Goal: Task Accomplishment & Management: Manage account settings

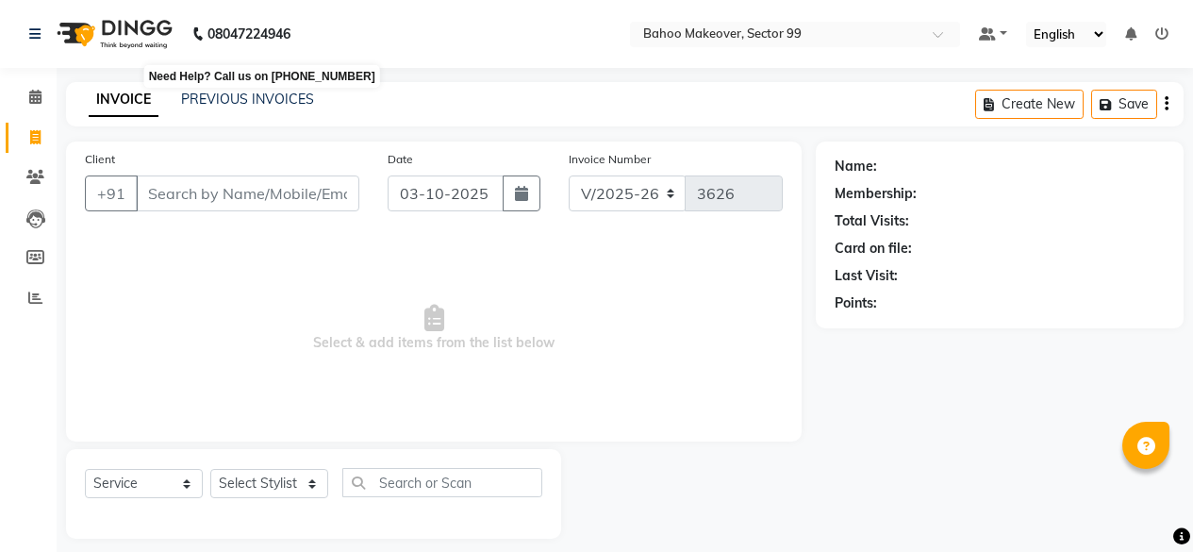
select select "6856"
select select "service"
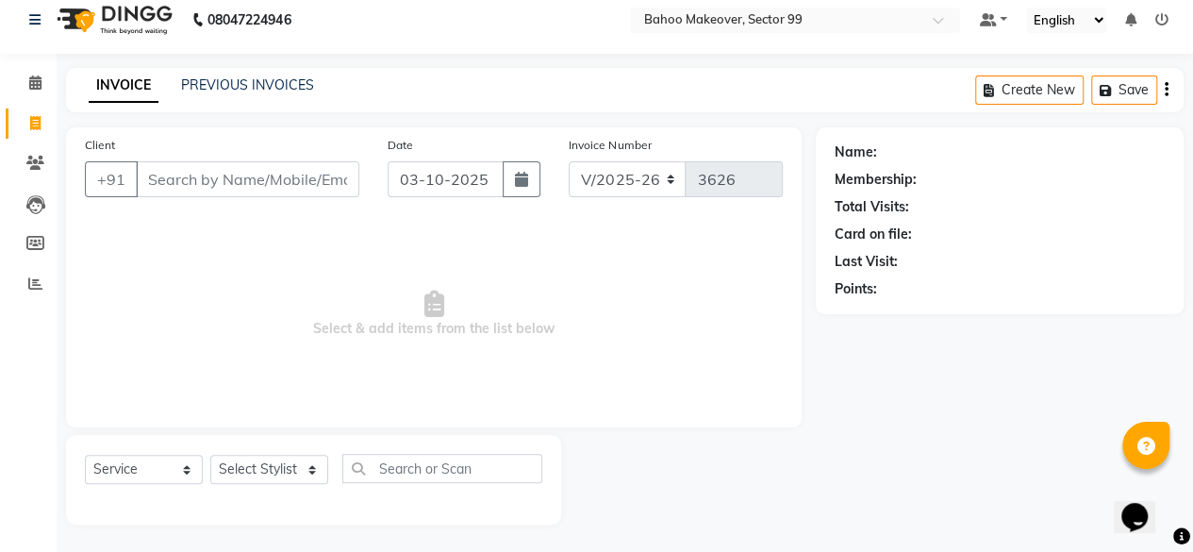
click at [217, 174] on input "Client" at bounding box center [247, 179] width 223 height 36
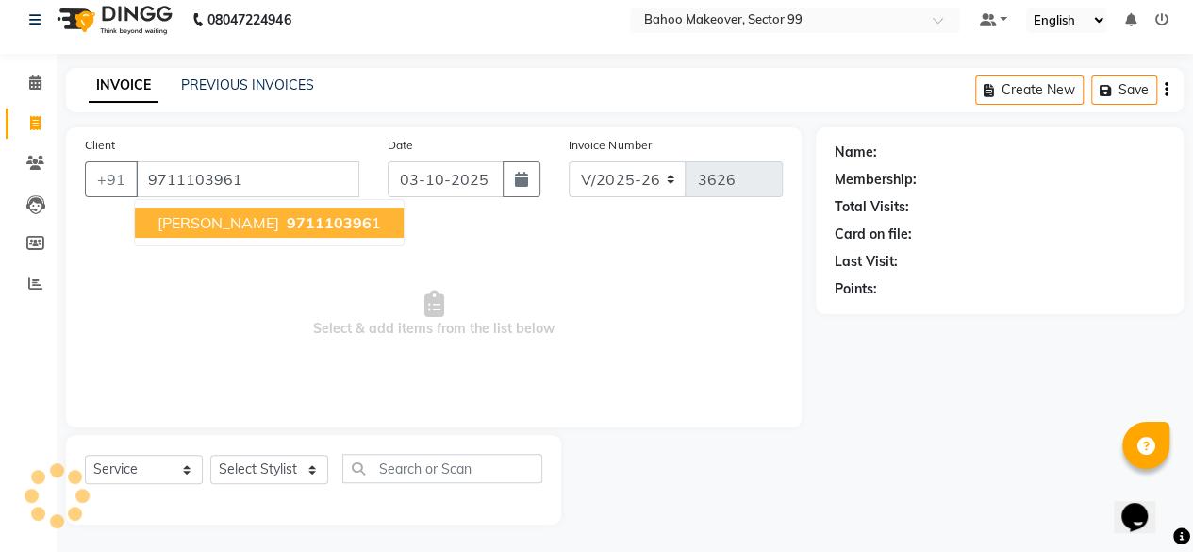
type input "9711103961"
select select "1: Object"
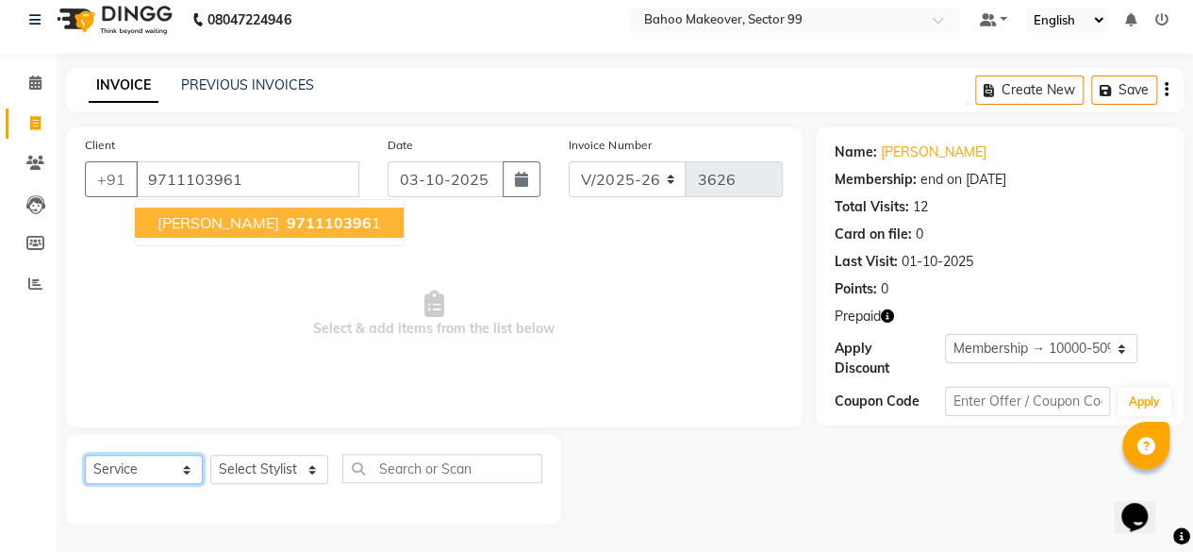
click at [189, 467] on select "Select Service Product Membership Package Voucher Prepaid Gift Card" at bounding box center [144, 468] width 118 height 29
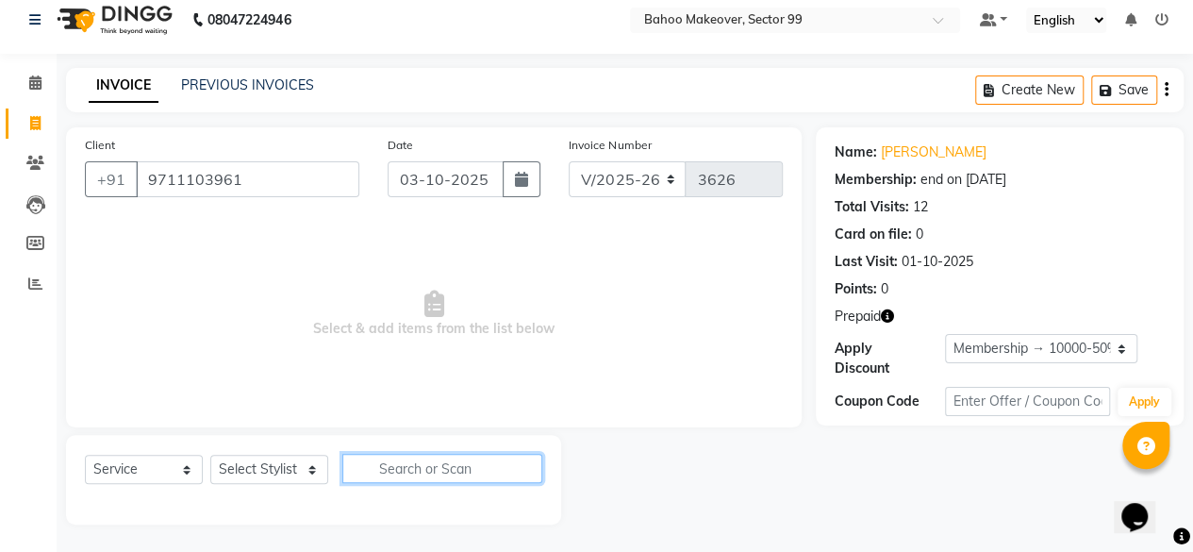
click at [404, 463] on input "text" at bounding box center [442, 468] width 200 height 29
click at [310, 469] on select "Select Stylist [PERSON_NAME] Makeover Bahoo Makeover Salon [PERSON_NAME] [PERSO…" at bounding box center [269, 468] width 118 height 29
select select "87491"
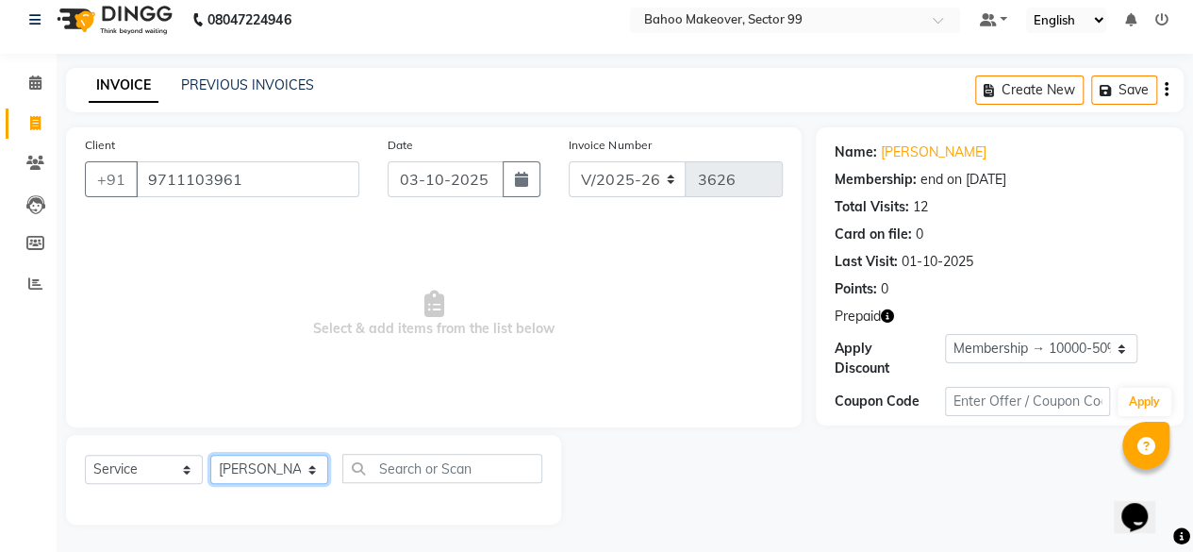
click at [210, 454] on select "Select Stylist [PERSON_NAME] Makeover Bahoo Makeover Salon [PERSON_NAME] [PERSO…" at bounding box center [269, 468] width 118 height 29
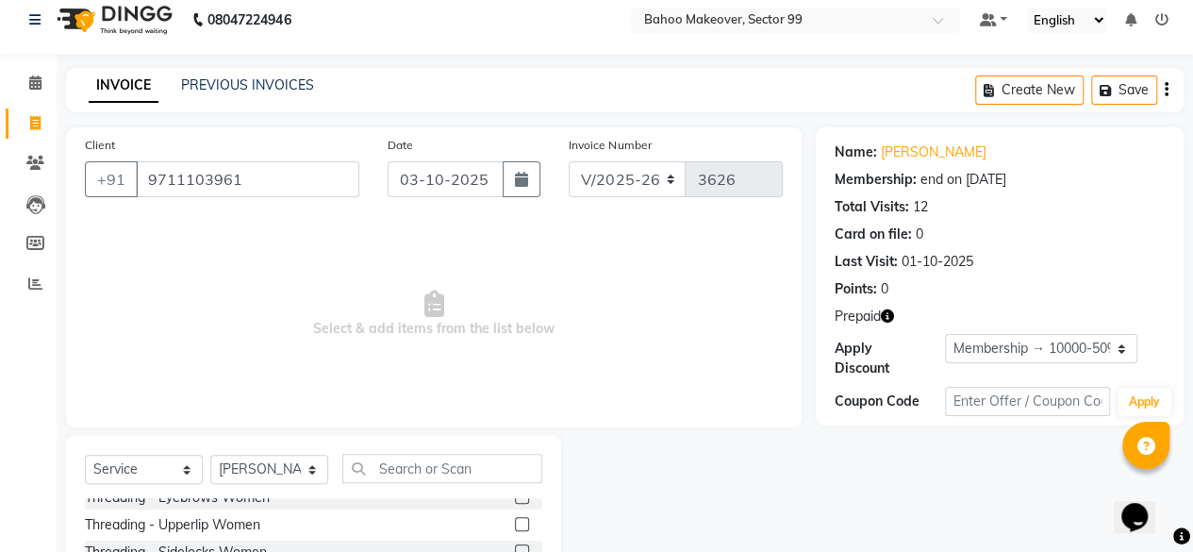
click at [515, 518] on label at bounding box center [522, 524] width 14 height 14
click at [515, 519] on input "checkbox" at bounding box center [521, 525] width 12 height 12
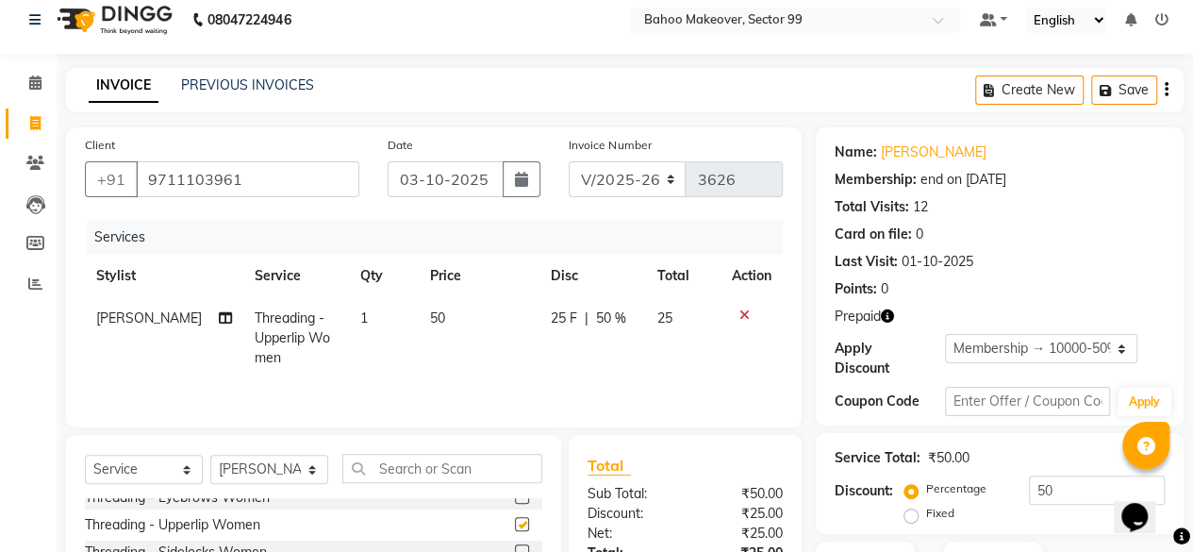
checkbox input "false"
click at [515, 519] on label at bounding box center [522, 526] width 14 height 14
click at [515, 520] on input "checkbox" at bounding box center [521, 526] width 12 height 12
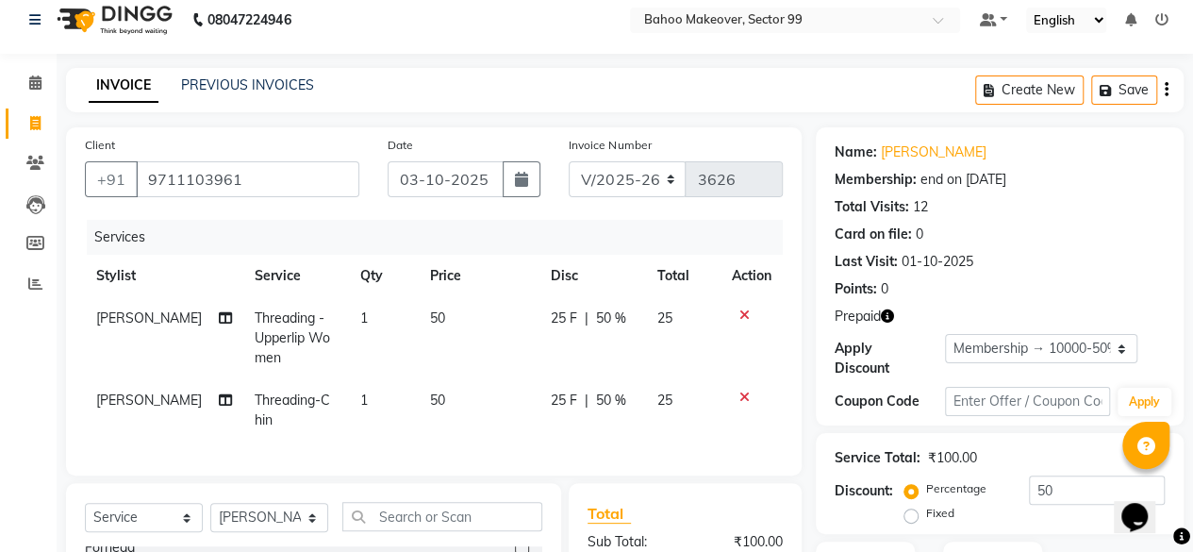
checkbox input "false"
click at [190, 525] on select "Select Service Product Membership Package Voucher Prepaid Gift Card" at bounding box center [144, 517] width 118 height 29
click at [85, 517] on select "Select Service Product Membership Package Voucher Prepaid Gift Card" at bounding box center [144, 517] width 118 height 29
click at [438, 531] on input "text" at bounding box center [442, 516] width 200 height 29
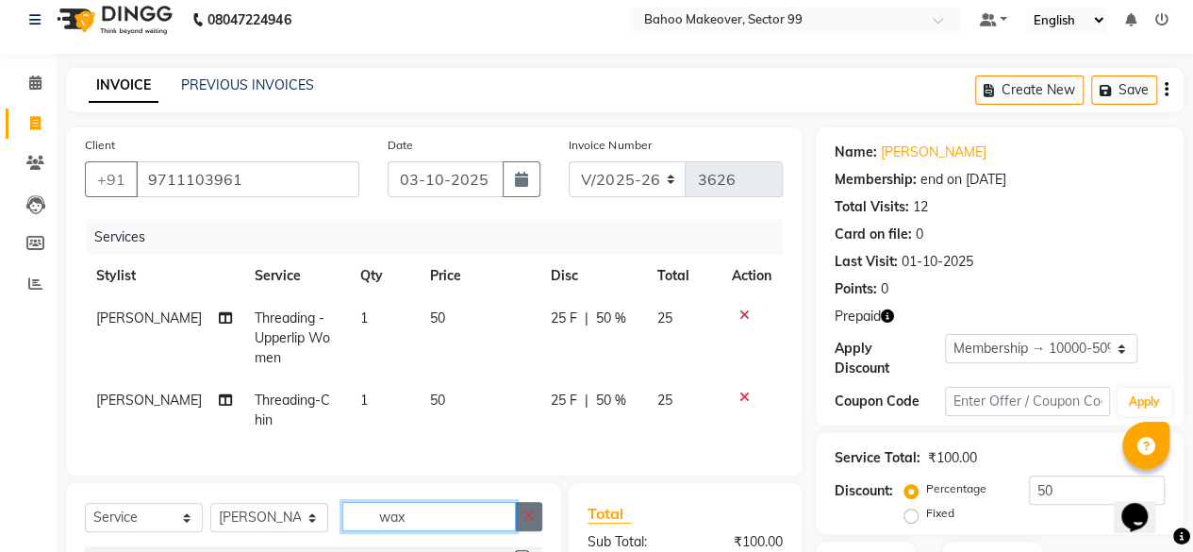
type input "wax"
click at [533, 522] on icon "button" at bounding box center [528, 515] width 10 height 13
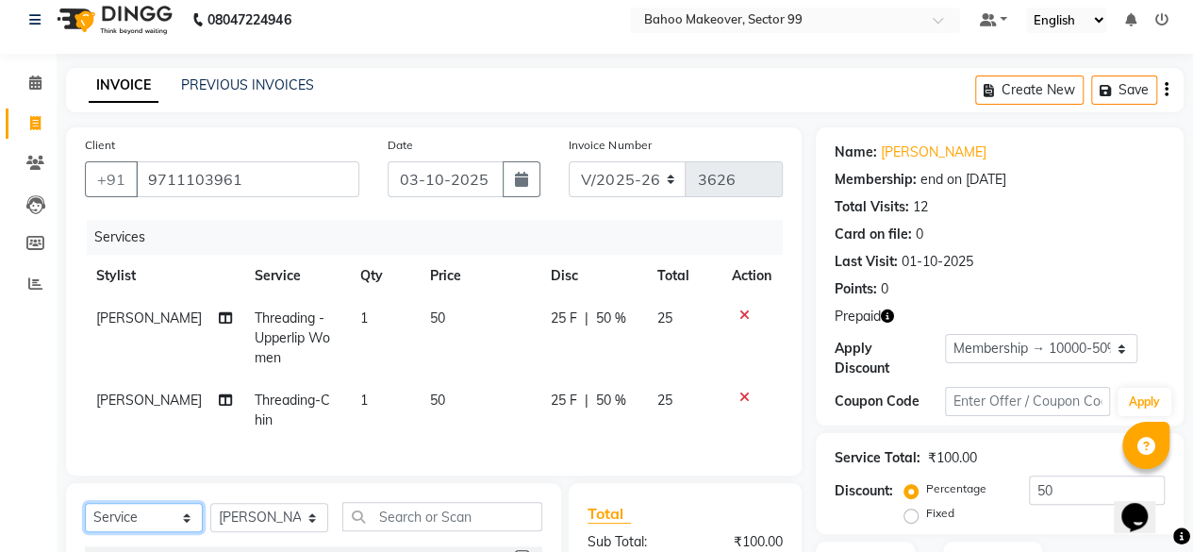
click at [190, 525] on select "Select Service Product Membership Package Voucher Prepaid Gift Card" at bounding box center [144, 517] width 118 height 29
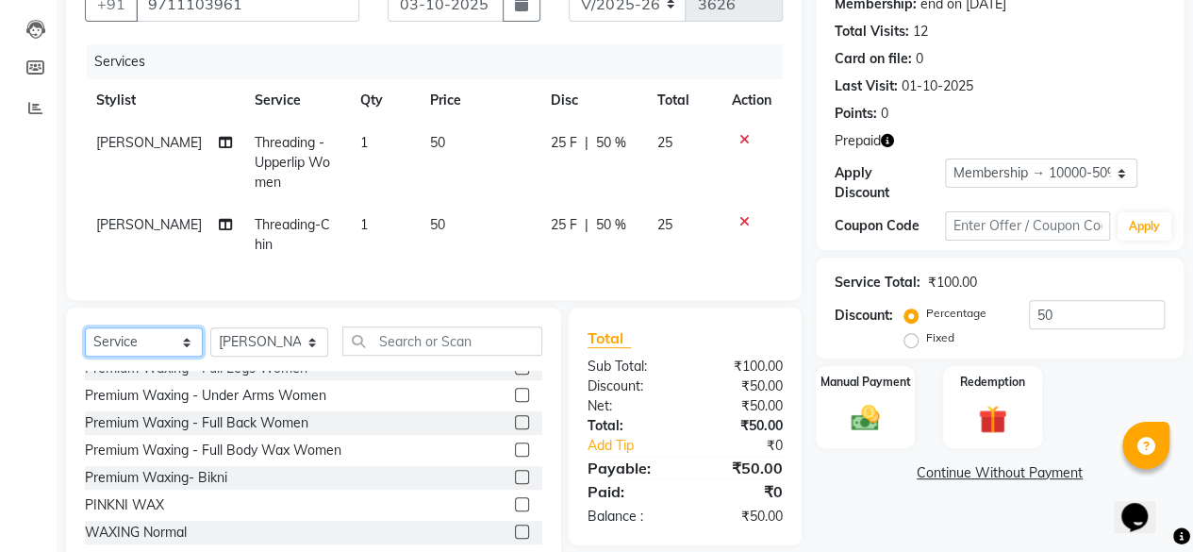
scroll to position [1093, 0]
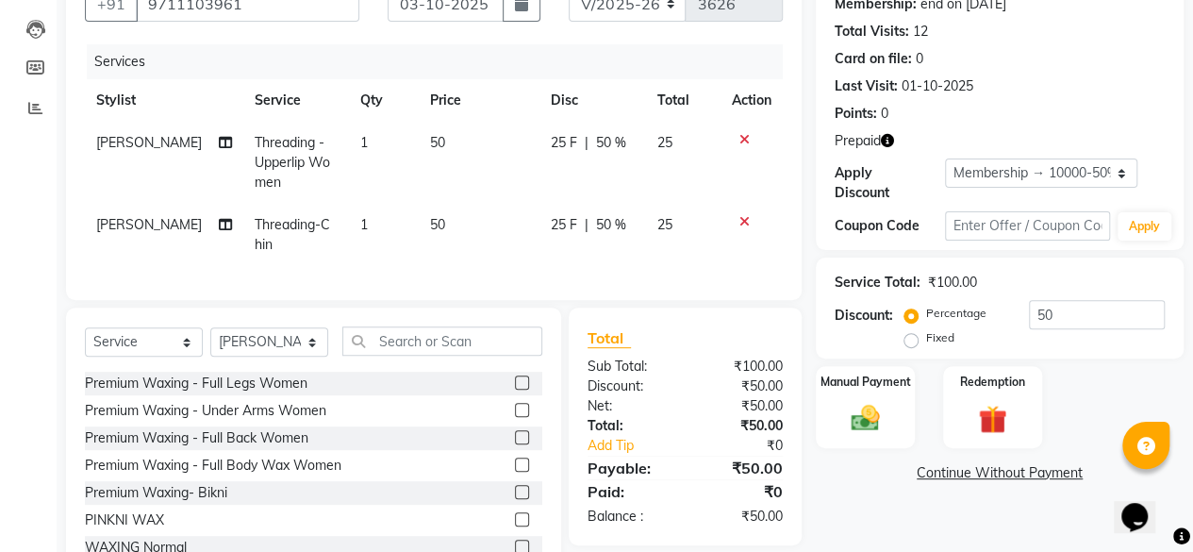
click at [1097, 104] on div "Points: 0" at bounding box center [999, 114] width 330 height 20
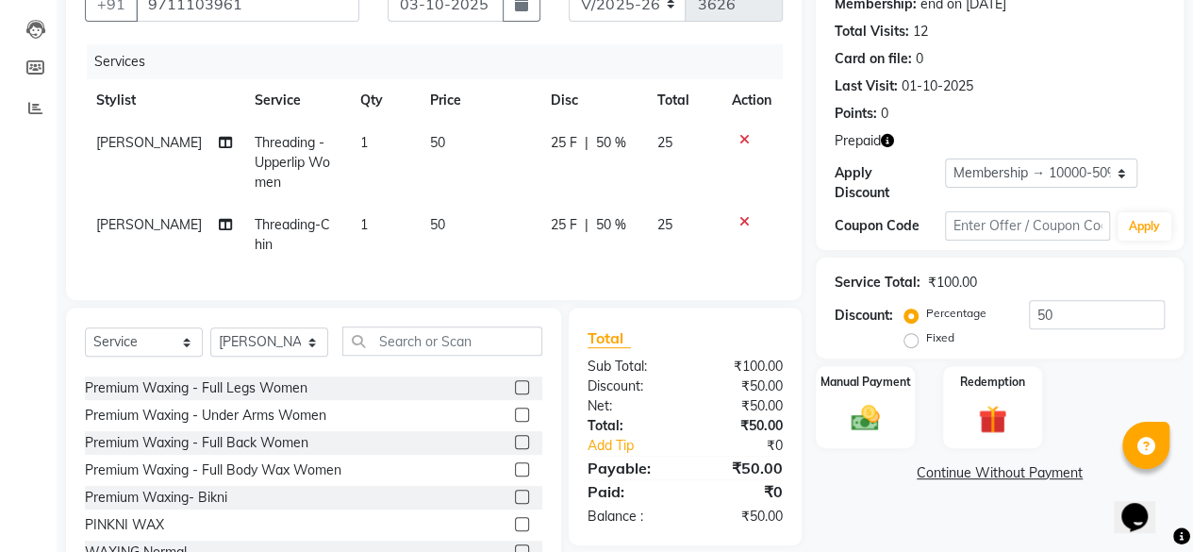
click at [747, 136] on icon at bounding box center [744, 139] width 10 height 13
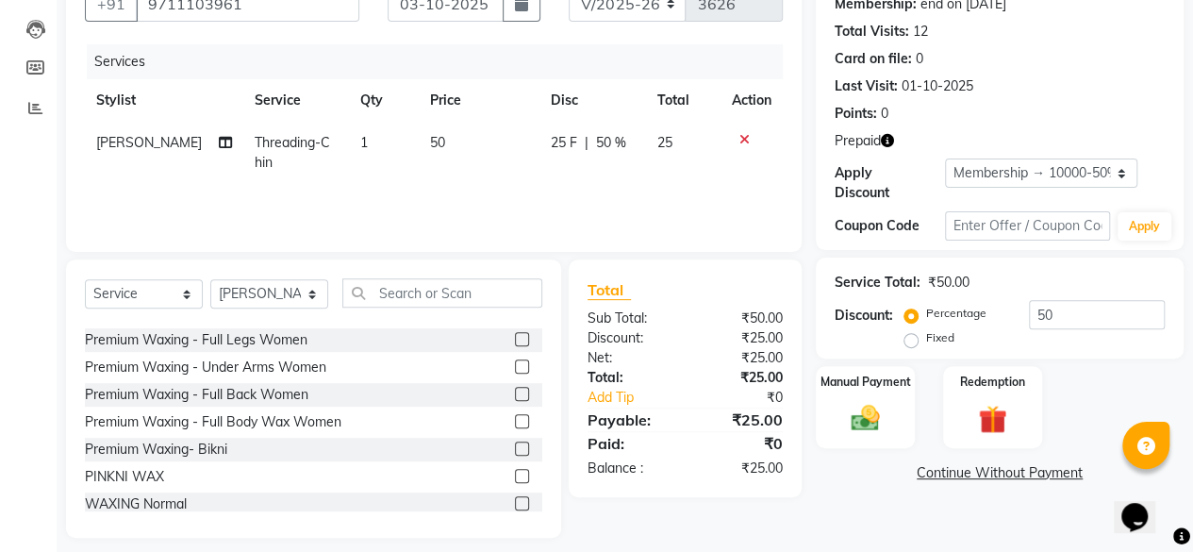
click at [739, 137] on icon at bounding box center [744, 139] width 10 height 13
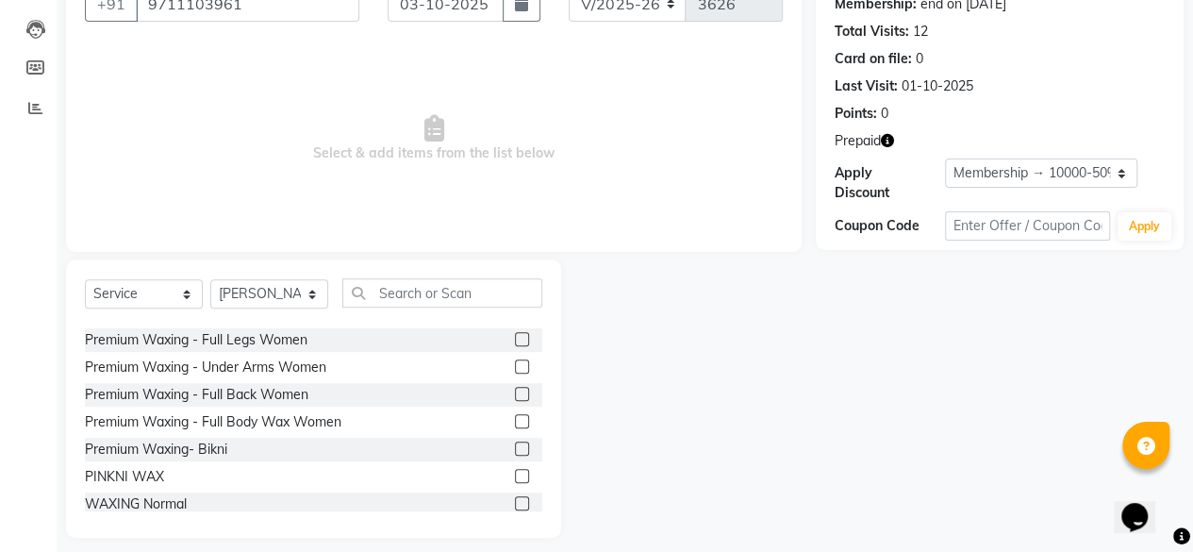
scroll to position [0, 0]
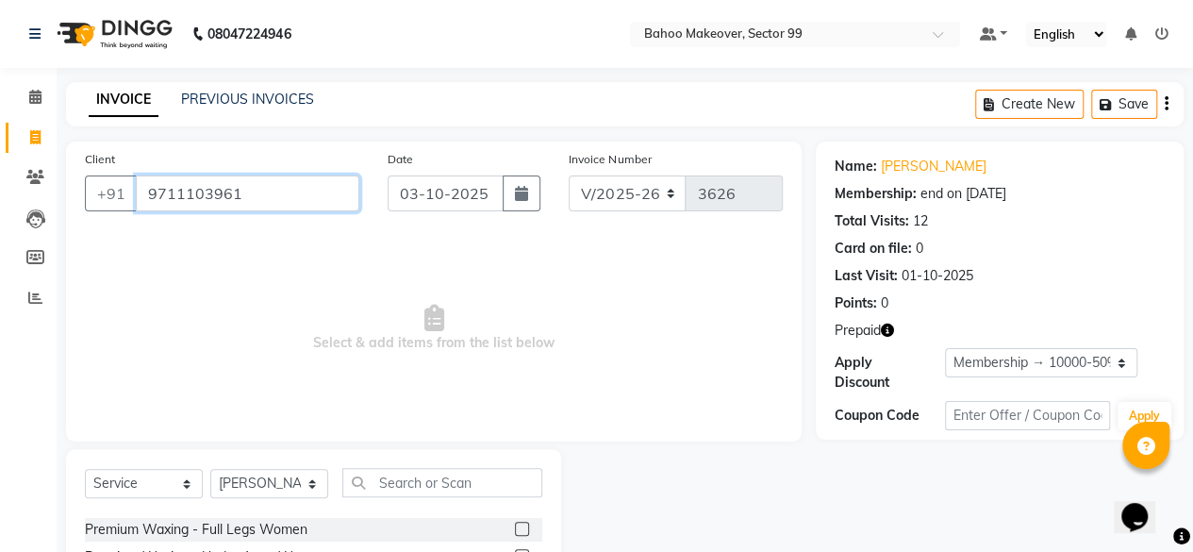
click at [298, 201] on input "9711103961" at bounding box center [247, 193] width 223 height 36
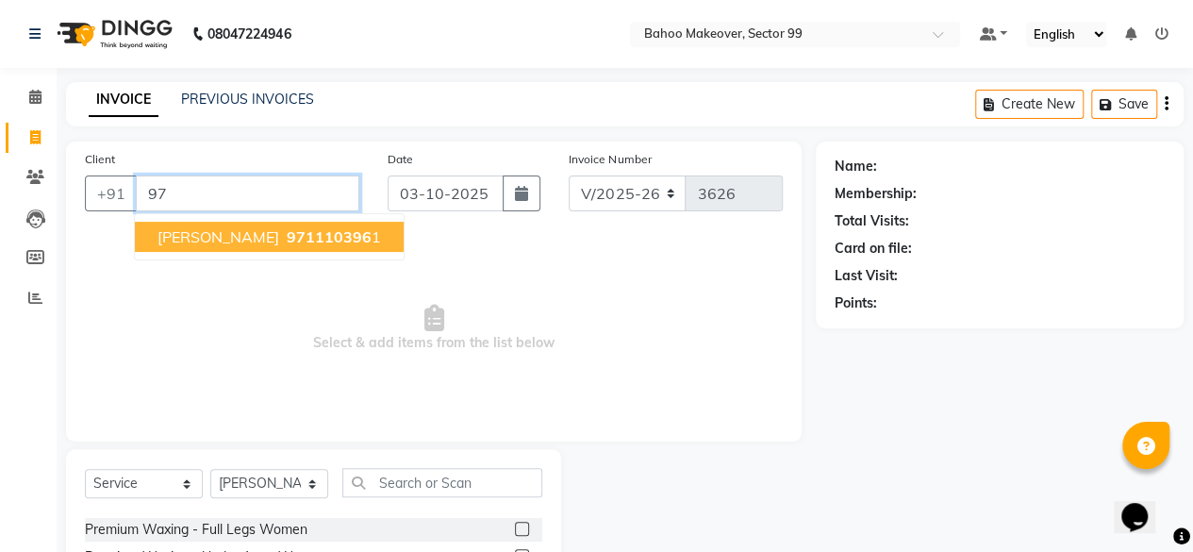
type input "9"
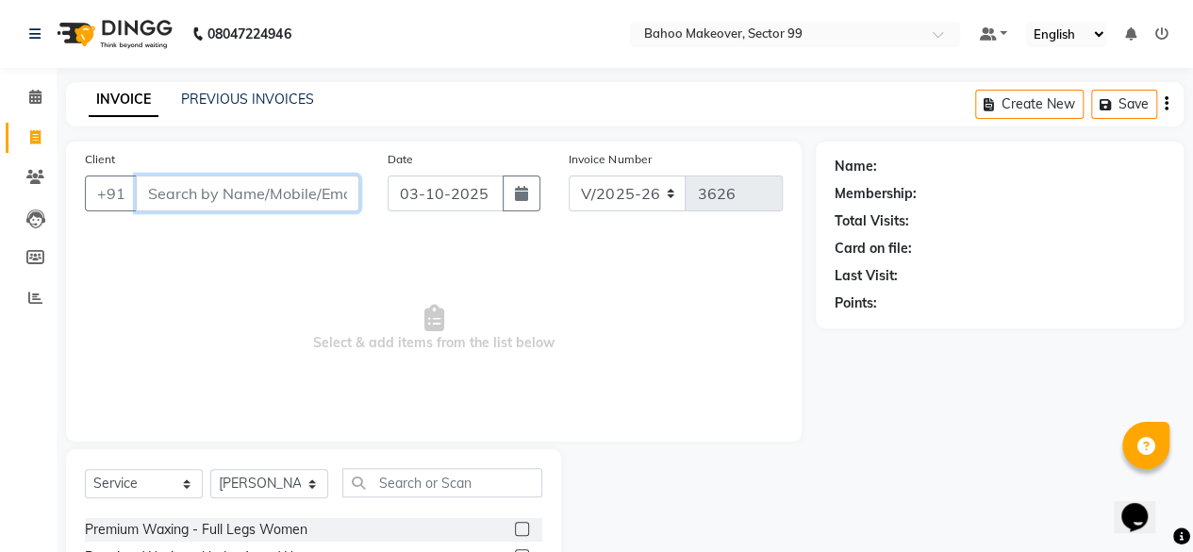
click at [298, 201] on input "Client" at bounding box center [247, 193] width 223 height 36
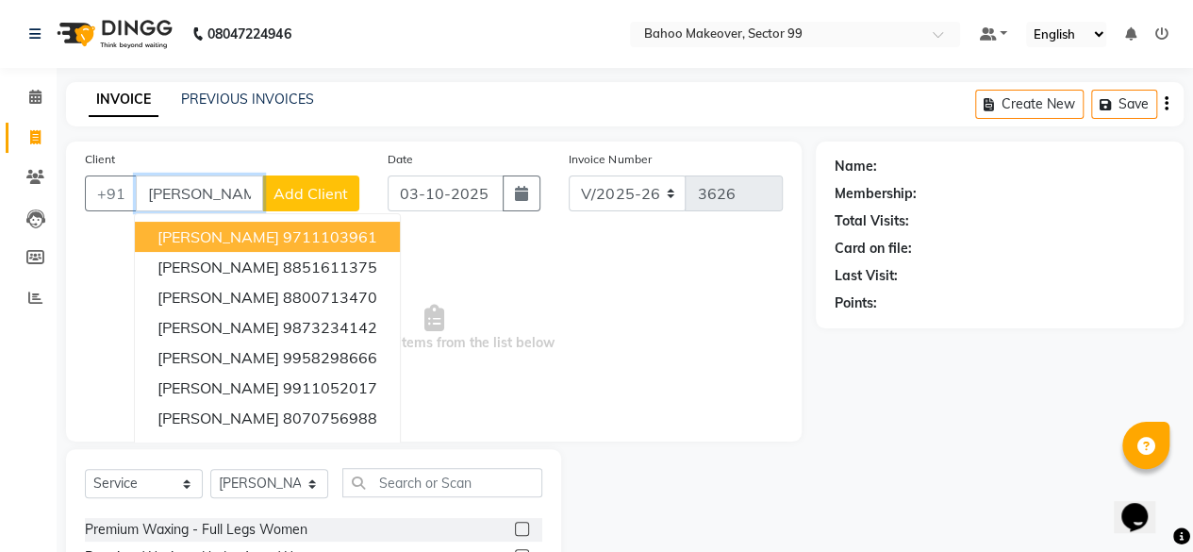
click at [283, 240] on ngb-highlight "9711103961" at bounding box center [330, 236] width 94 height 19
type input "9711103961"
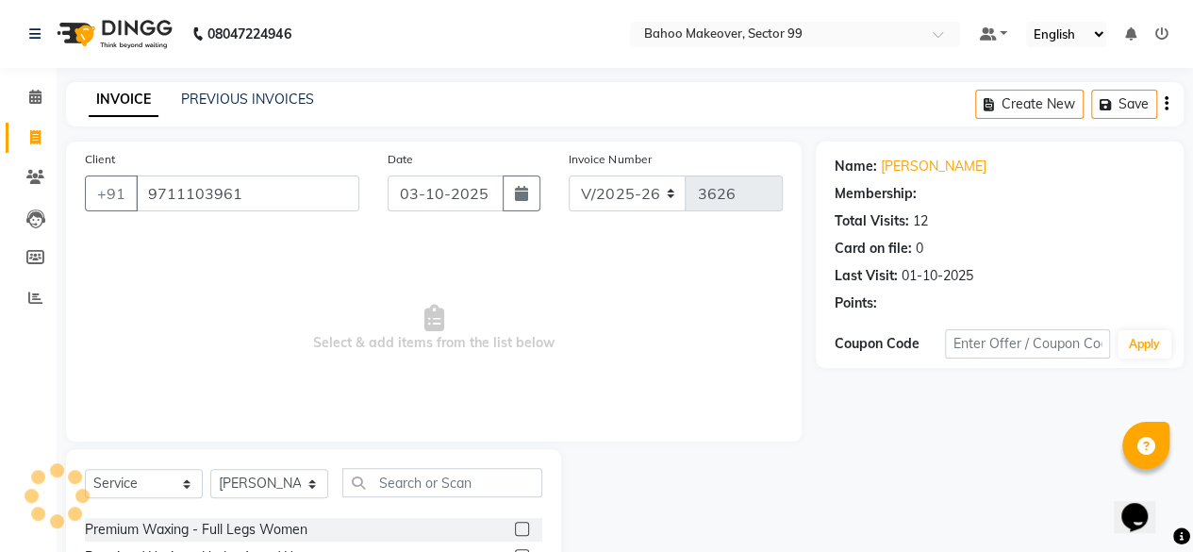
select select "1: Object"
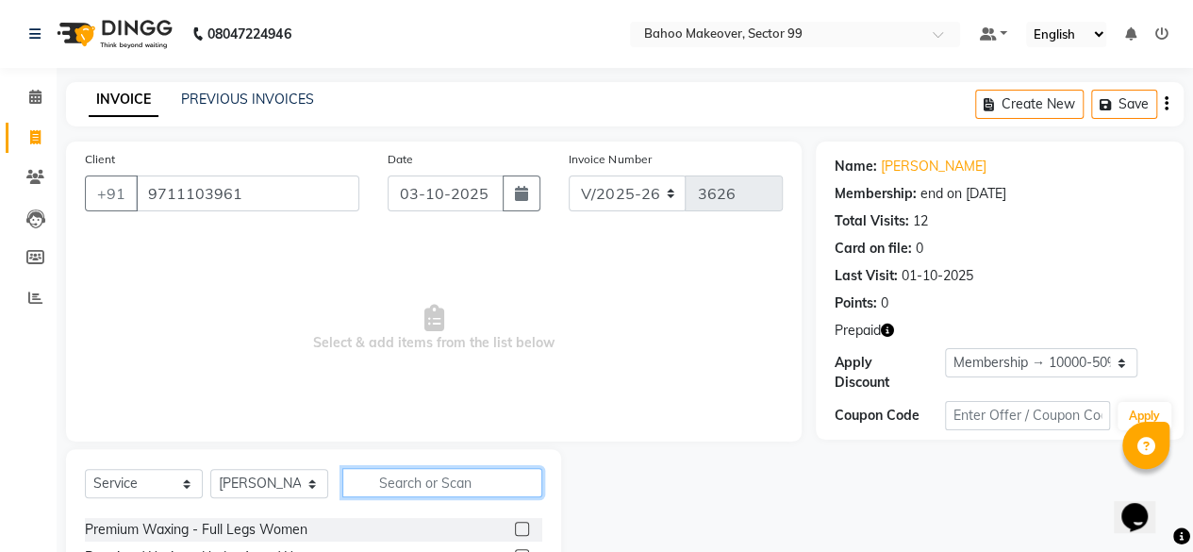
click at [399, 475] on input "text" at bounding box center [442, 482] width 200 height 29
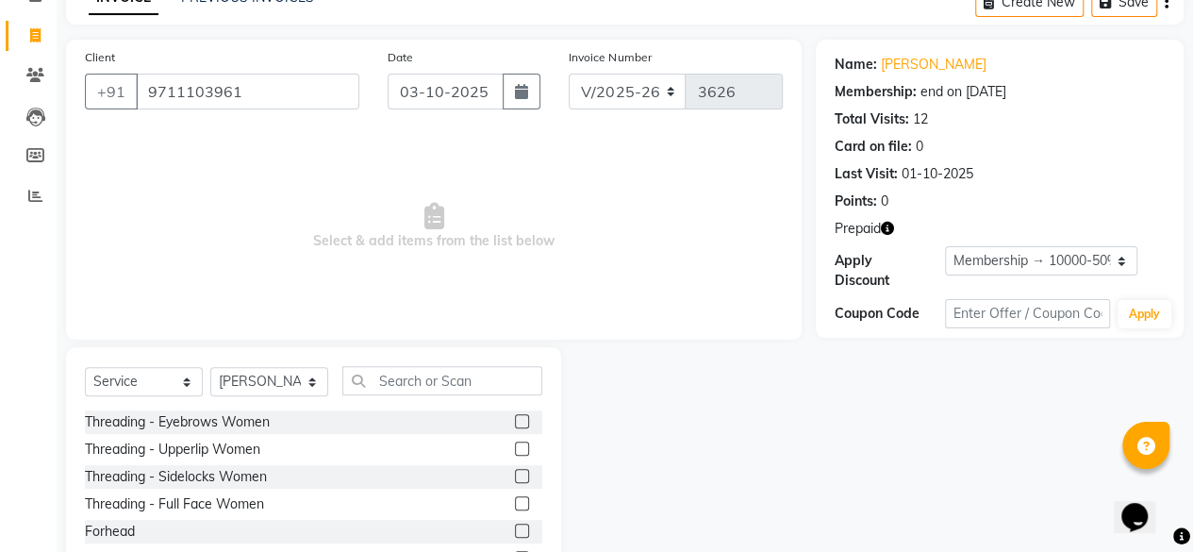
click at [515, 425] on label at bounding box center [522, 421] width 14 height 14
click at [515, 425] on input "checkbox" at bounding box center [521, 422] width 12 height 12
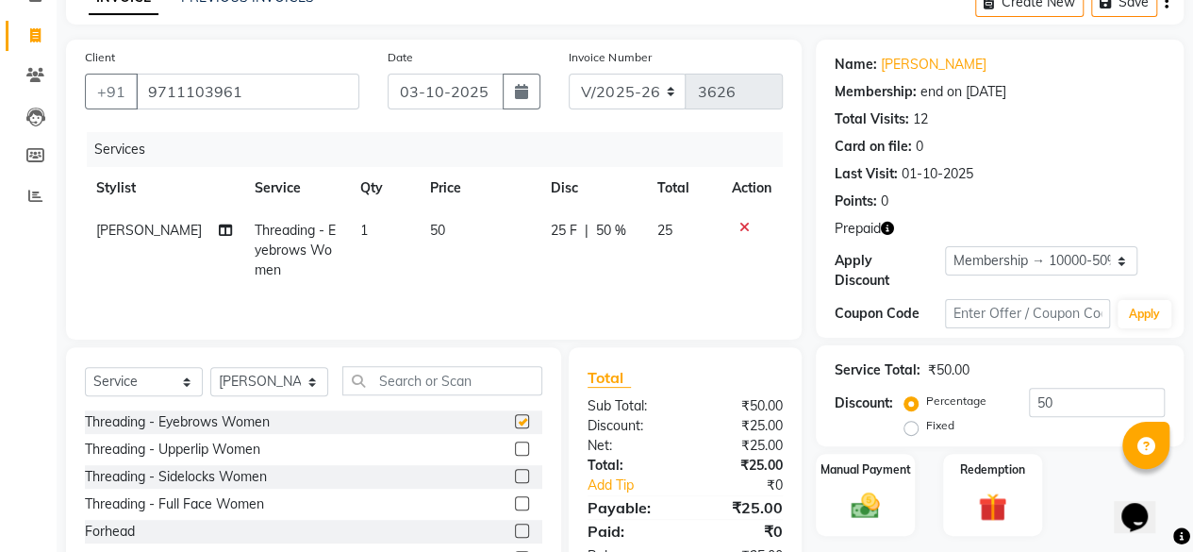
checkbox input "false"
click at [515, 450] on label at bounding box center [522, 448] width 14 height 14
click at [515, 450] on input "checkbox" at bounding box center [521, 449] width 12 height 12
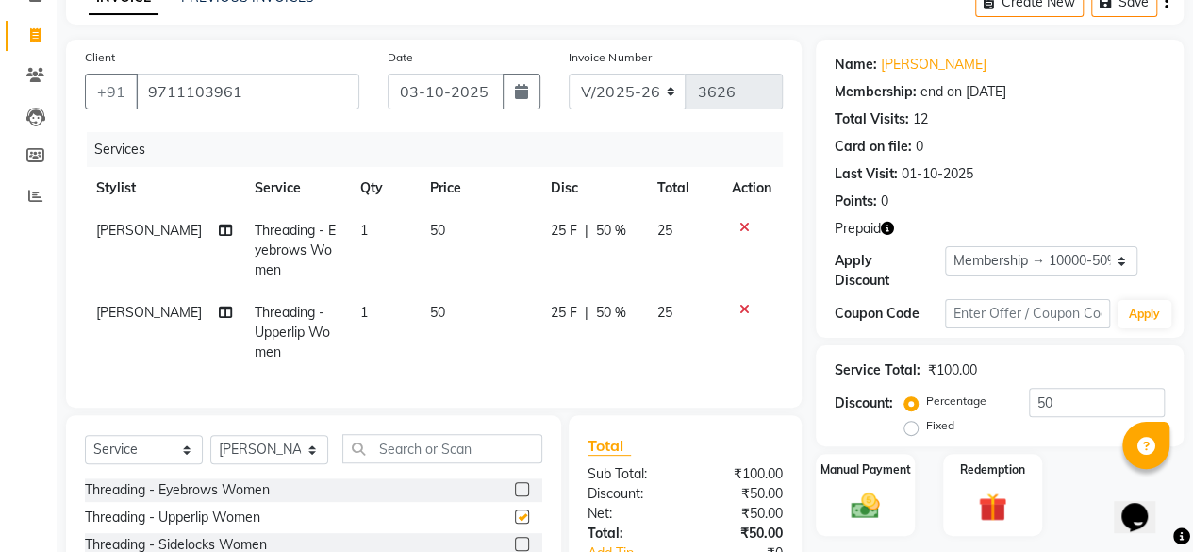
checkbox input "false"
click at [432, 463] on input "text" at bounding box center [442, 448] width 200 height 29
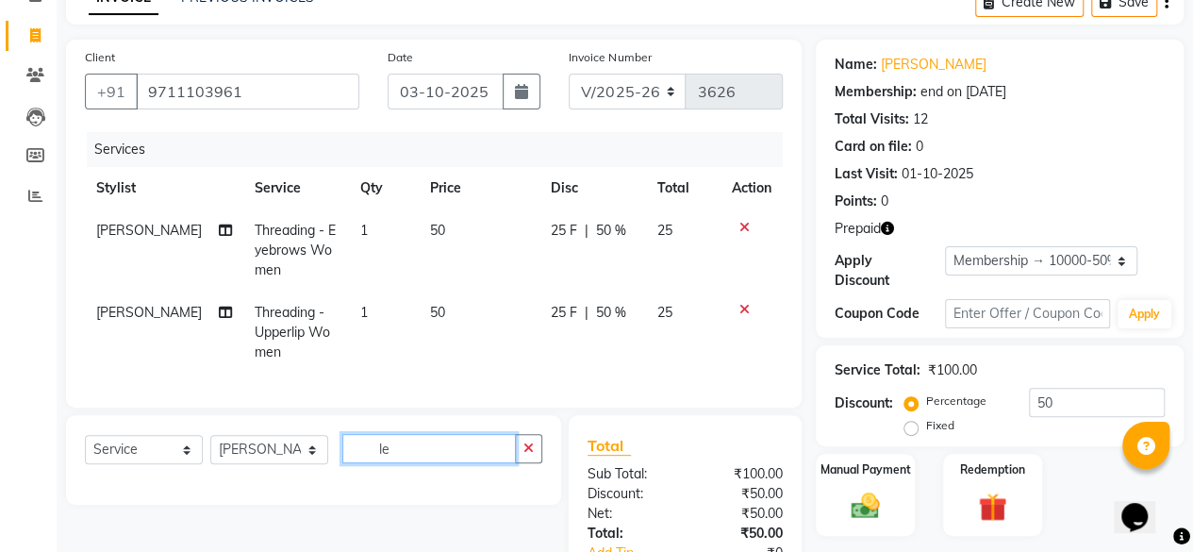
type input "l"
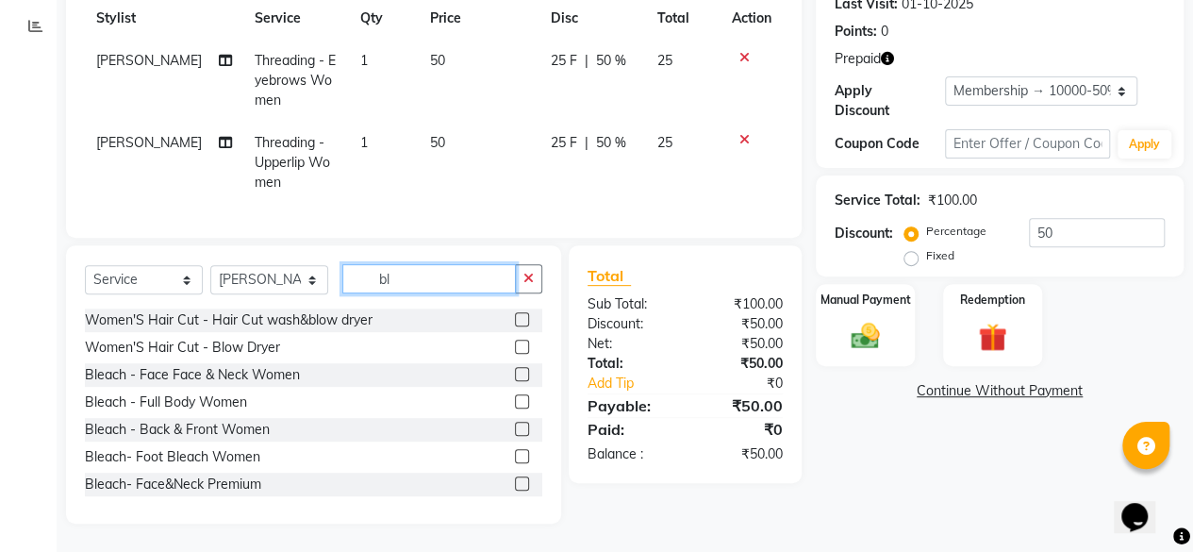
type input "bl"
click at [515, 372] on label at bounding box center [522, 374] width 14 height 14
click at [515, 372] on input "checkbox" at bounding box center [521, 375] width 12 height 12
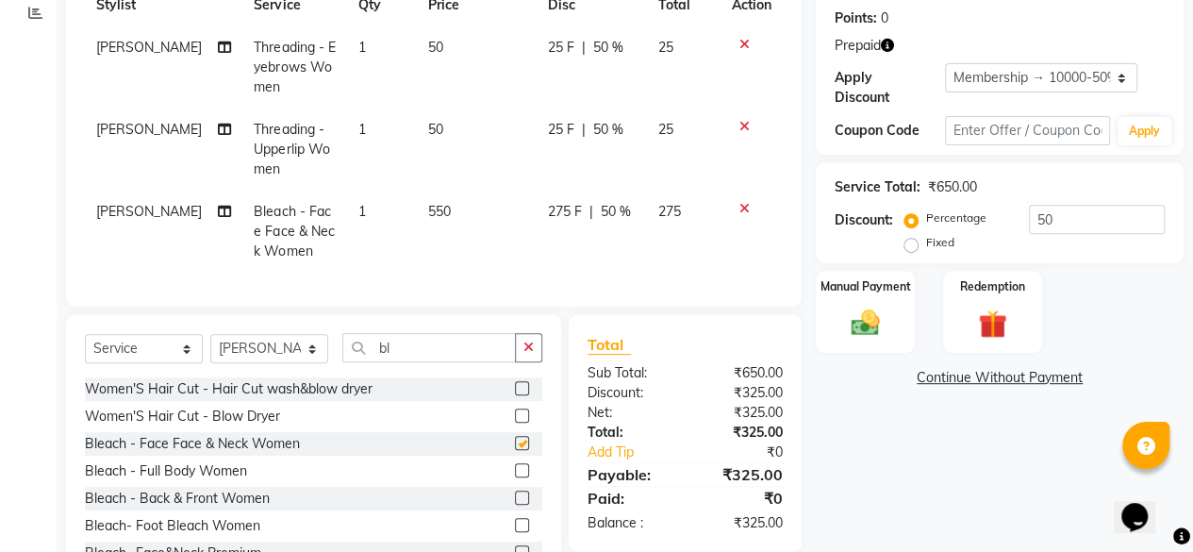
checkbox input "false"
click at [414, 354] on input "bl" at bounding box center [428, 347] width 173 height 29
type input "b"
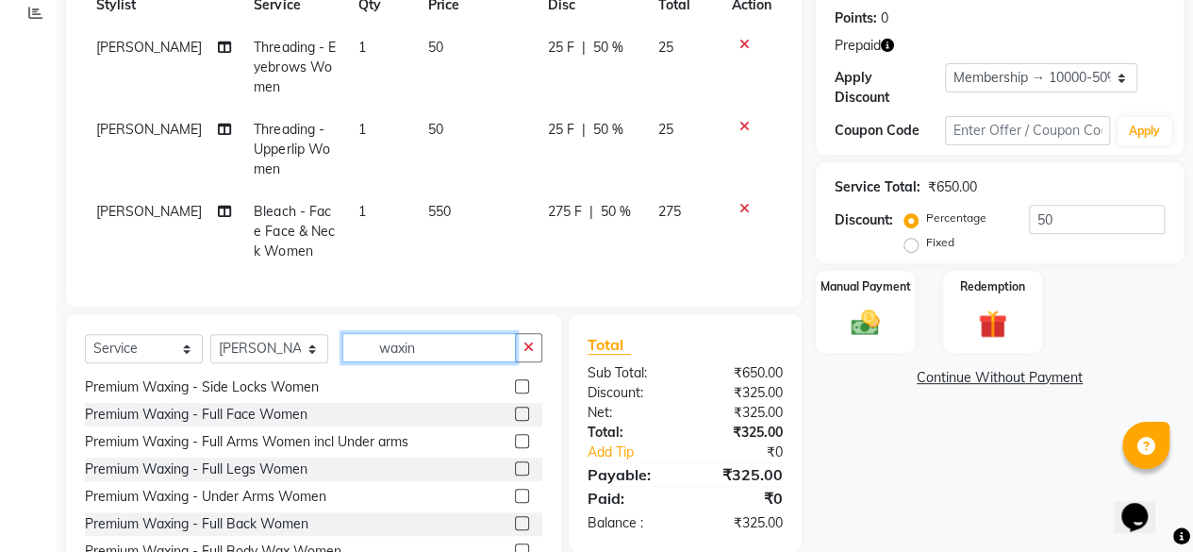
scroll to position [250, 0]
type input "waxin"
click at [515, 446] on label at bounding box center [522, 439] width 14 height 14
click at [515, 446] on input "checkbox" at bounding box center [521, 440] width 12 height 12
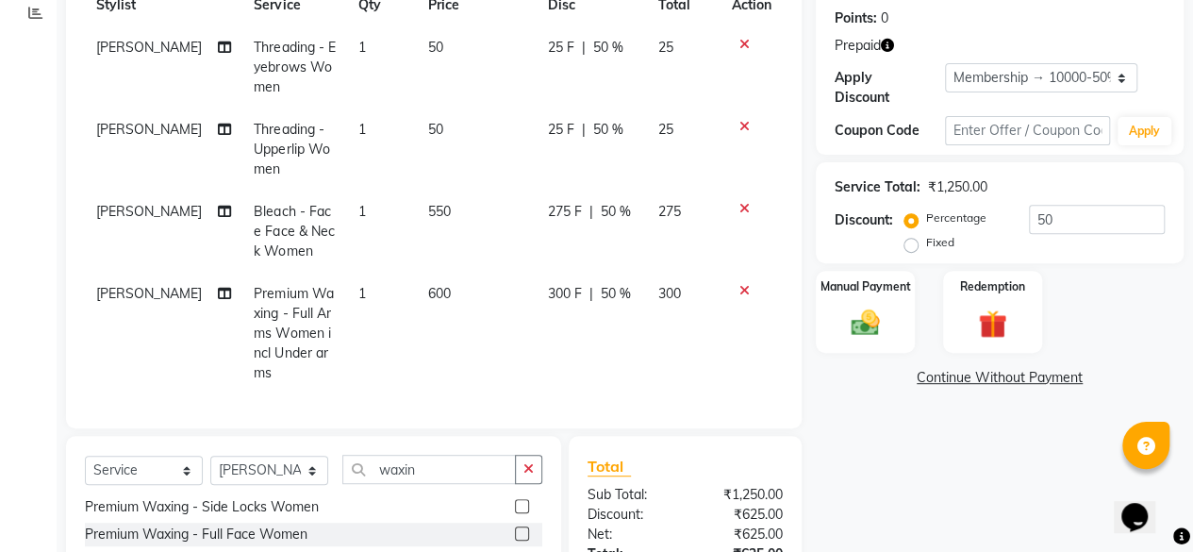
checkbox input "false"
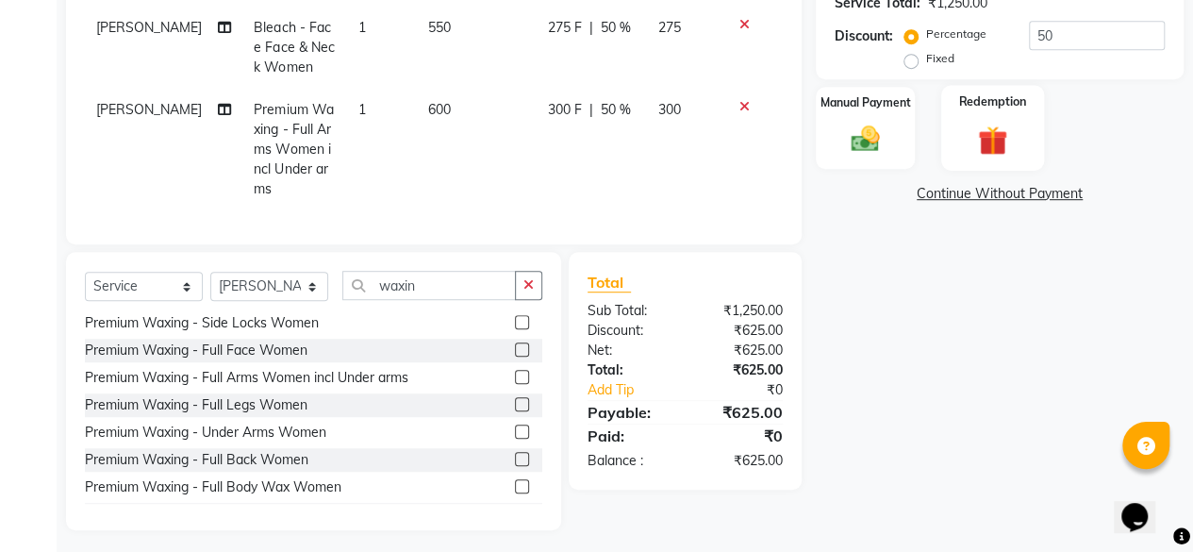
click at [1000, 125] on img at bounding box center [992, 140] width 48 height 37
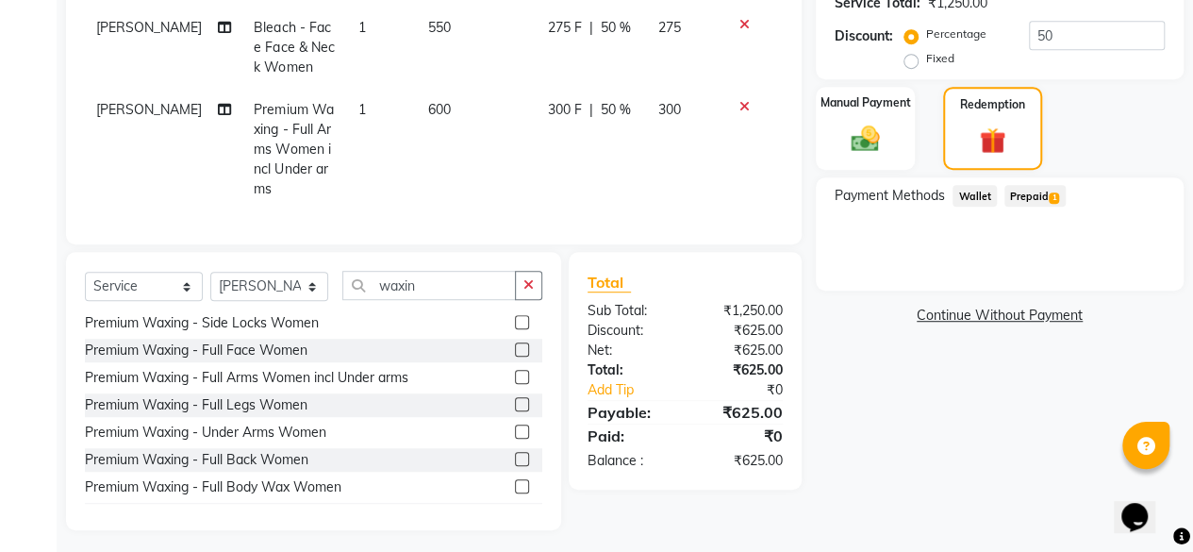
click at [1029, 205] on span "Prepaid 1" at bounding box center [1034, 196] width 61 height 22
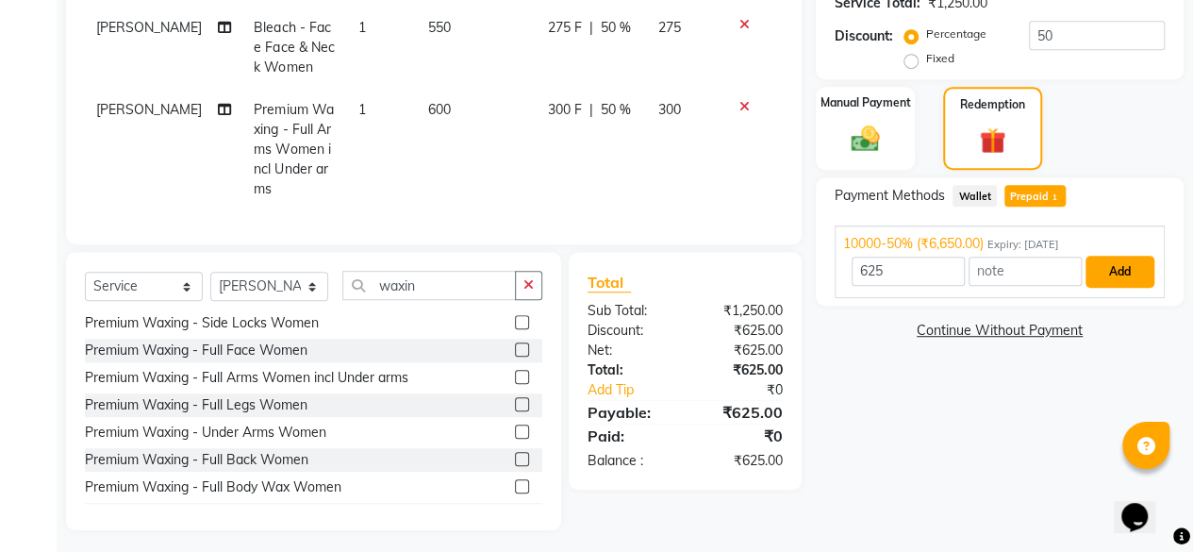
click at [1113, 262] on button "Add" at bounding box center [1119, 272] width 69 height 32
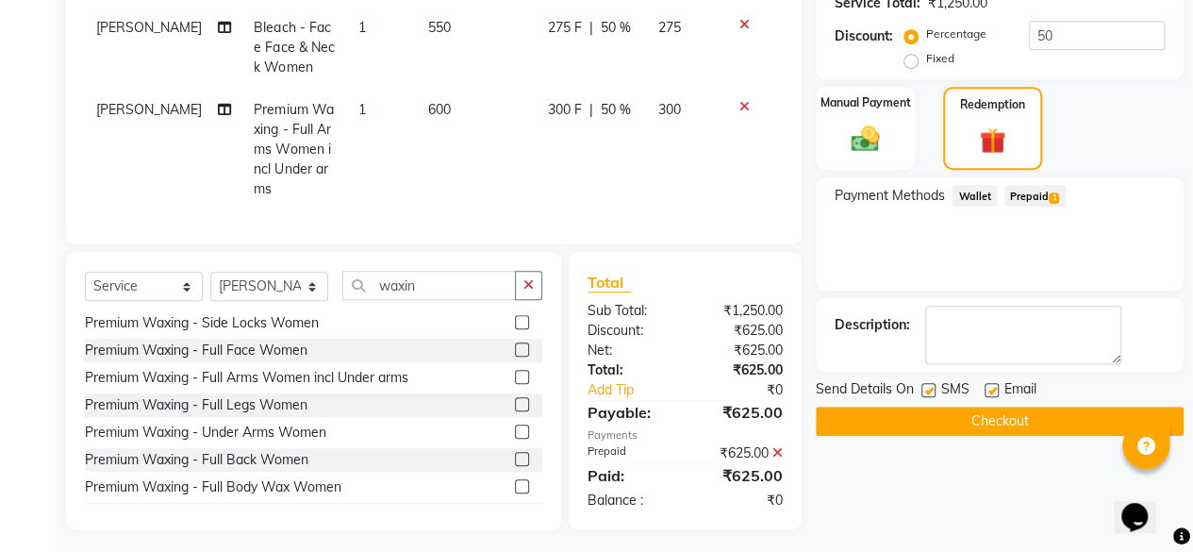
click at [995, 414] on button "Checkout" at bounding box center [1000, 420] width 368 height 29
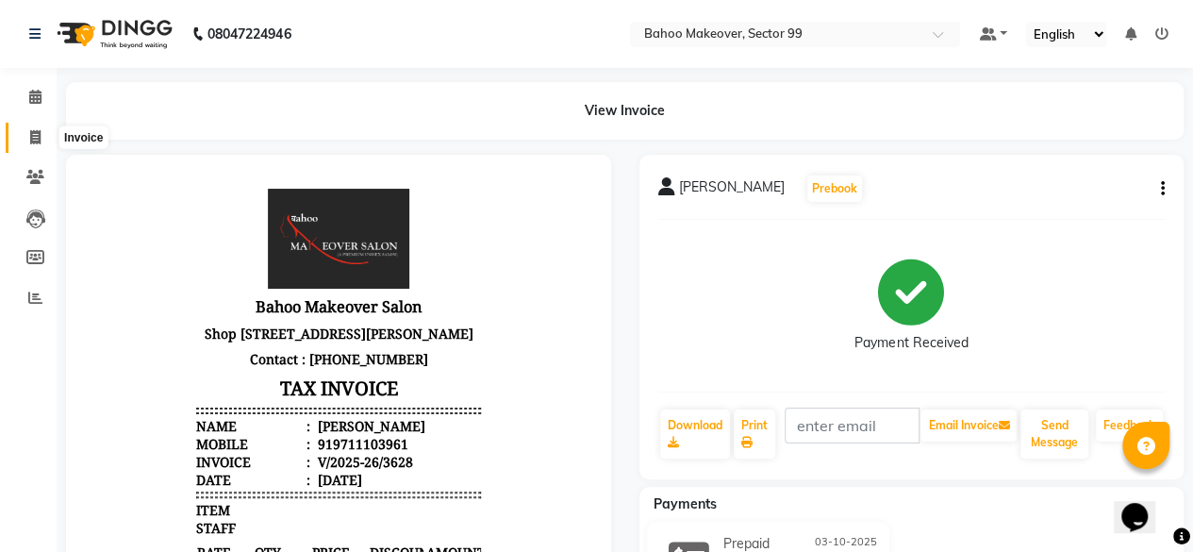
click at [41, 139] on span at bounding box center [35, 138] width 33 height 22
select select "service"
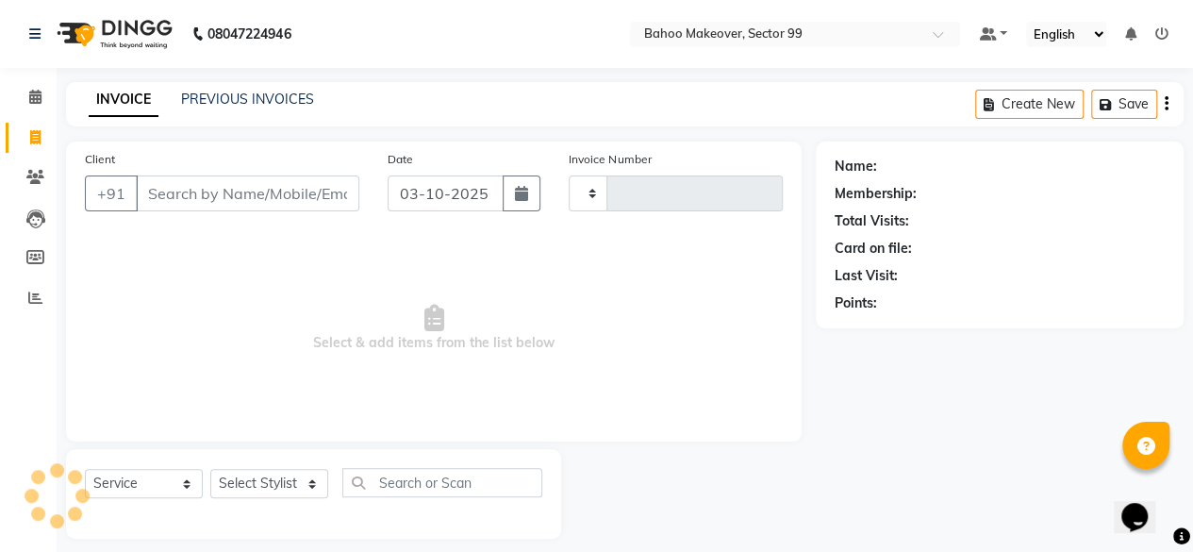
scroll to position [14, 0]
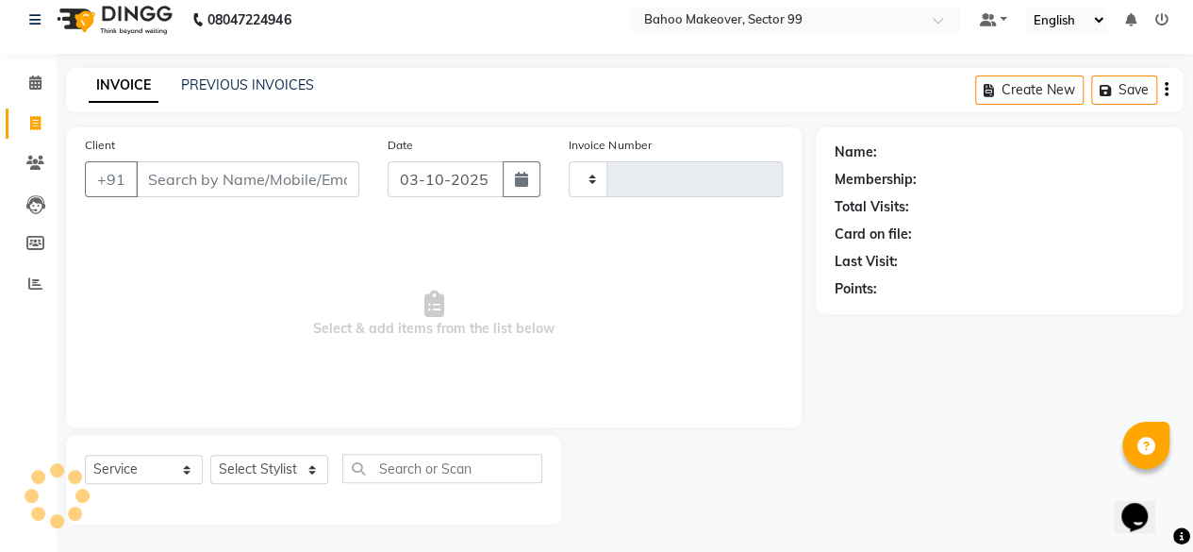
type input "3630"
select select "6856"
click at [229, 77] on link "PREVIOUS INVOICES" at bounding box center [247, 84] width 133 height 17
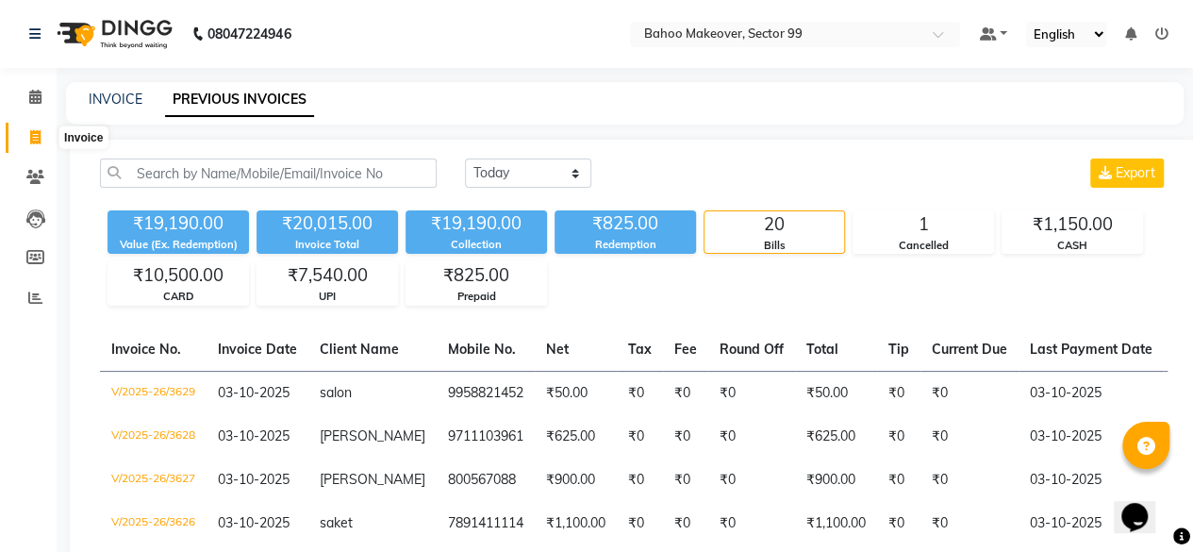
click at [43, 136] on span at bounding box center [35, 138] width 33 height 22
select select "service"
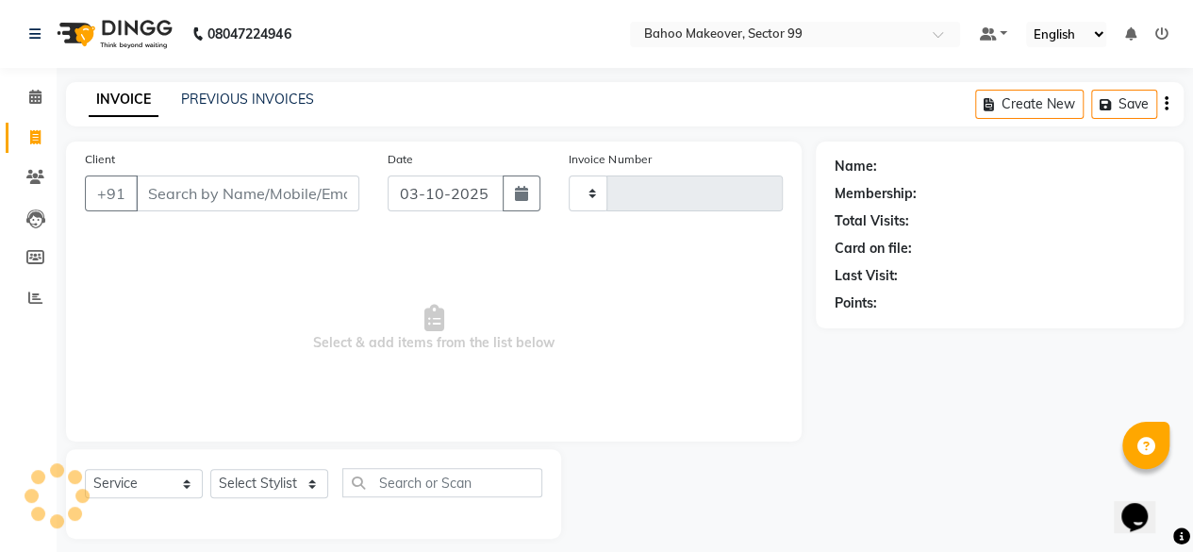
scroll to position [14, 0]
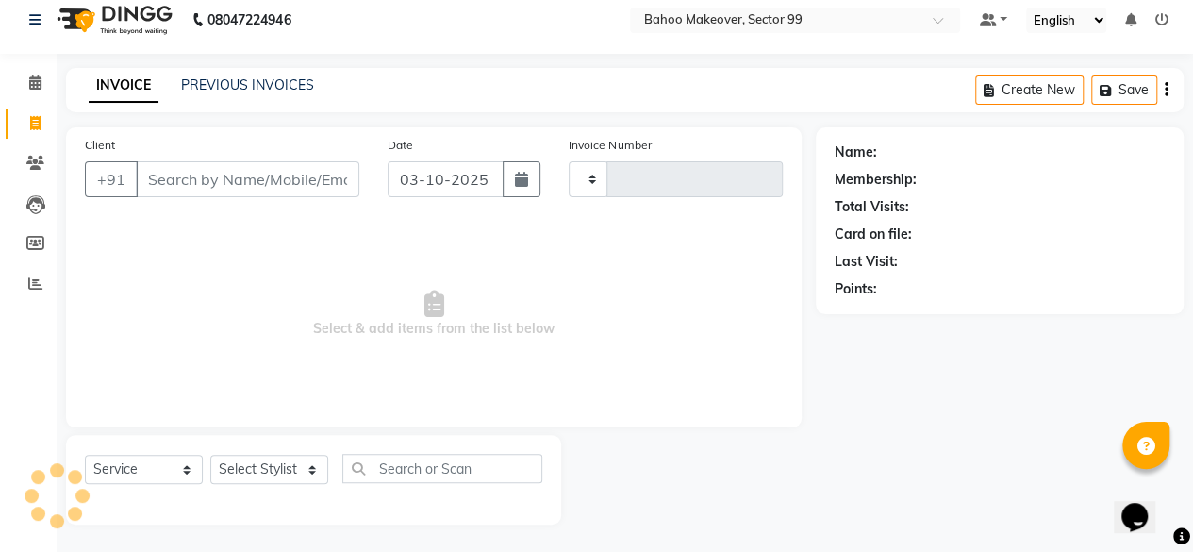
type input "3630"
select select "6856"
click at [170, 170] on input "Client" at bounding box center [247, 179] width 223 height 36
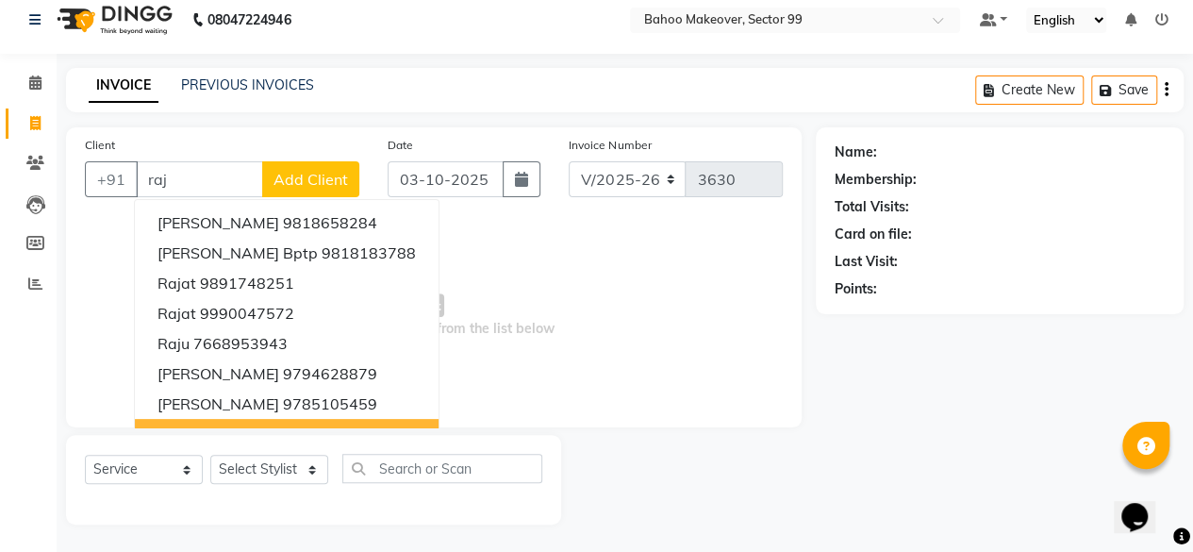
type input "raj"
click at [320, 474] on select "Select Stylist [PERSON_NAME] Makeover Bahoo Makeover Salon [PERSON_NAME] [PERSO…" at bounding box center [269, 468] width 118 height 29
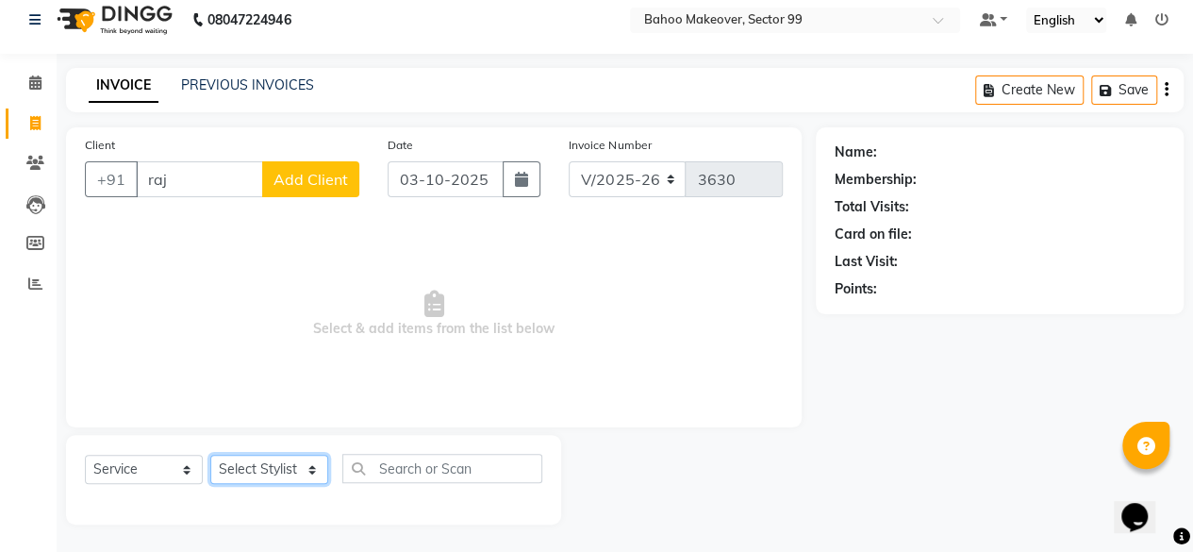
select select "64175"
click at [210, 454] on select "Select Stylist [PERSON_NAME] Makeover Bahoo Makeover Salon [PERSON_NAME] [PERSO…" at bounding box center [269, 468] width 118 height 29
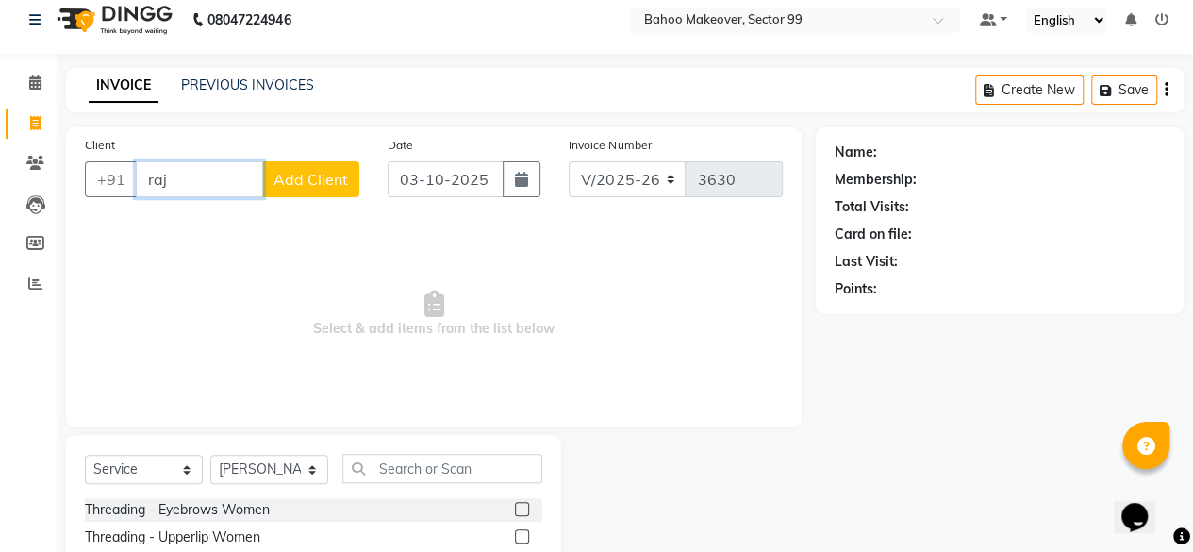
click at [209, 184] on input "raj" at bounding box center [199, 179] width 127 height 36
type input "r"
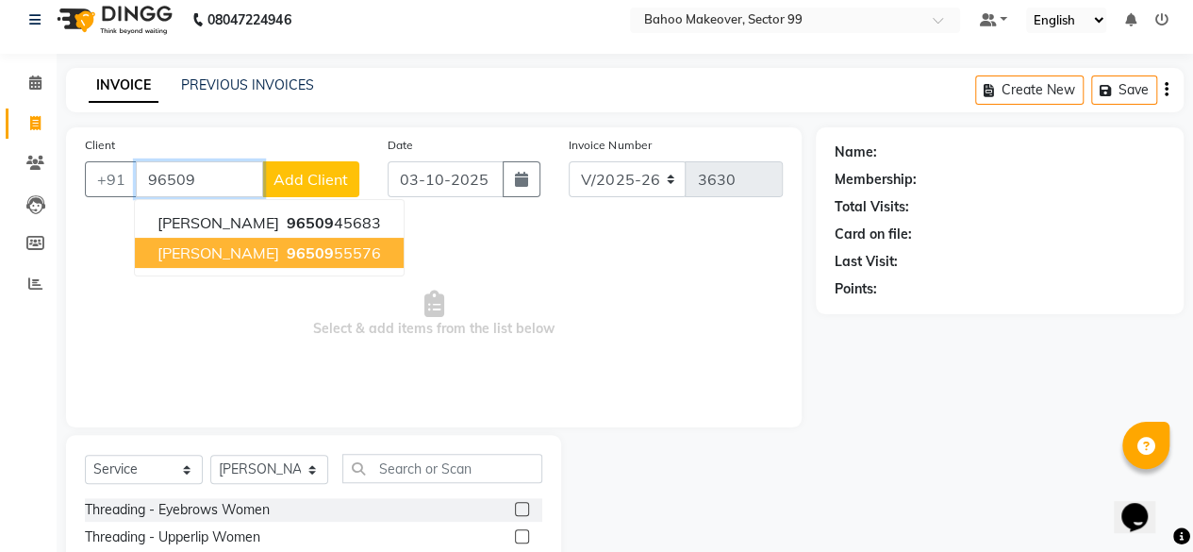
click at [287, 253] on span "96509" at bounding box center [310, 252] width 47 height 19
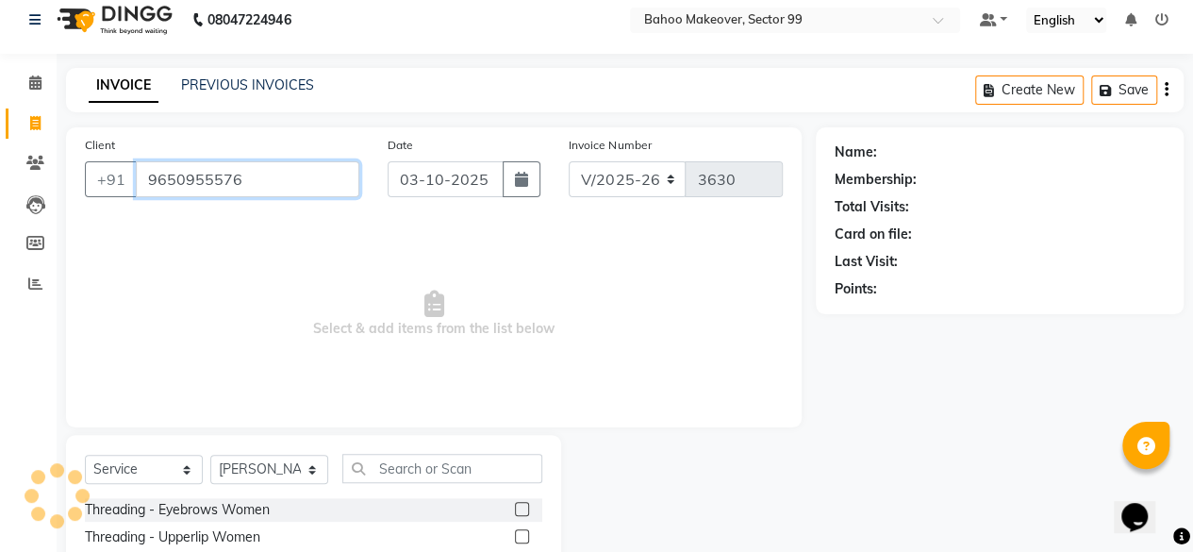
type input "9650955576"
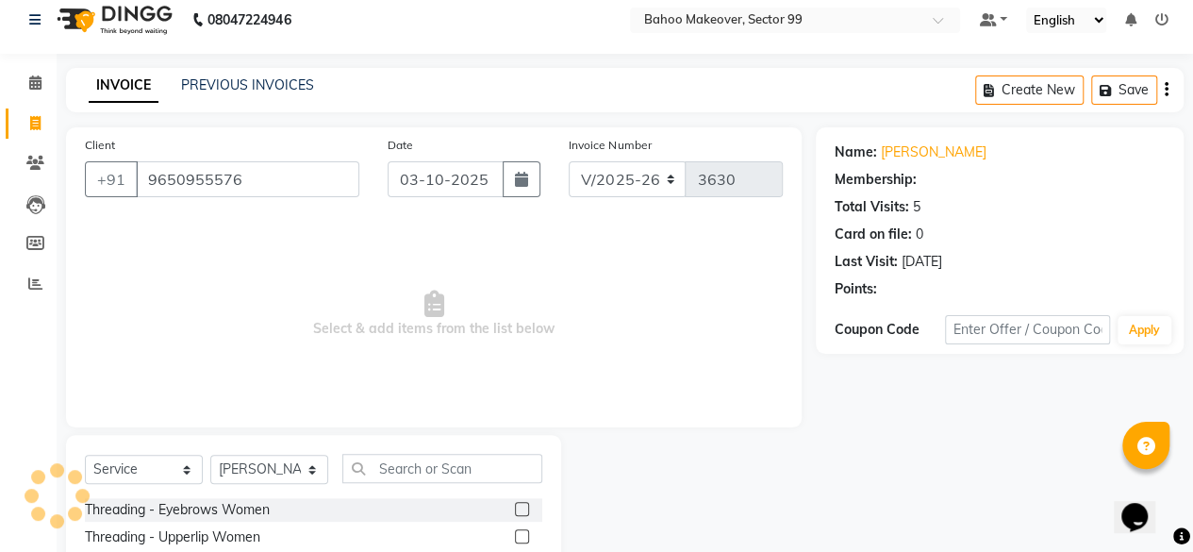
select select "1: Object"
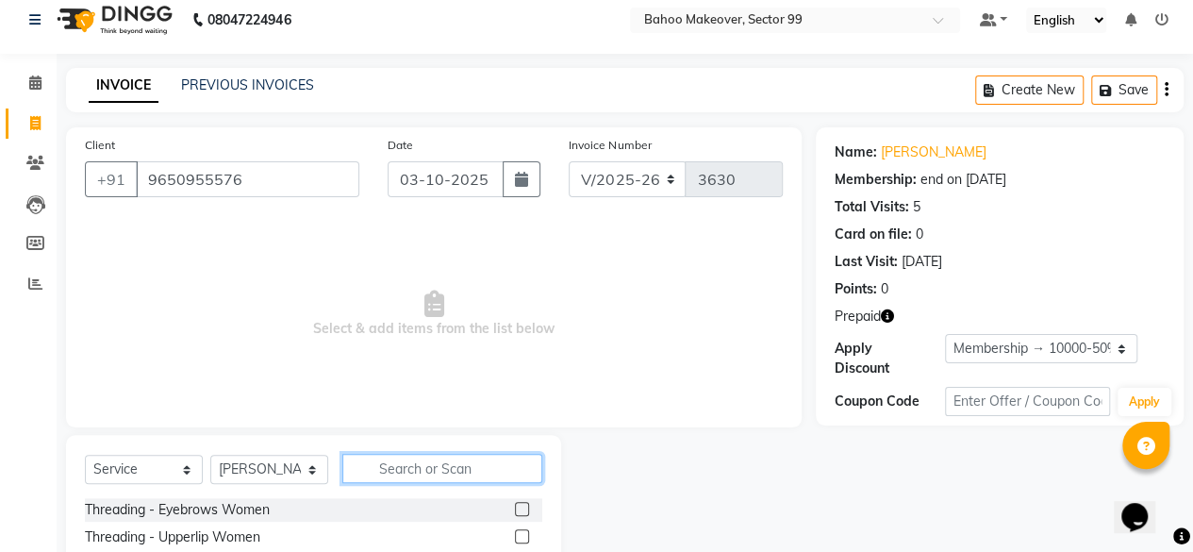
click at [415, 458] on input "text" at bounding box center [442, 468] width 200 height 29
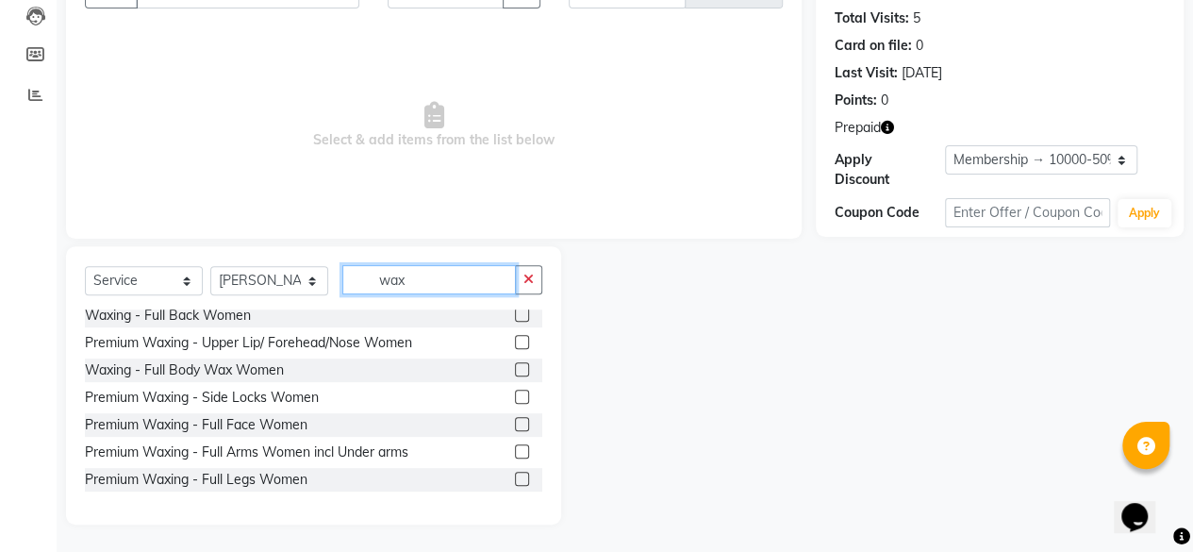
scroll to position [211, 0]
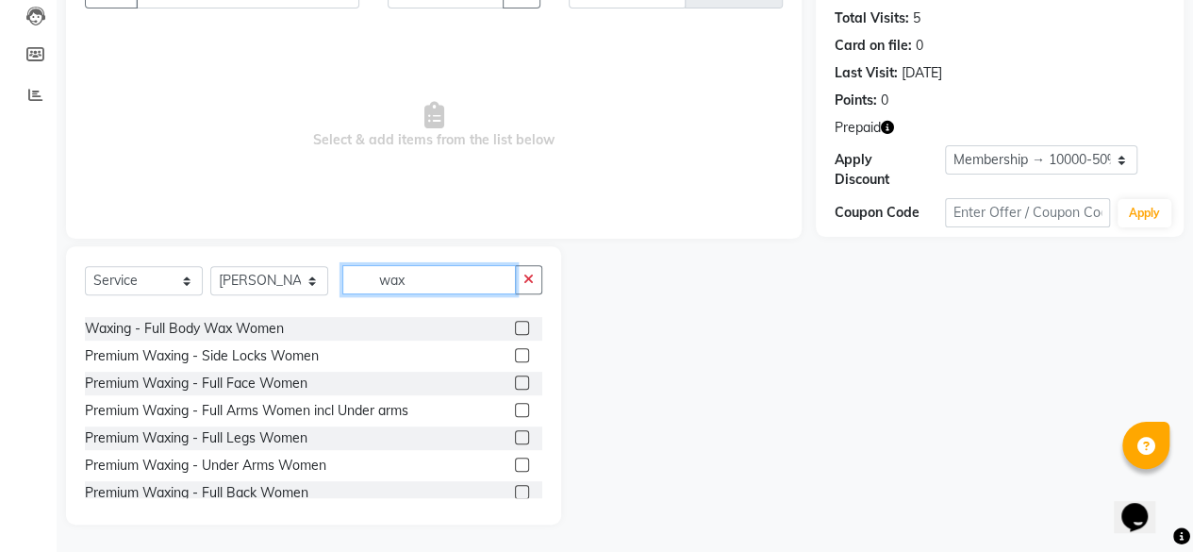
type input "wax"
click at [515, 411] on label at bounding box center [522, 410] width 14 height 14
click at [515, 411] on input "checkbox" at bounding box center [521, 411] width 12 height 12
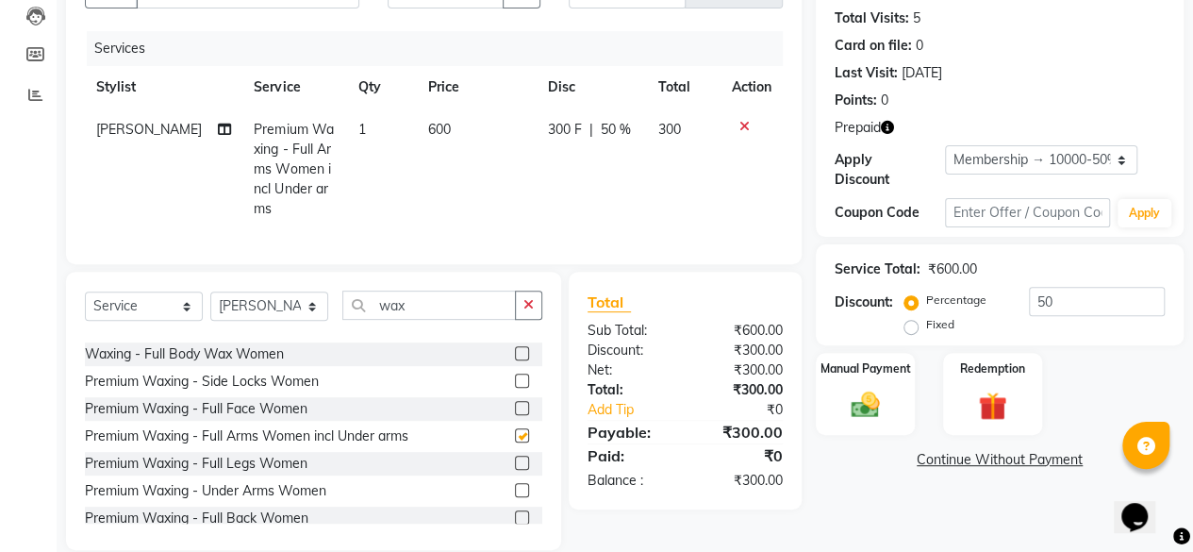
checkbox input "false"
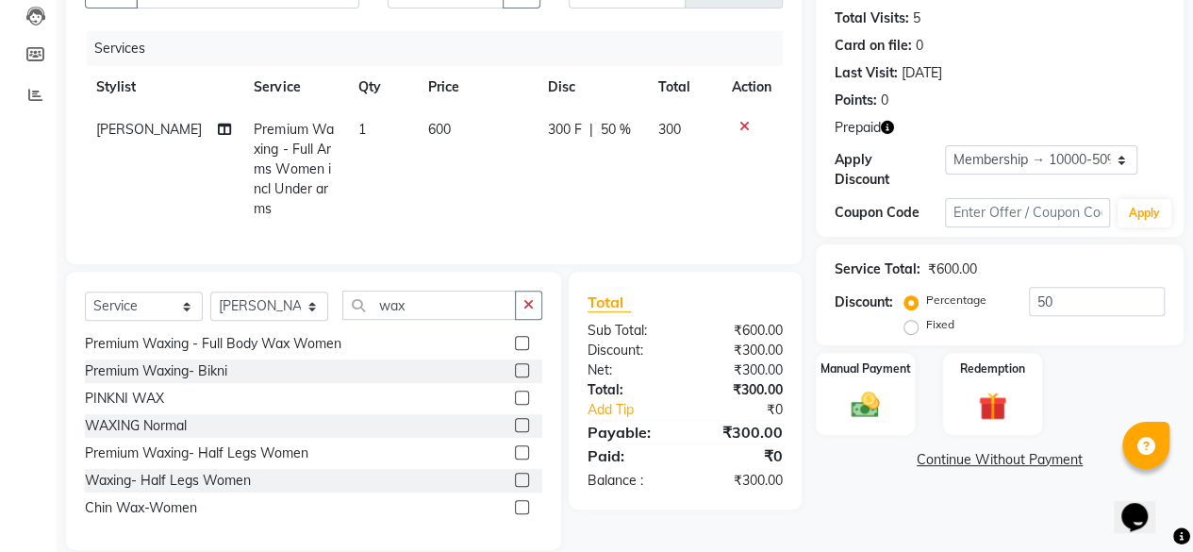
click at [515, 476] on label at bounding box center [522, 479] width 14 height 14
click at [515, 476] on input "checkbox" at bounding box center [521, 480] width 12 height 12
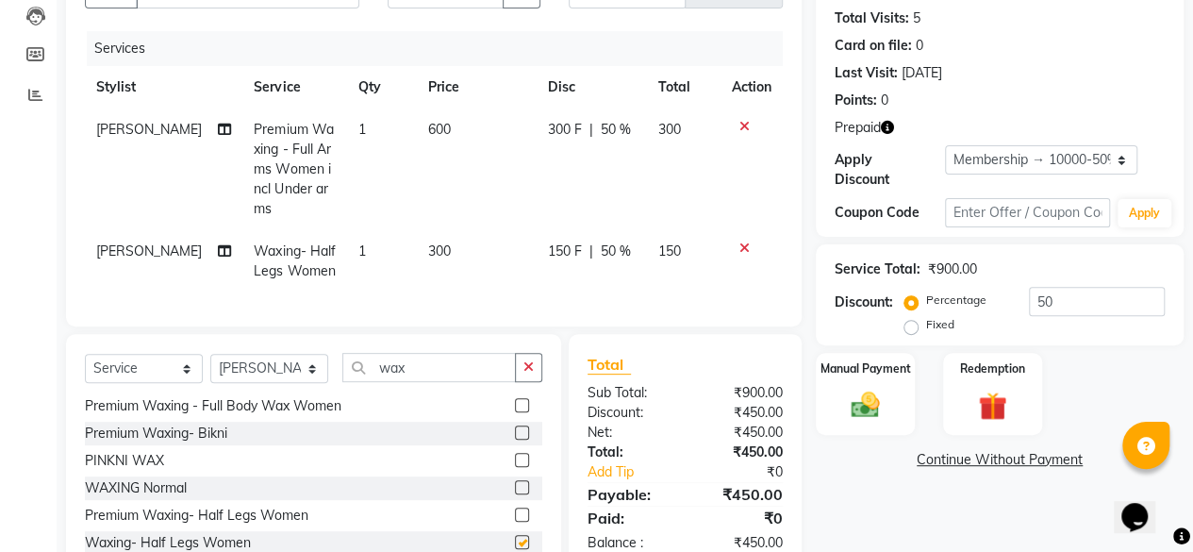
checkbox input "false"
click at [742, 241] on icon at bounding box center [744, 247] width 10 height 13
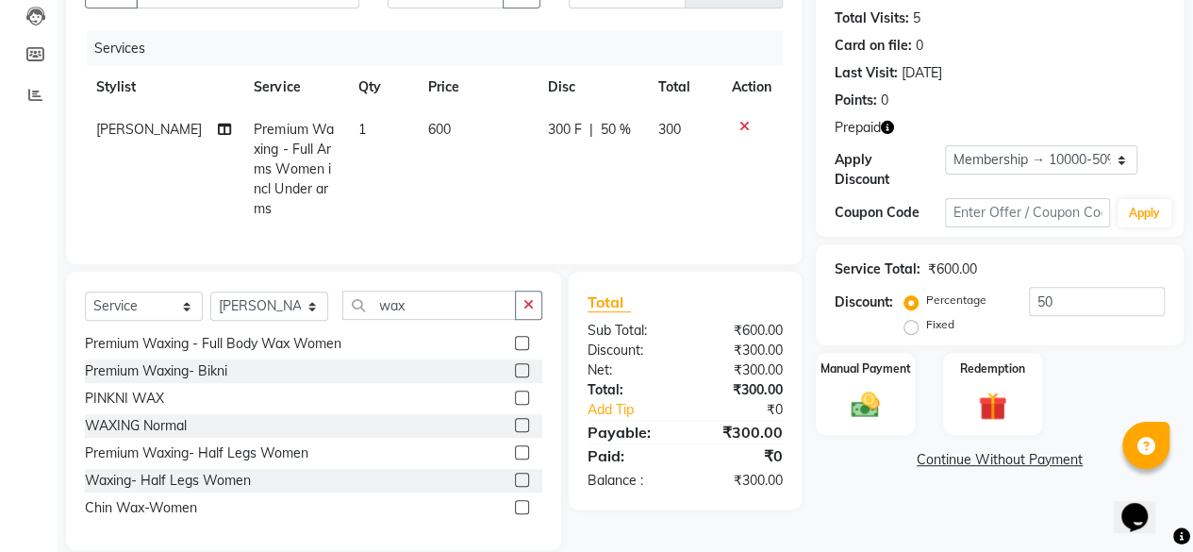
scroll to position [223, 0]
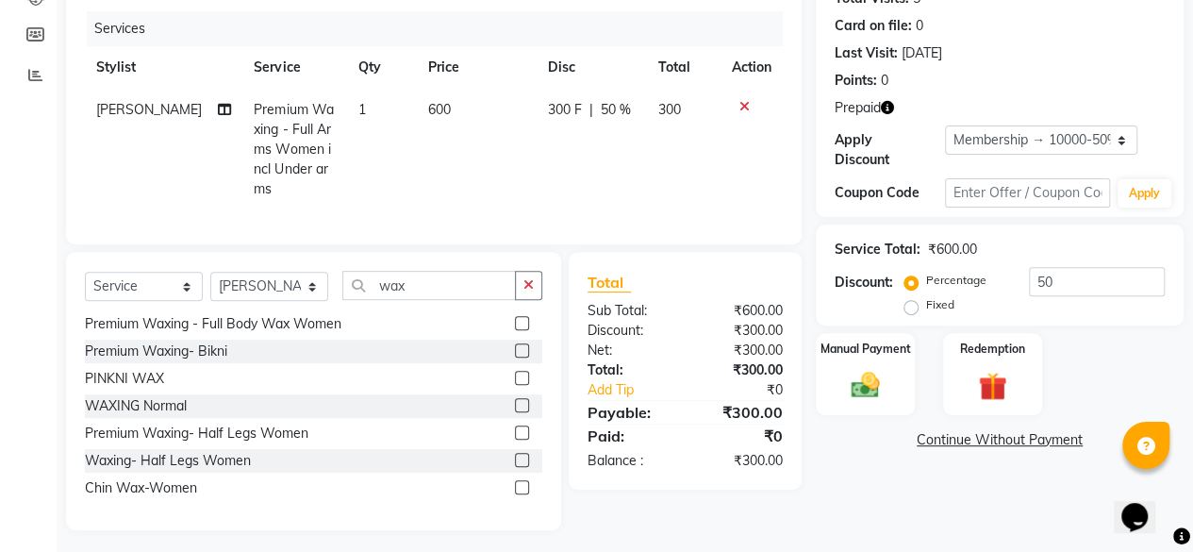
click at [515, 425] on label at bounding box center [522, 432] width 14 height 14
click at [515, 427] on input "checkbox" at bounding box center [521, 433] width 12 height 12
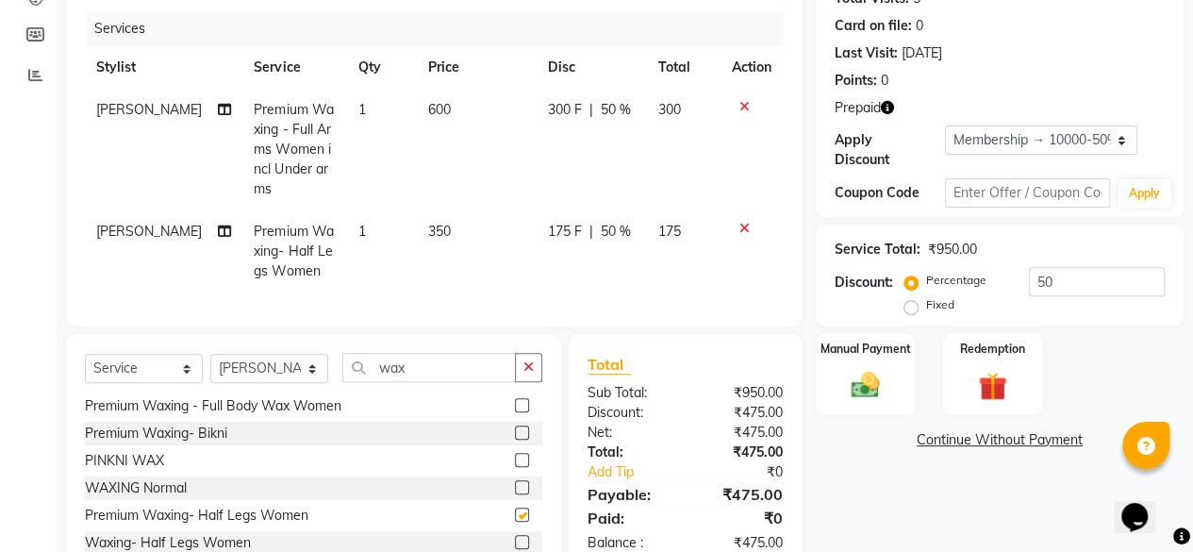
checkbox input "false"
click at [439, 357] on input "wax" at bounding box center [428, 367] width 173 height 29
type input "w"
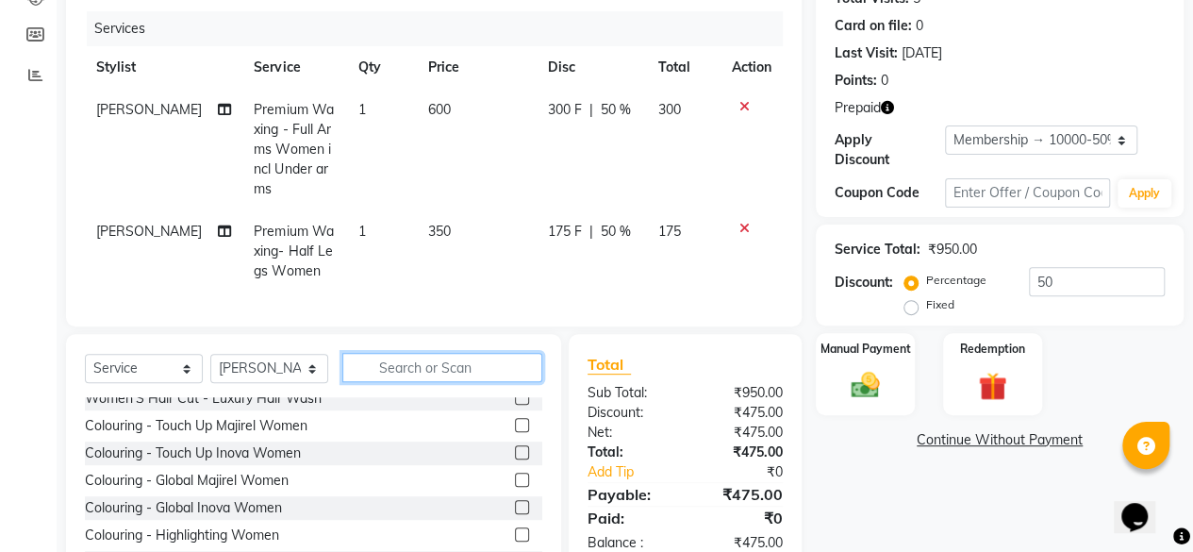
scroll to position [0, 0]
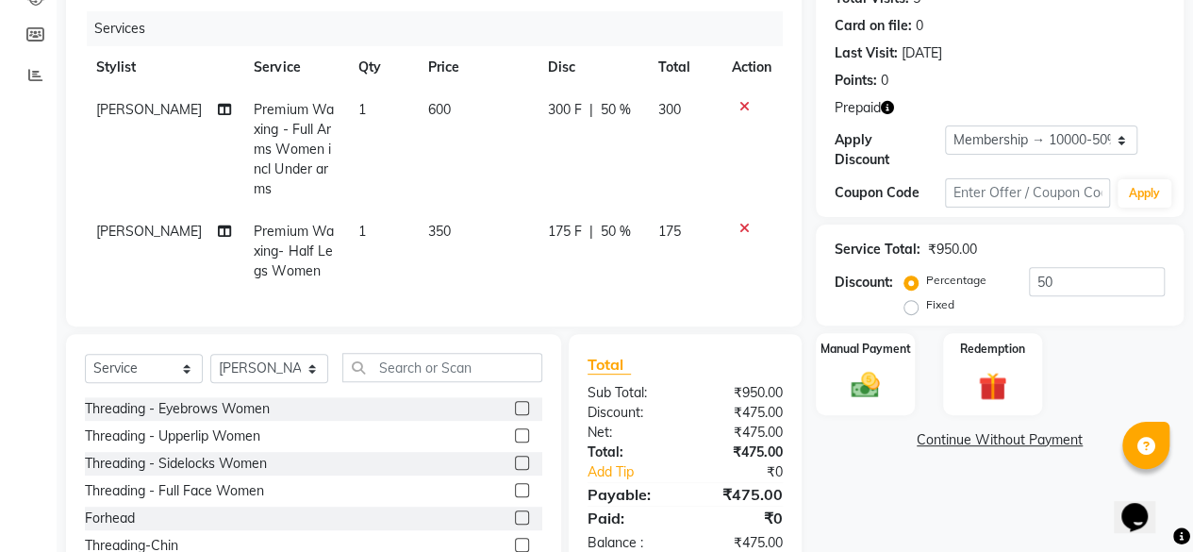
click at [515, 405] on label at bounding box center [522, 408] width 14 height 14
click at [515, 405] on input "checkbox" at bounding box center [521, 409] width 12 height 12
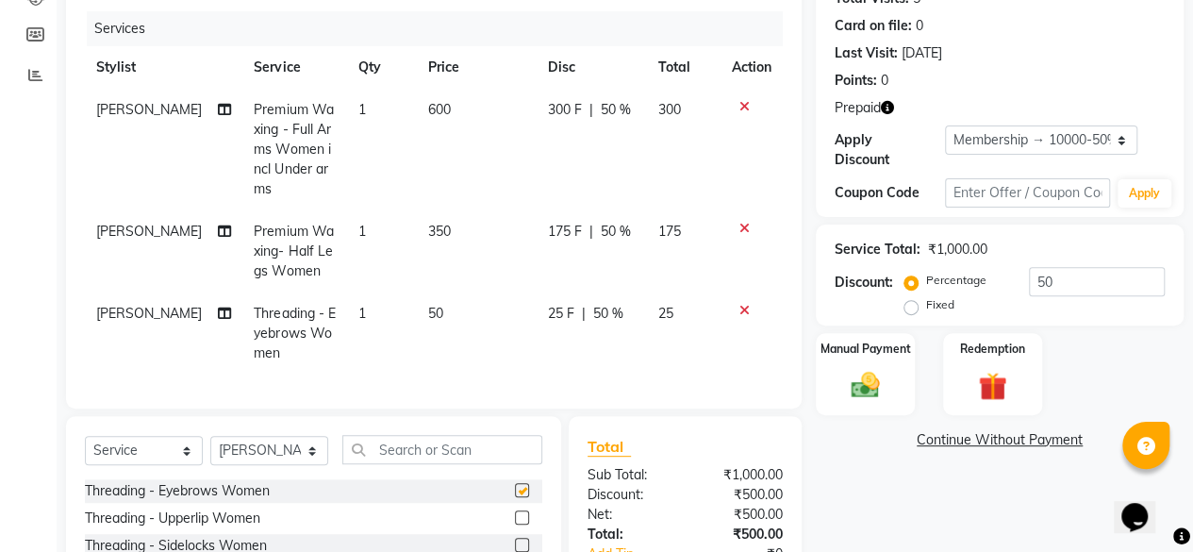
checkbox input "false"
click at [515, 514] on label at bounding box center [522, 517] width 14 height 14
click at [515, 514] on input "checkbox" at bounding box center [521, 518] width 12 height 12
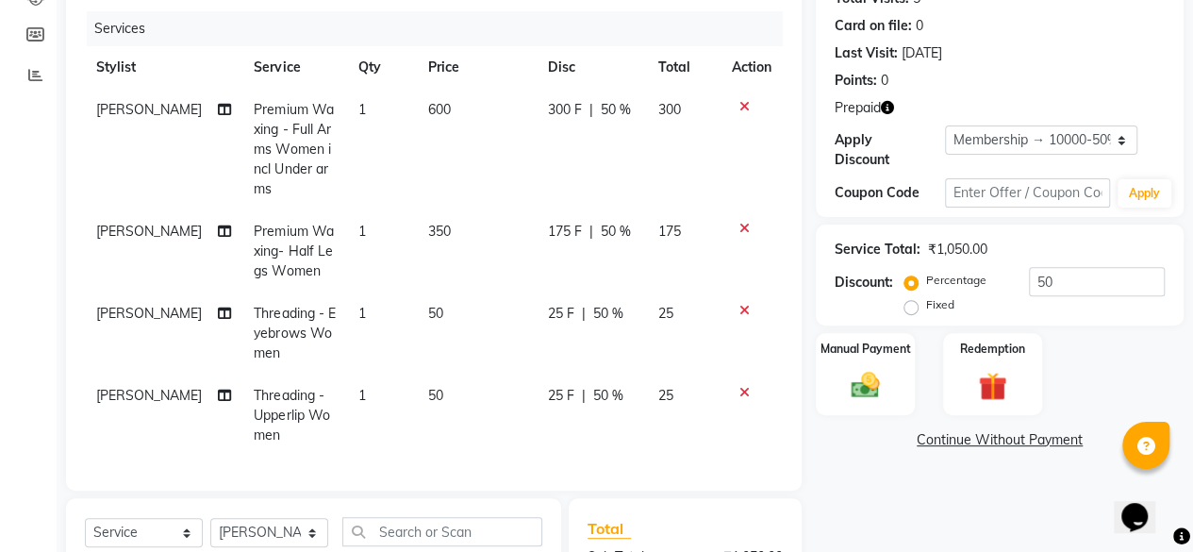
checkbox input "false"
click at [441, 530] on input "text" at bounding box center [442, 531] width 200 height 29
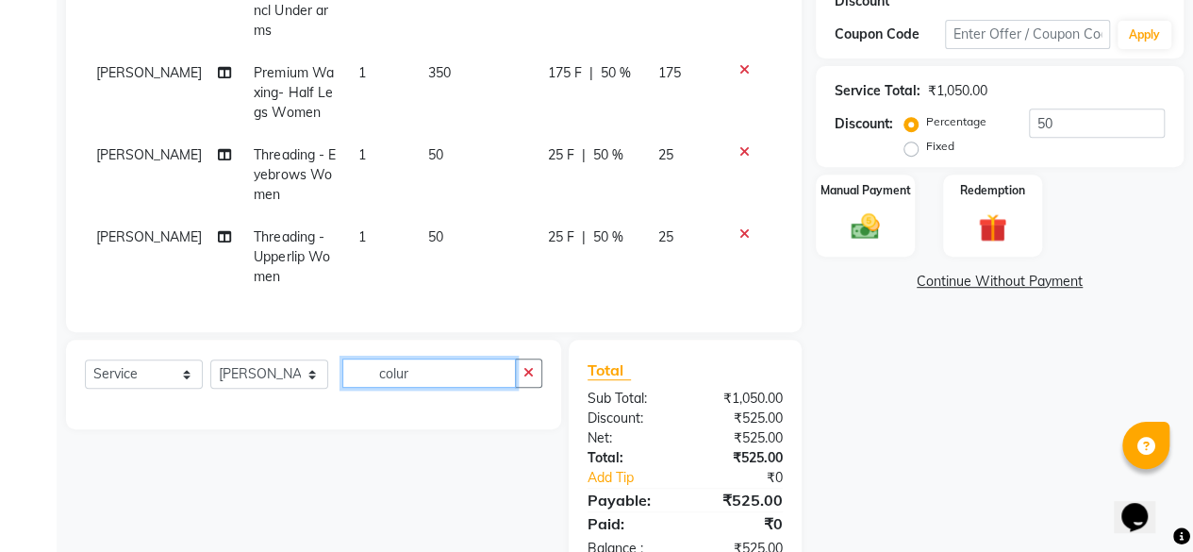
scroll to position [381, 0]
click at [431, 371] on input "colur" at bounding box center [428, 372] width 173 height 29
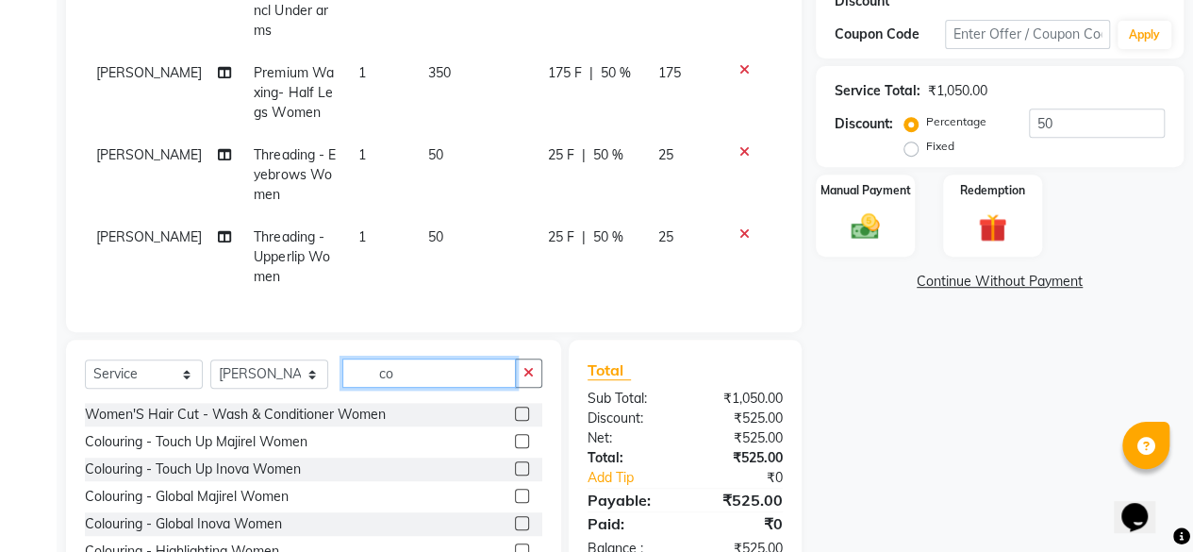
type input "c"
type input "col"
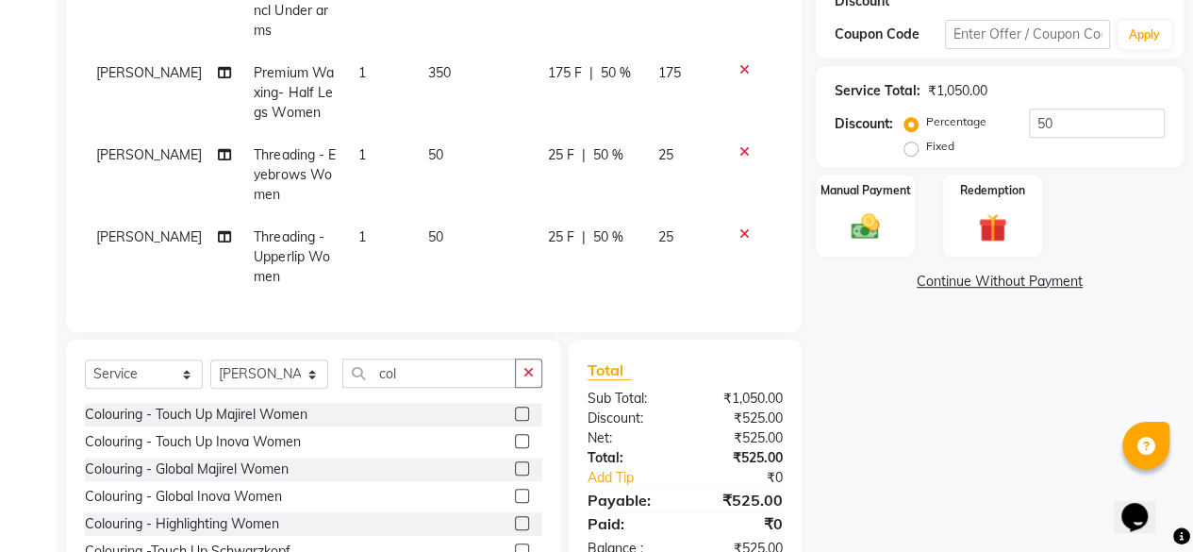
click at [515, 408] on label at bounding box center [522, 413] width 14 height 14
click at [515, 408] on input "checkbox" at bounding box center [521, 414] width 12 height 12
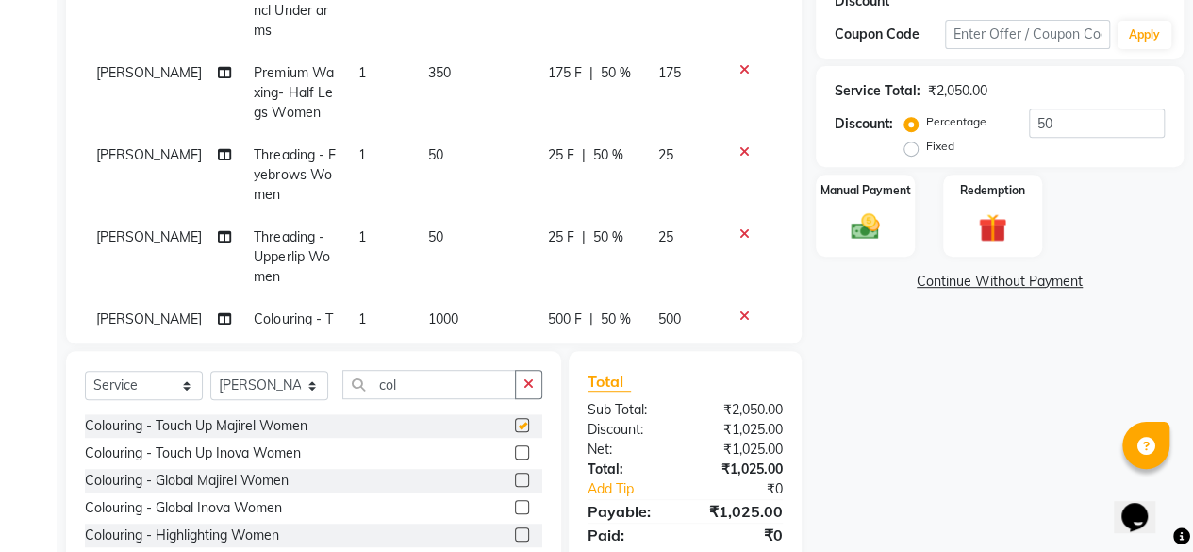
checkbox input "false"
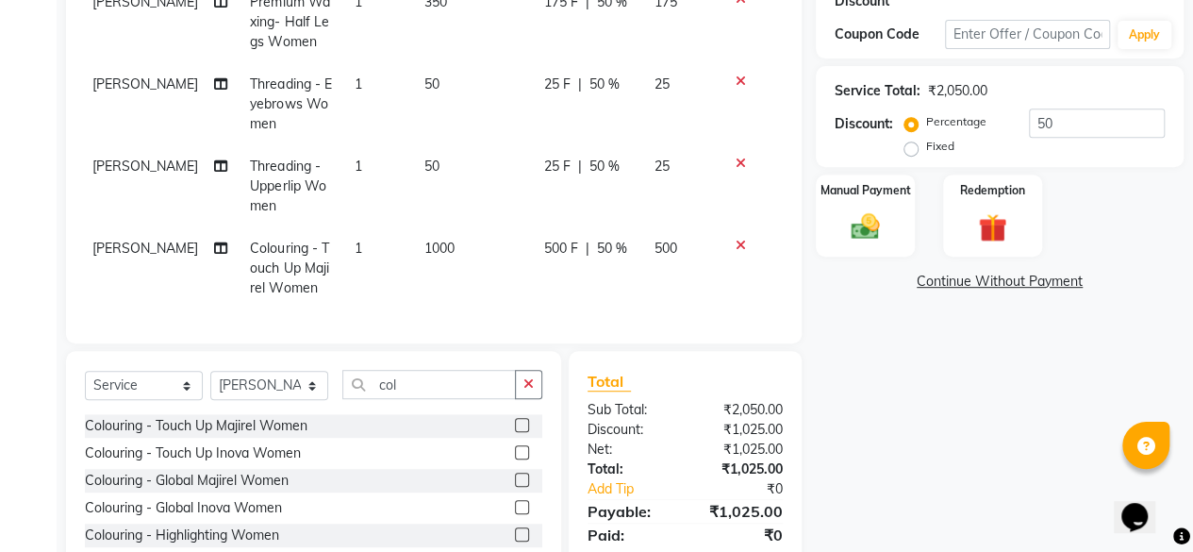
scroll to position [85, 4]
click at [424, 382] on input "col" at bounding box center [428, 384] width 173 height 29
type input "c"
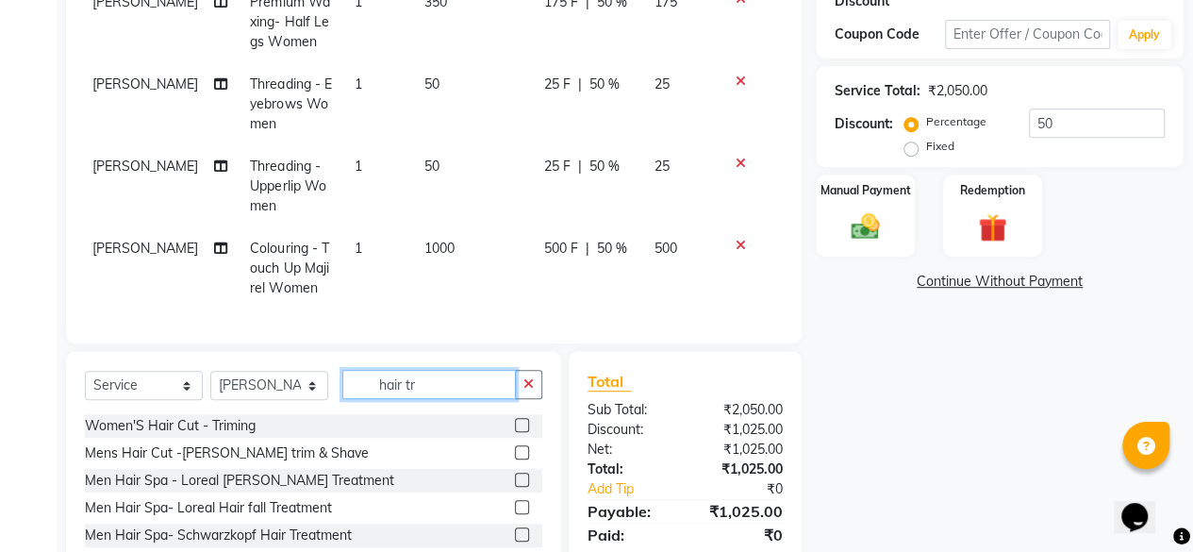
type input "hair tr"
click at [515, 423] on label at bounding box center [522, 425] width 14 height 14
click at [515, 423] on input "checkbox" at bounding box center [521, 426] width 12 height 12
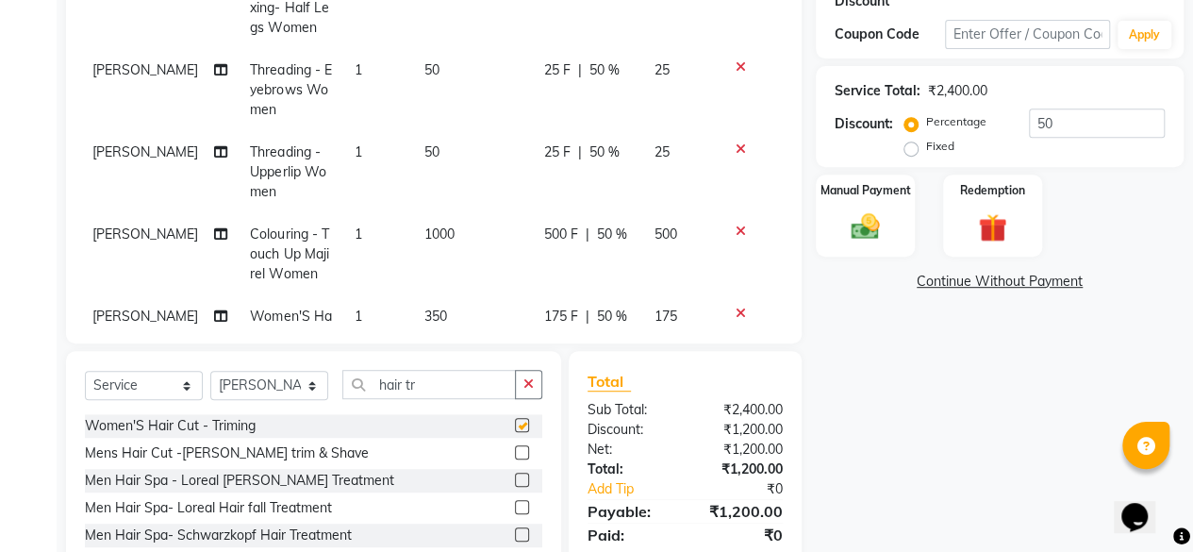
checkbox input "false"
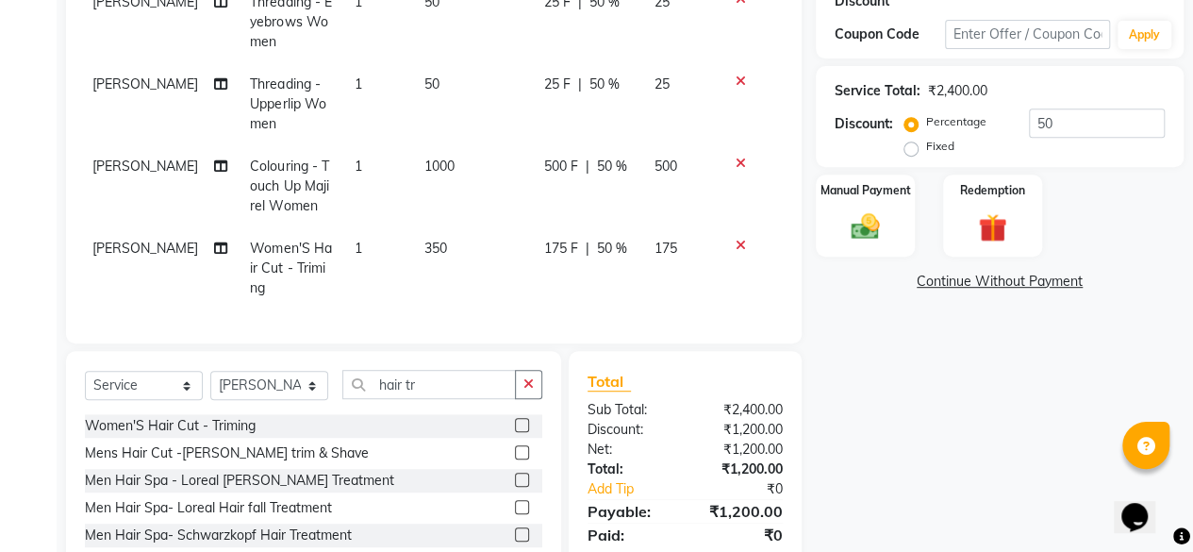
scroll to position [486, 0]
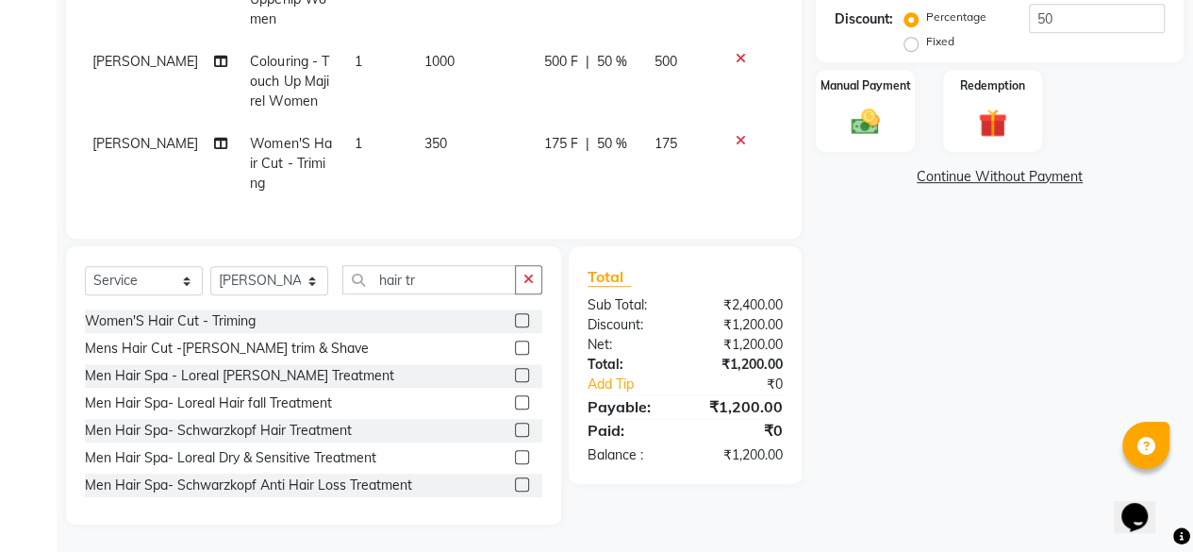
click at [735, 134] on icon at bounding box center [740, 140] width 10 height 13
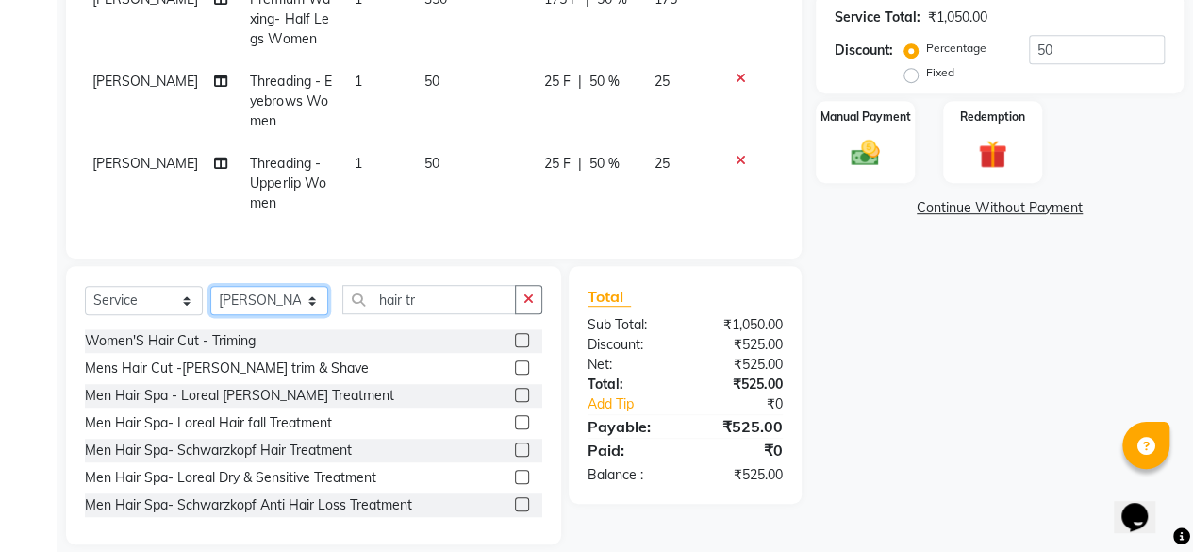
click at [315, 286] on select "Select Stylist [PERSON_NAME] Makeover Bahoo Makeover Salon [PERSON_NAME] [PERSO…" at bounding box center [269, 300] width 118 height 29
select select "85852"
click at [210, 286] on select "Select Stylist [PERSON_NAME] Makeover Bahoo Makeover Salon [PERSON_NAME] [PERSO…" at bounding box center [269, 300] width 118 height 29
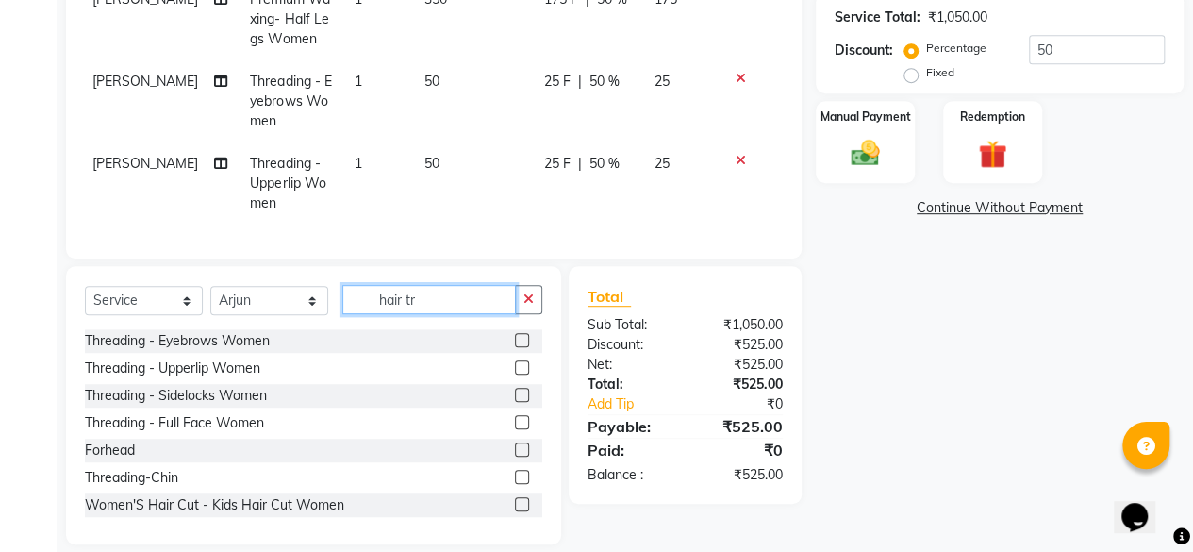
click at [460, 285] on input "hair tr" at bounding box center [428, 299] width 173 height 29
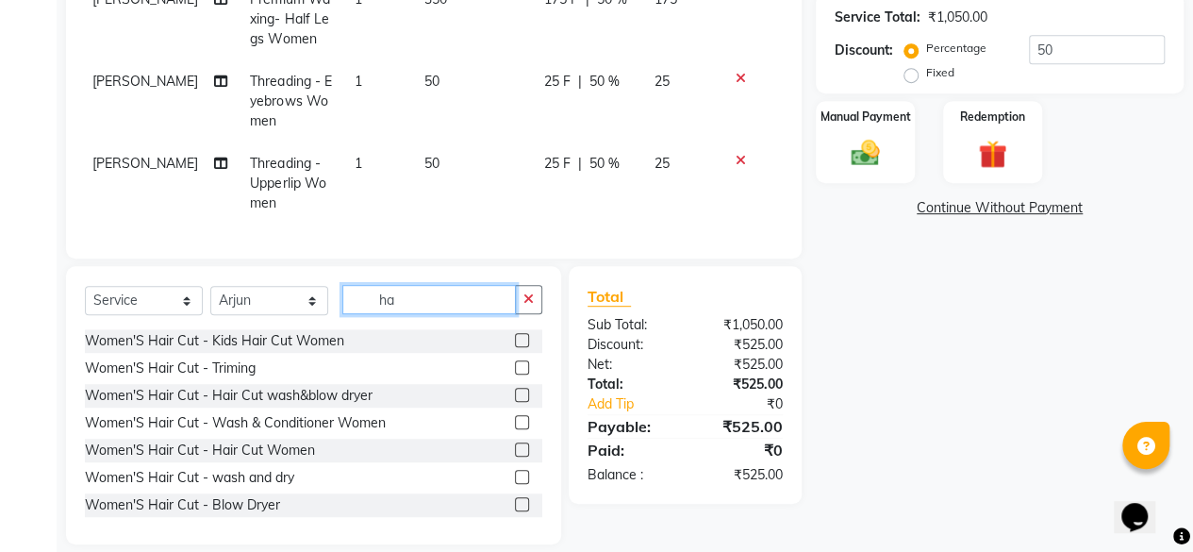
type input "h"
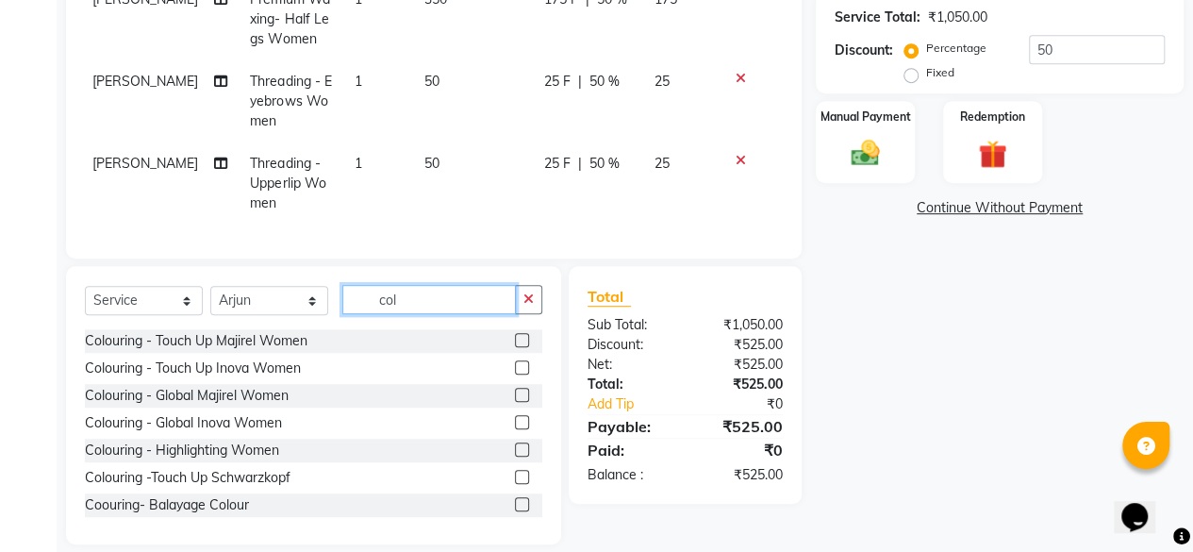
type input "col"
click at [515, 333] on label at bounding box center [522, 340] width 14 height 14
click at [515, 335] on input "checkbox" at bounding box center [521, 341] width 12 height 12
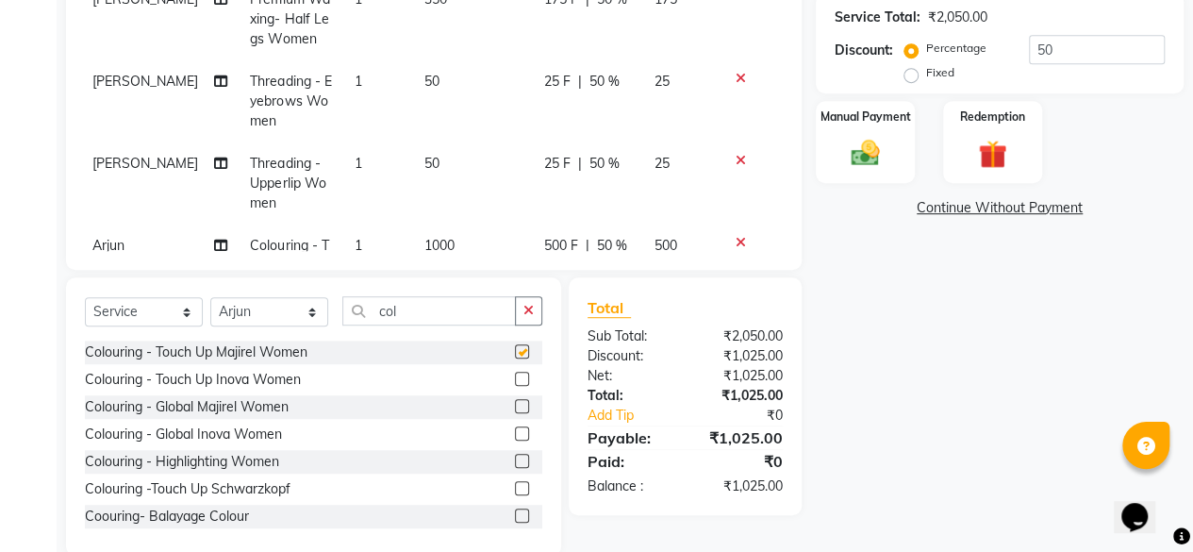
checkbox input "false"
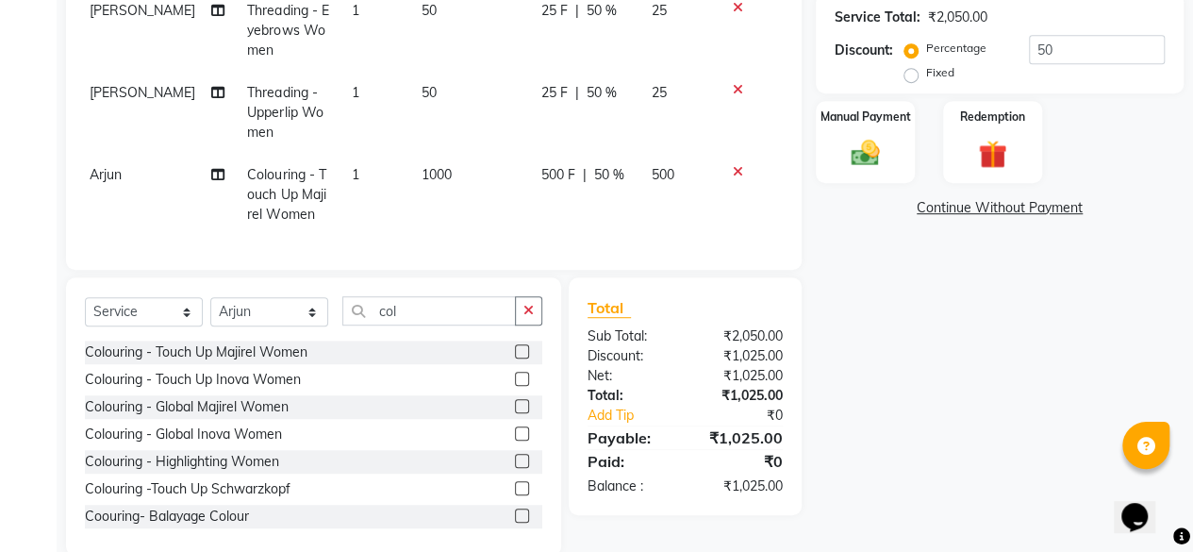
scroll to position [85, 4]
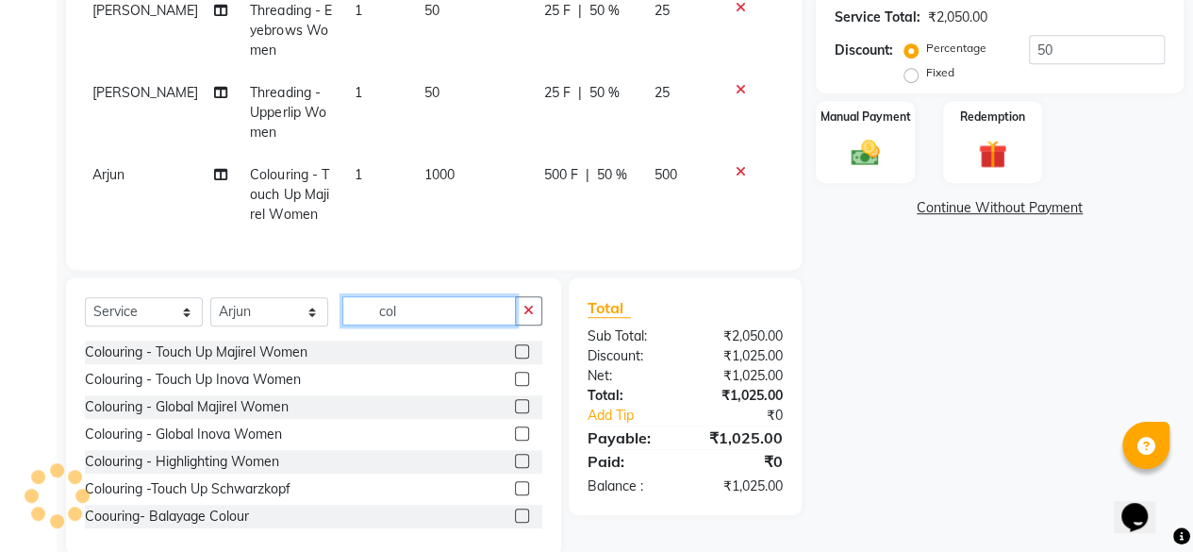
click at [451, 310] on input "col" at bounding box center [428, 310] width 173 height 29
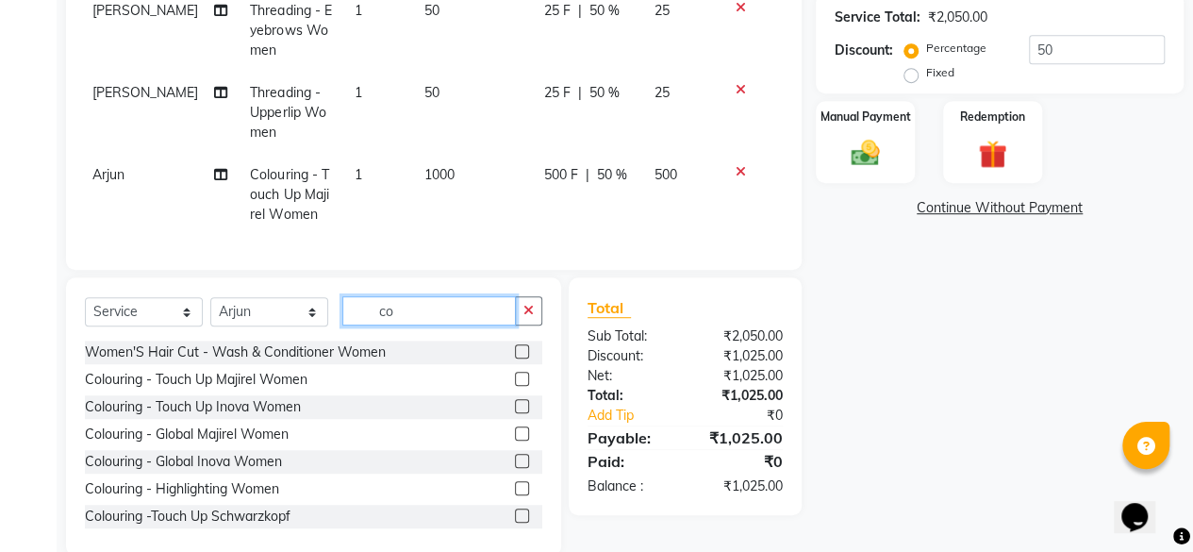
type input "c"
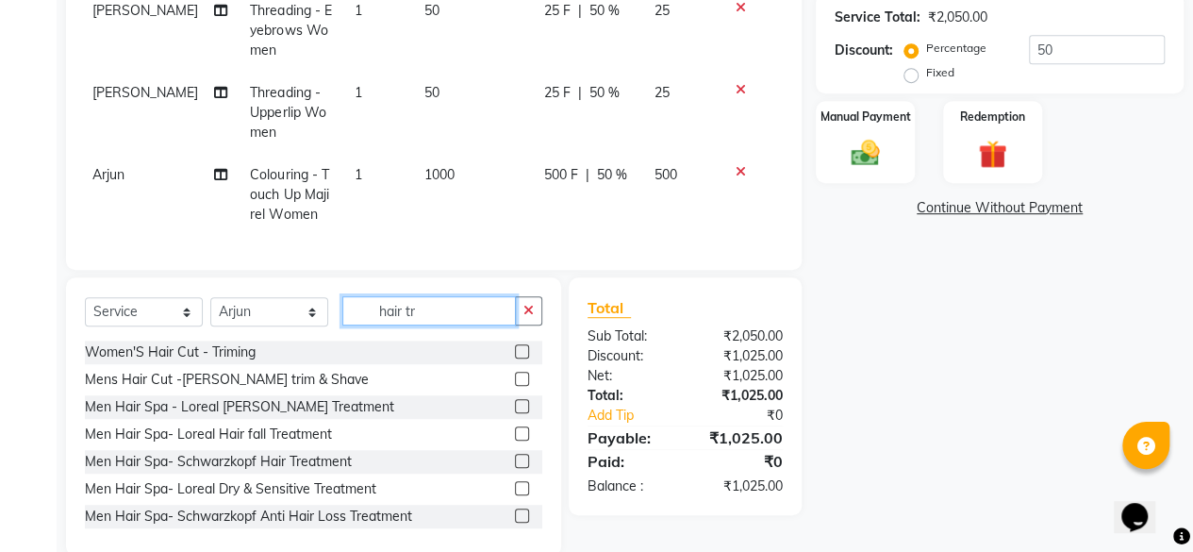
type input "hair tr"
click at [515, 352] on label at bounding box center [522, 351] width 14 height 14
click at [515, 352] on input "checkbox" at bounding box center [521, 352] width 12 height 12
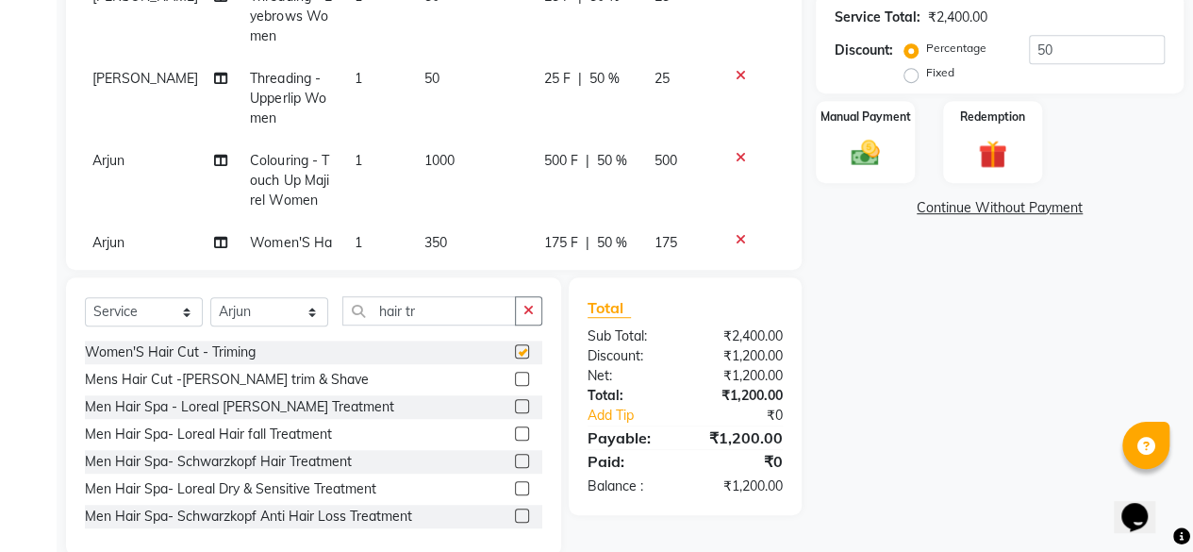
checkbox input "false"
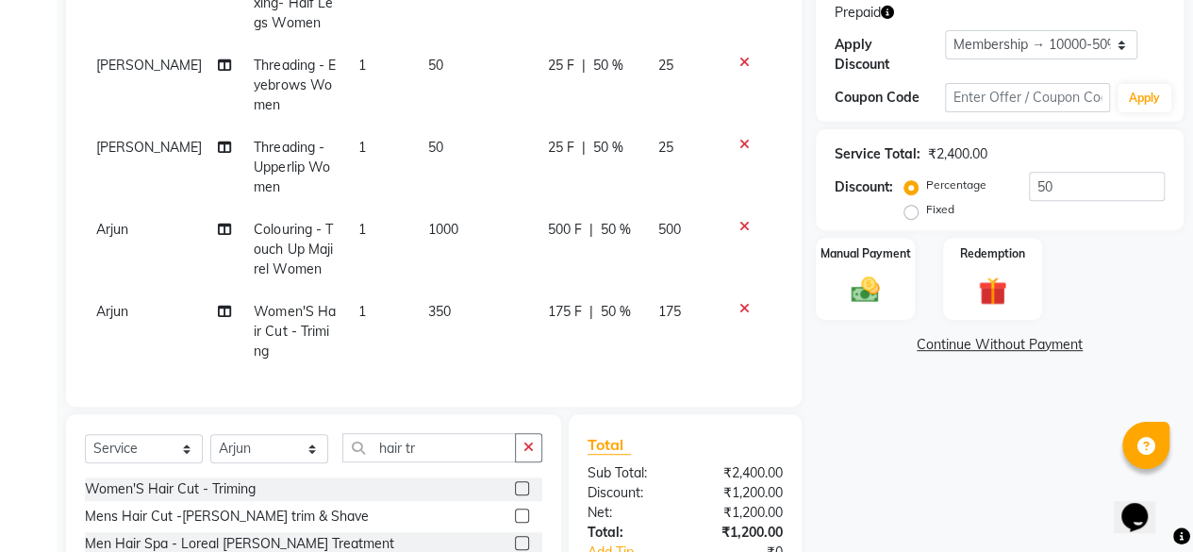
scroll to position [486, 0]
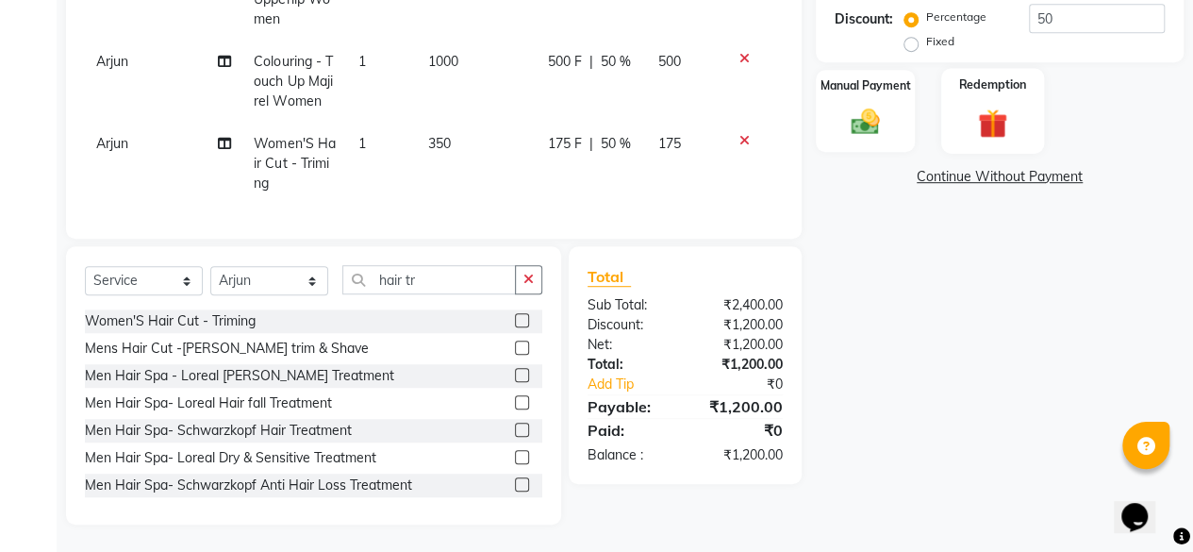
click at [992, 127] on img at bounding box center [992, 123] width 48 height 37
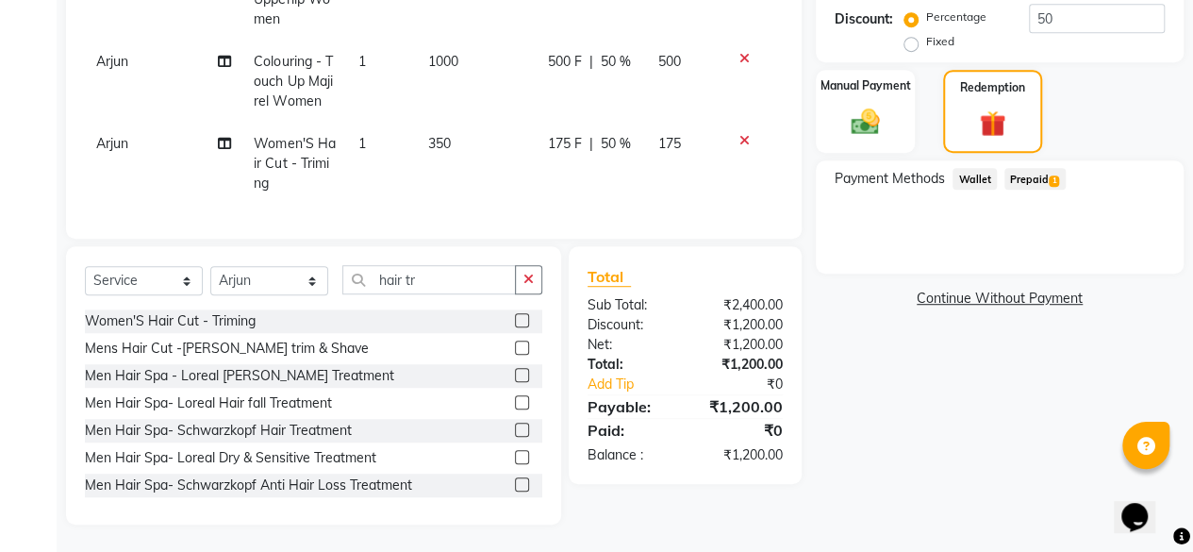
click at [1032, 182] on span "Prepaid 1" at bounding box center [1034, 179] width 61 height 22
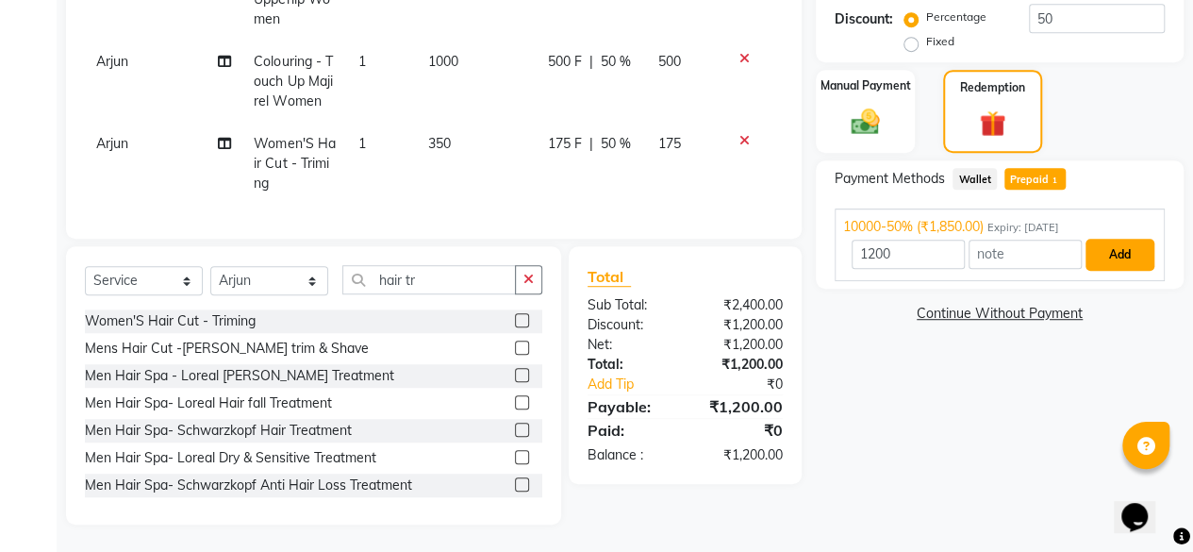
click at [1128, 255] on button "Add" at bounding box center [1119, 255] width 69 height 32
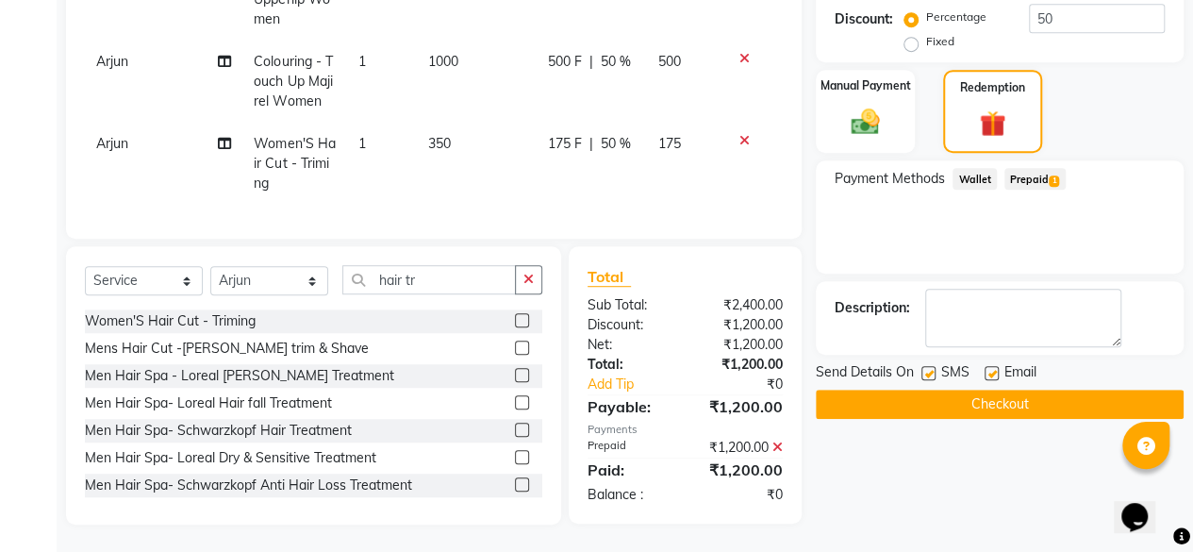
click at [999, 407] on button "Checkout" at bounding box center [1000, 403] width 368 height 29
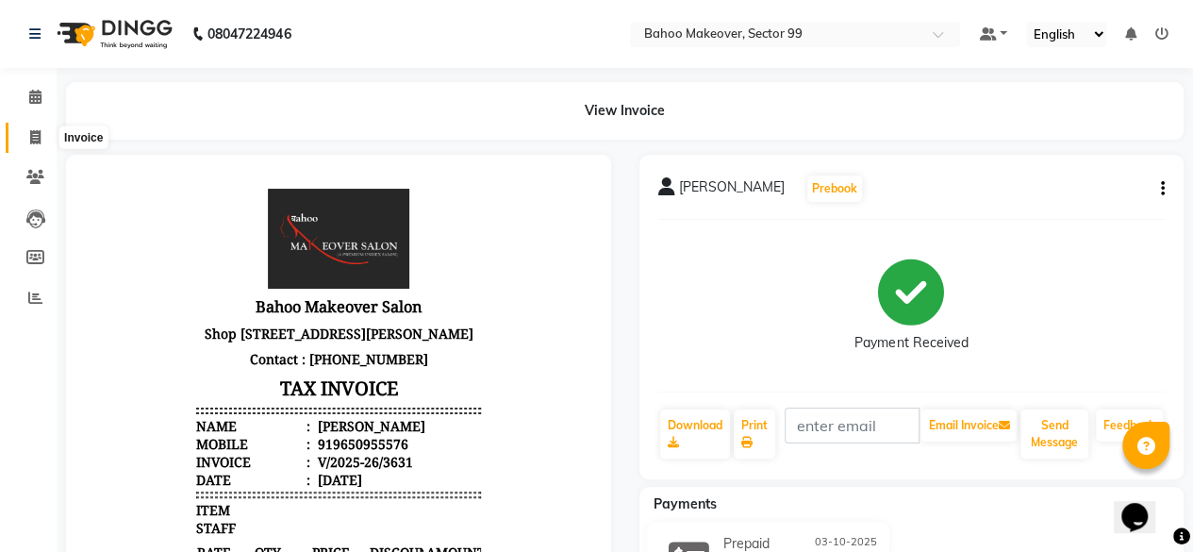
click at [30, 139] on icon at bounding box center [35, 137] width 10 height 14
select select "service"
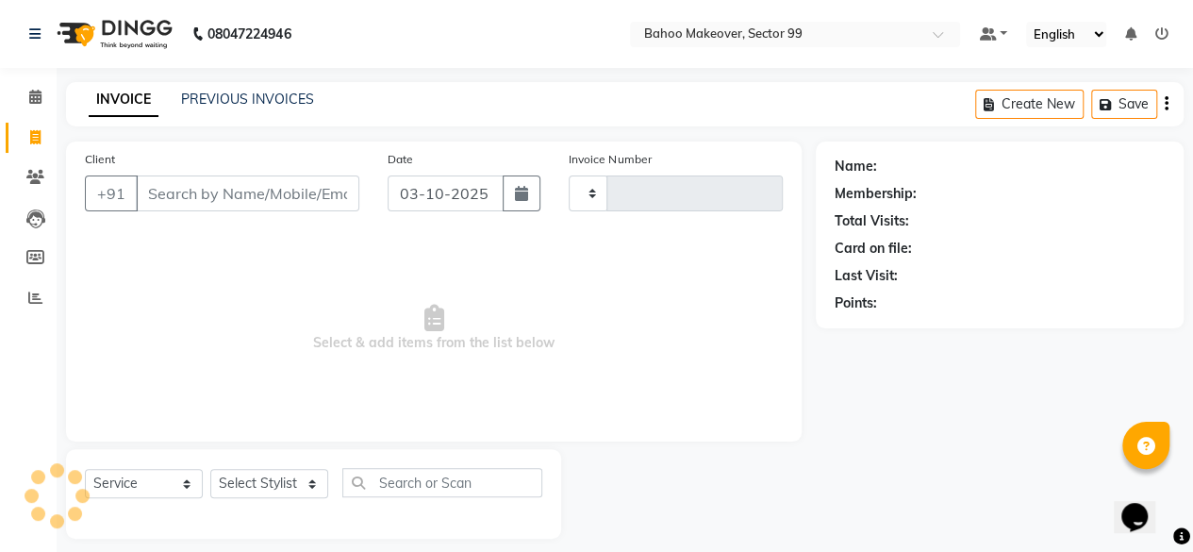
scroll to position [14, 0]
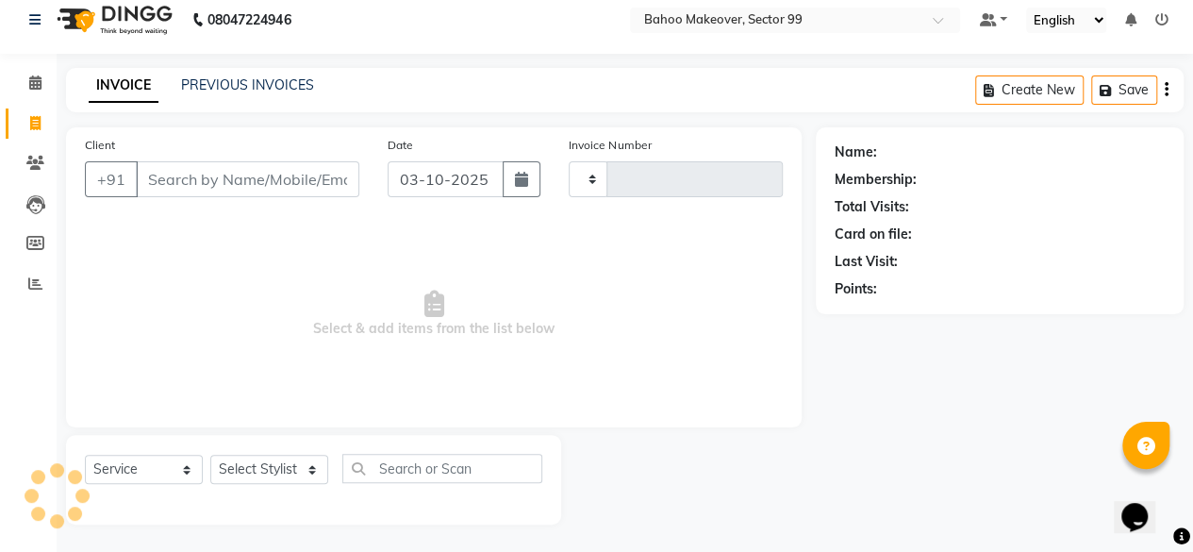
type input "3632"
select select "6856"
click at [226, 174] on input "Client" at bounding box center [247, 179] width 223 height 36
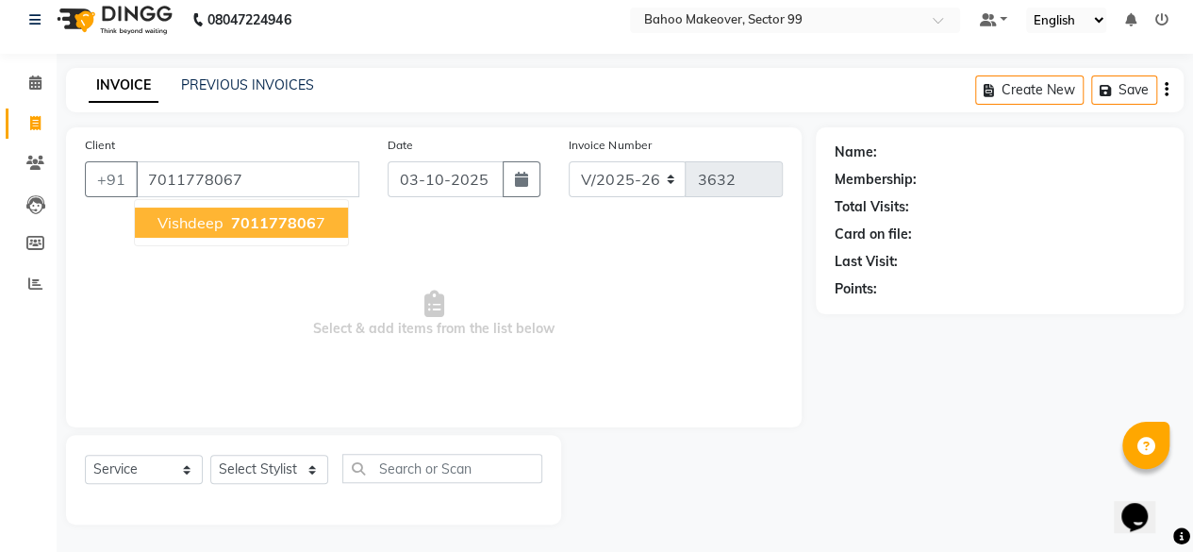
type input "7011778067"
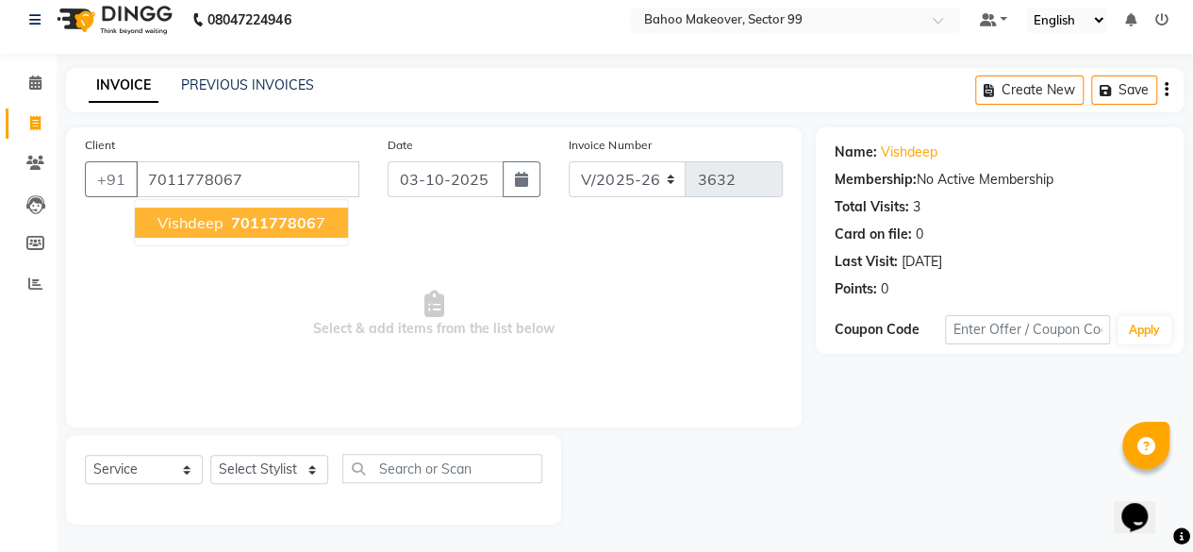
click at [224, 222] on button "Vishdeep 701177806 7" at bounding box center [241, 222] width 213 height 30
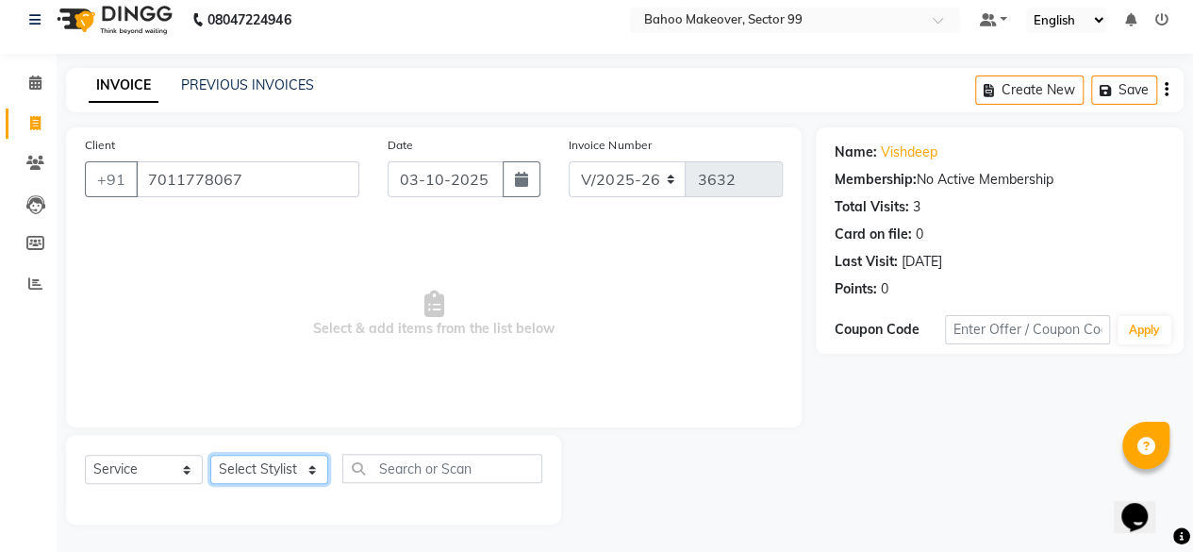
click at [315, 467] on select "Select Stylist [PERSON_NAME] Makeover Bahoo Makeover Salon [PERSON_NAME] [PERSO…" at bounding box center [269, 468] width 118 height 29
select select "71122"
click at [210, 454] on select "Select Stylist [PERSON_NAME] Makeover Bahoo Makeover Salon [PERSON_NAME] [PERSO…" at bounding box center [269, 468] width 118 height 29
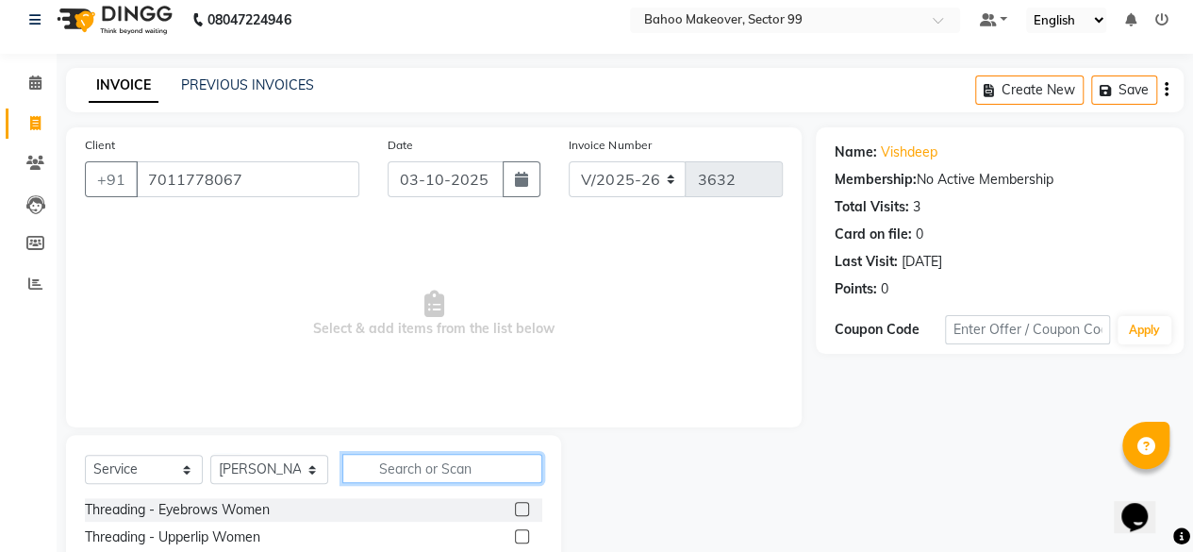
click at [389, 470] on input "text" at bounding box center [442, 468] width 200 height 29
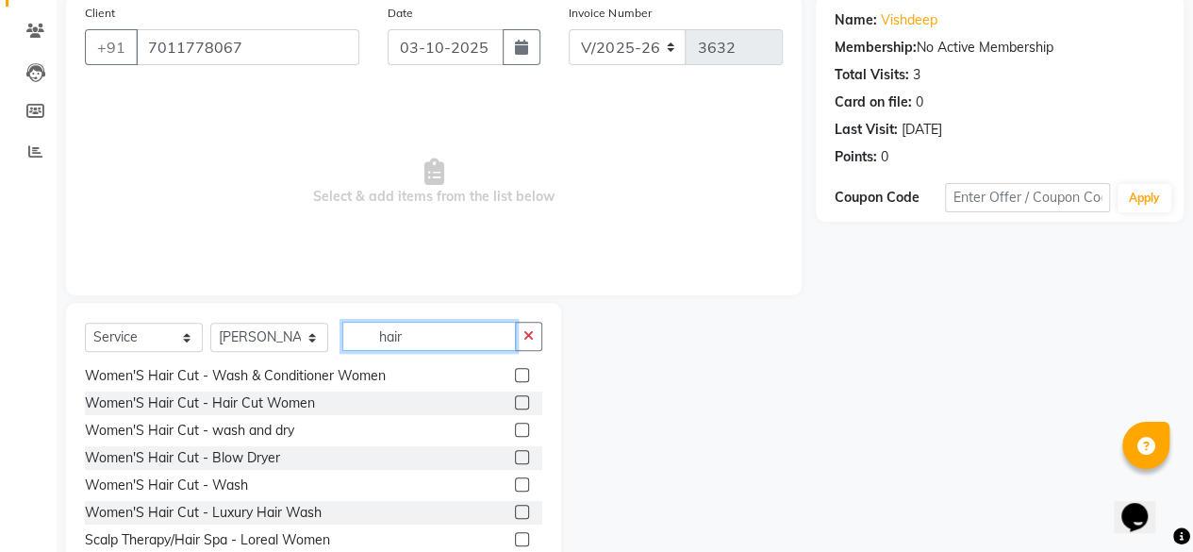
scroll to position [83, 0]
click at [429, 339] on input "hair" at bounding box center [428, 336] width 173 height 29
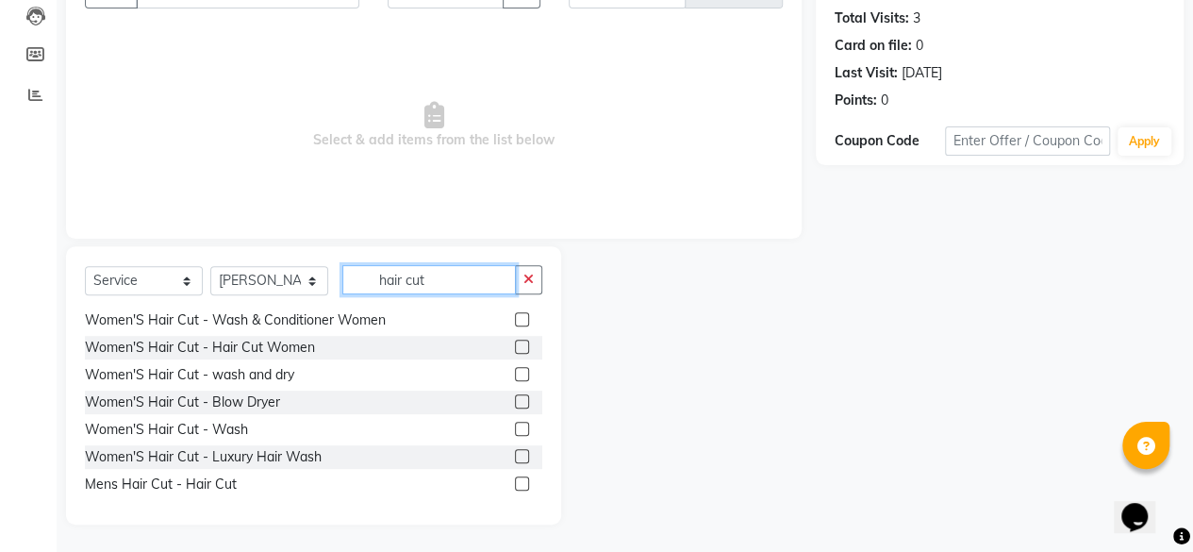
scroll to position [179, 0]
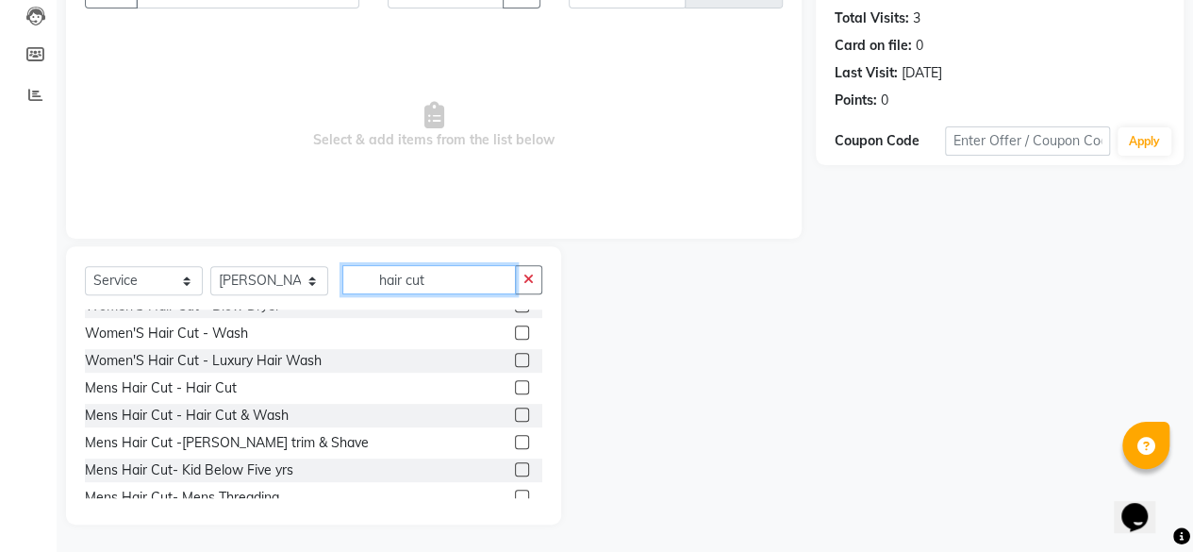
type input "hair cut"
click at [515, 384] on label at bounding box center [522, 387] width 14 height 14
click at [515, 384] on input "checkbox" at bounding box center [521, 388] width 12 height 12
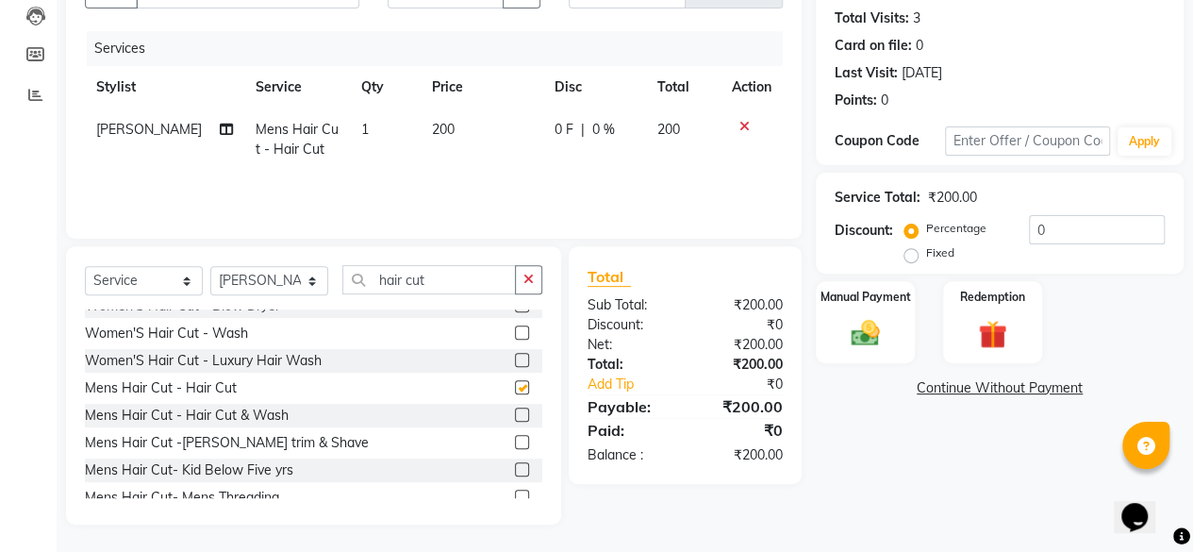
checkbox input "false"
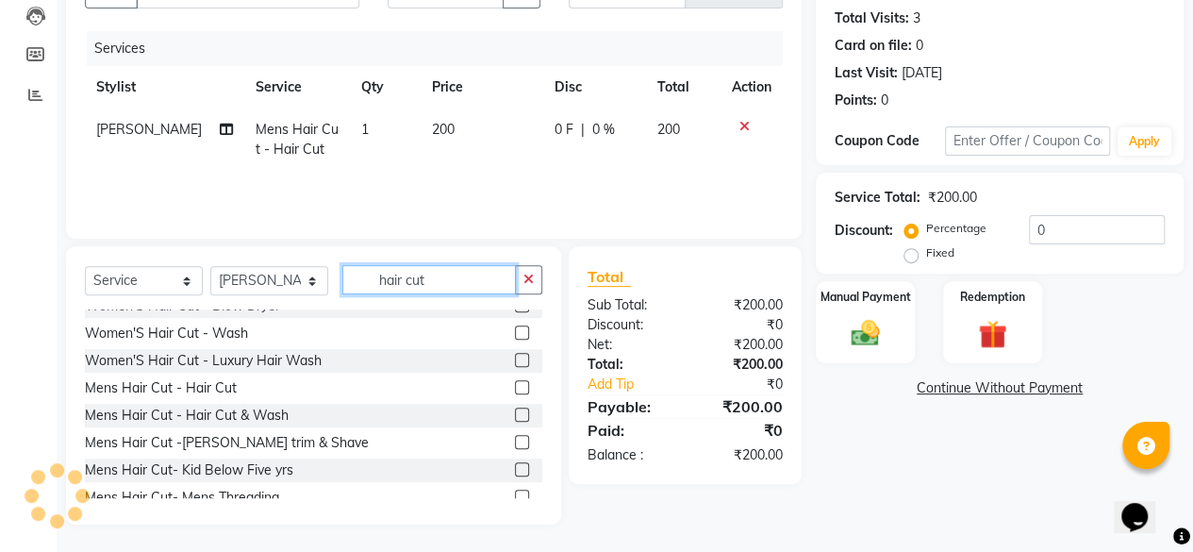
click at [464, 284] on input "hair cut" at bounding box center [428, 279] width 173 height 29
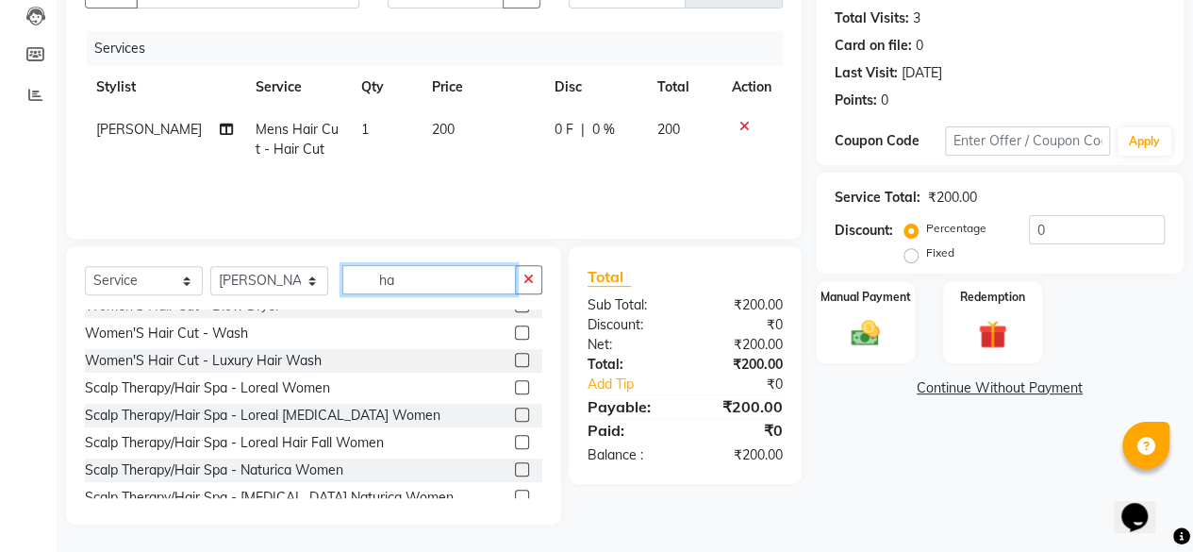
type input "h"
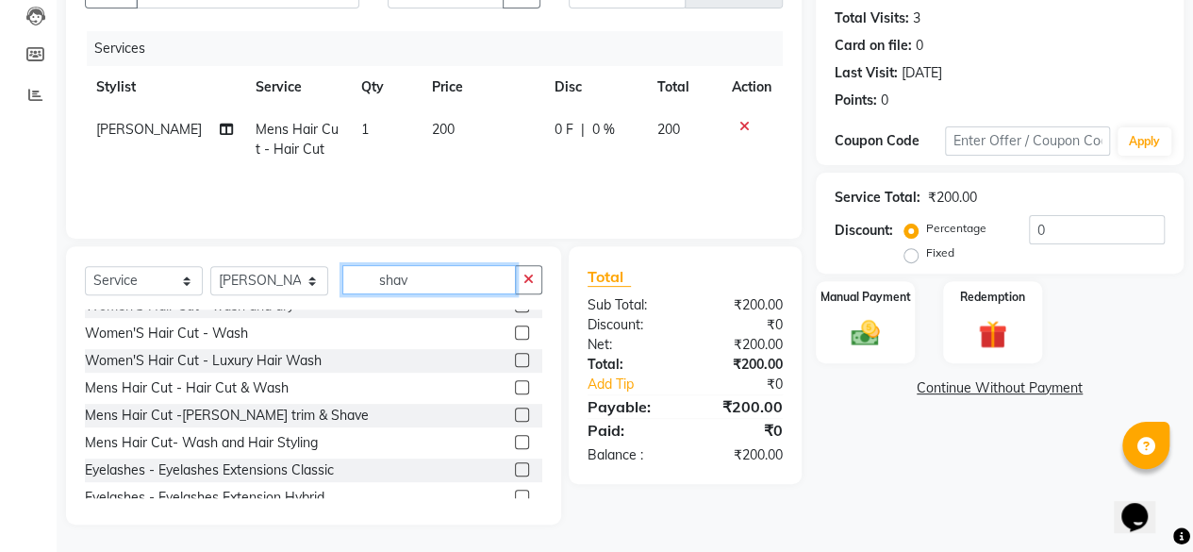
scroll to position [161, 0]
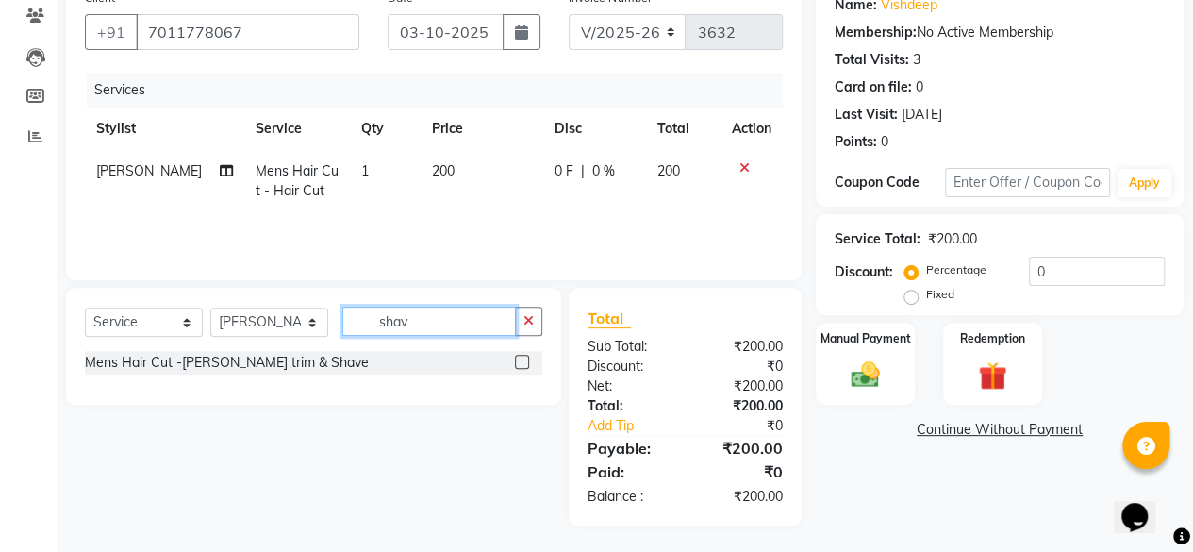
type input "shav"
click at [520, 355] on label at bounding box center [522, 362] width 14 height 14
click at [520, 356] on input "checkbox" at bounding box center [521, 362] width 12 height 12
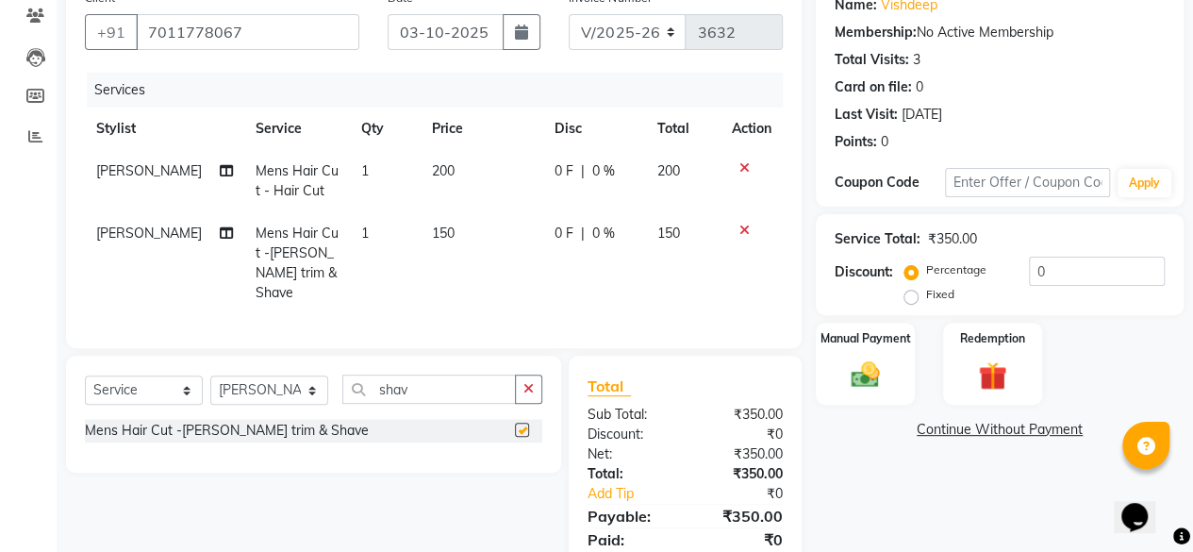
checkbox input "false"
click at [448, 236] on td "150" at bounding box center [482, 263] width 123 height 102
select select "71122"
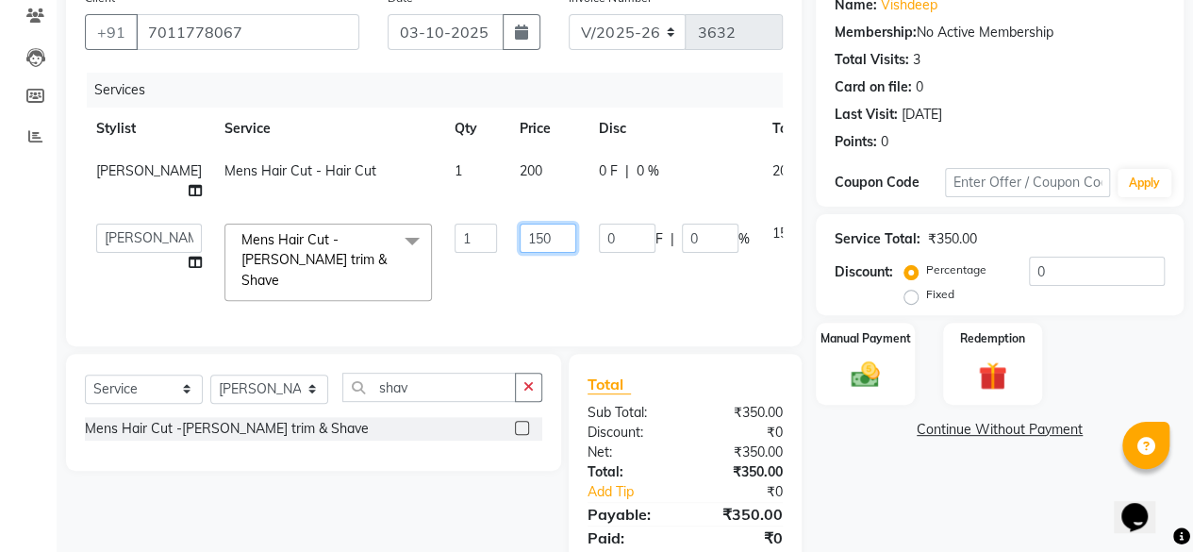
click at [529, 239] on input "150" at bounding box center [548, 237] width 57 height 29
type input "1"
type input "200"
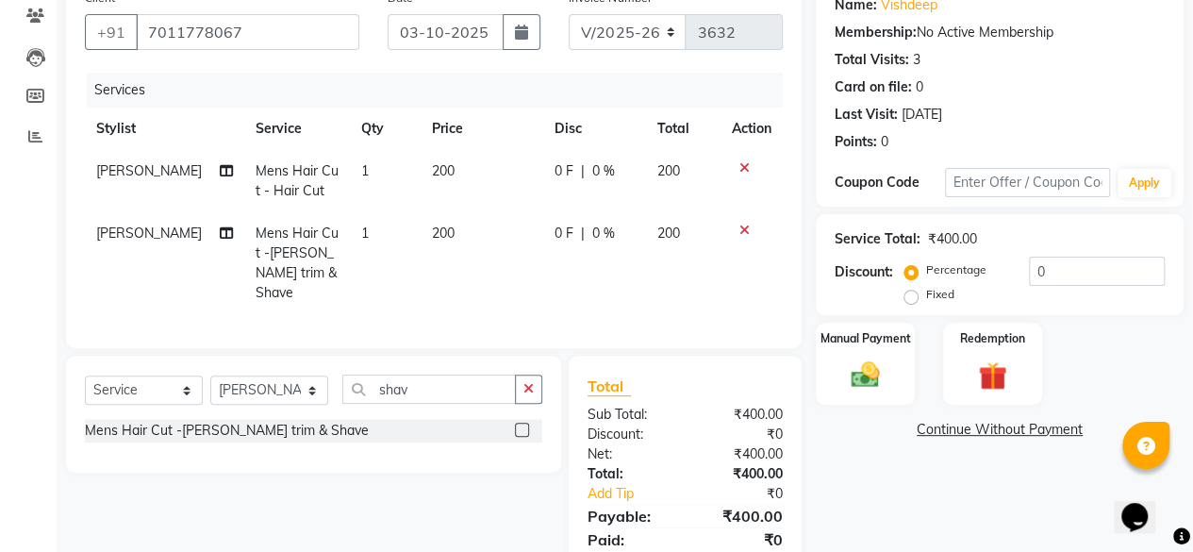
click at [837, 450] on div "Name: Vishdeep Membership: No Active Membership Total Visits: 3 Card on file: 0…" at bounding box center [1007, 286] width 382 height 613
click at [419, 379] on input "shav" at bounding box center [428, 388] width 173 height 29
type input "s"
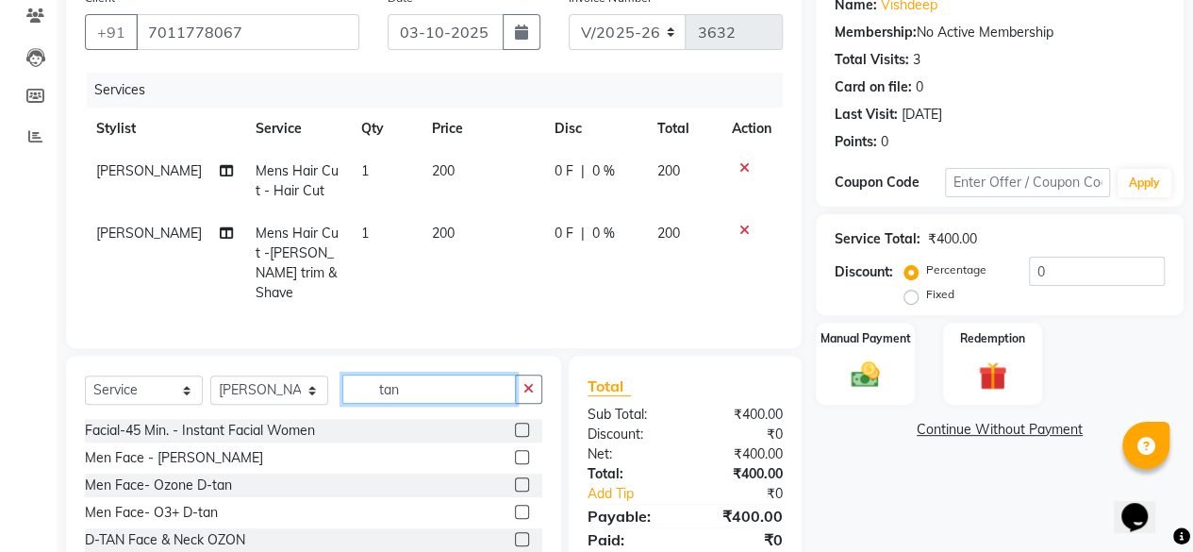
type input "tan"
click at [515, 507] on label at bounding box center [522, 511] width 14 height 14
click at [515, 507] on input "checkbox" at bounding box center [521, 512] width 12 height 12
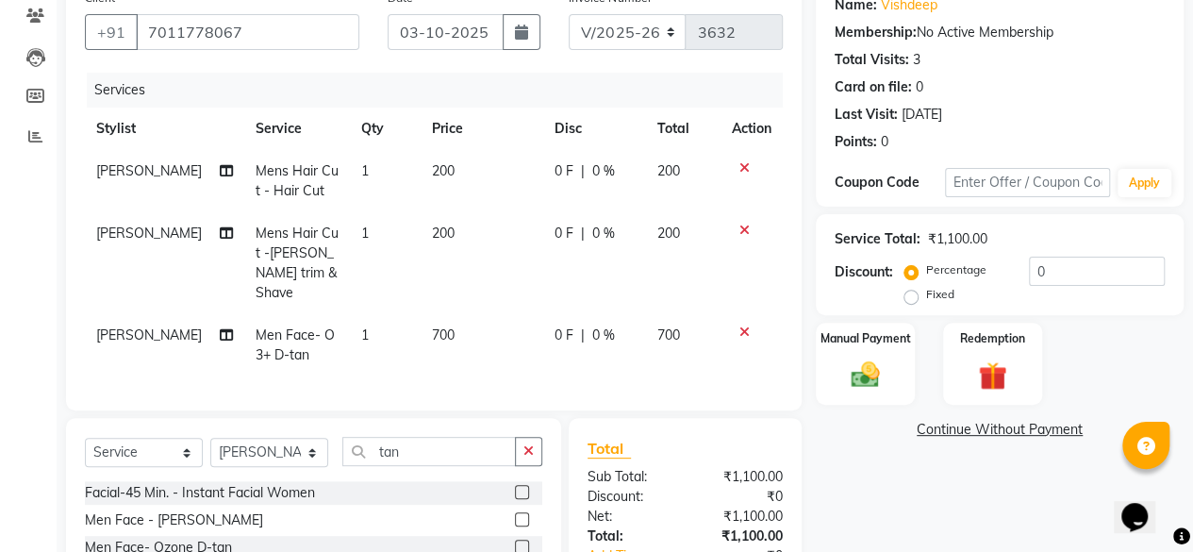
checkbox input "false"
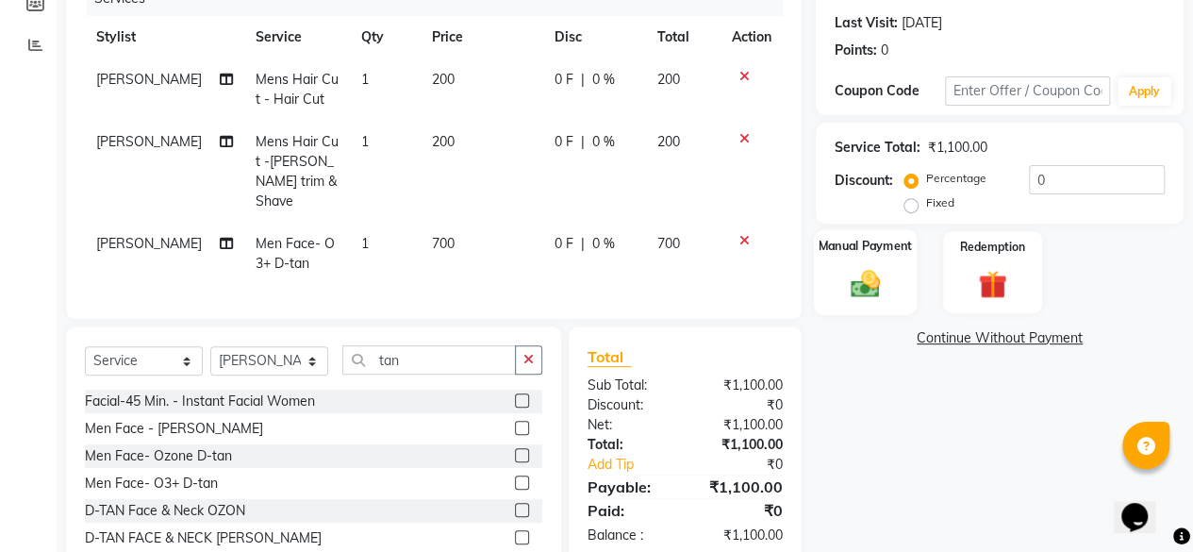
scroll to position [327, 0]
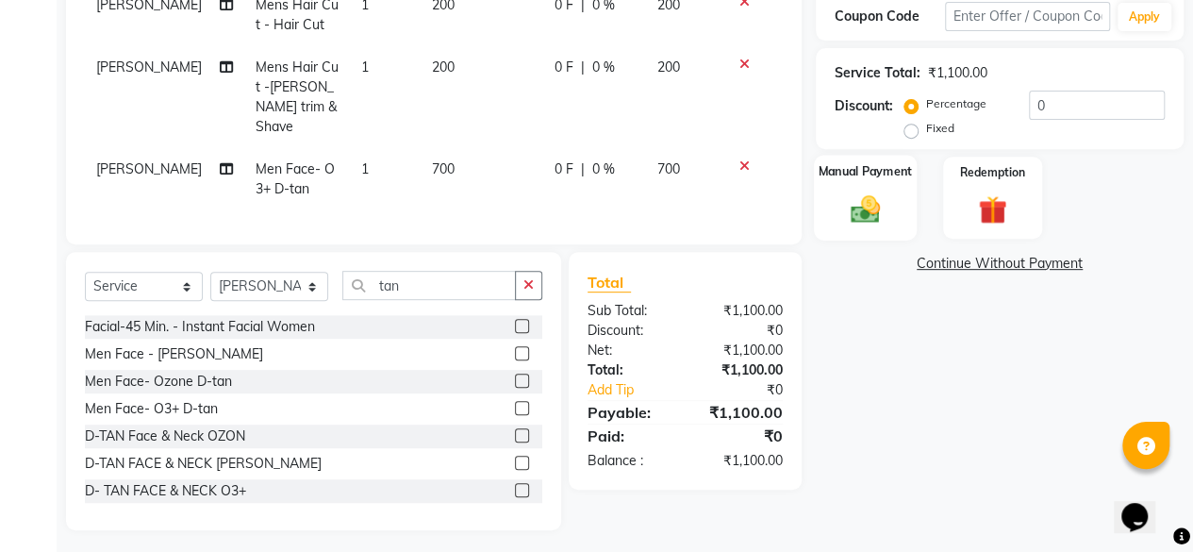
click at [867, 214] on img at bounding box center [865, 208] width 48 height 34
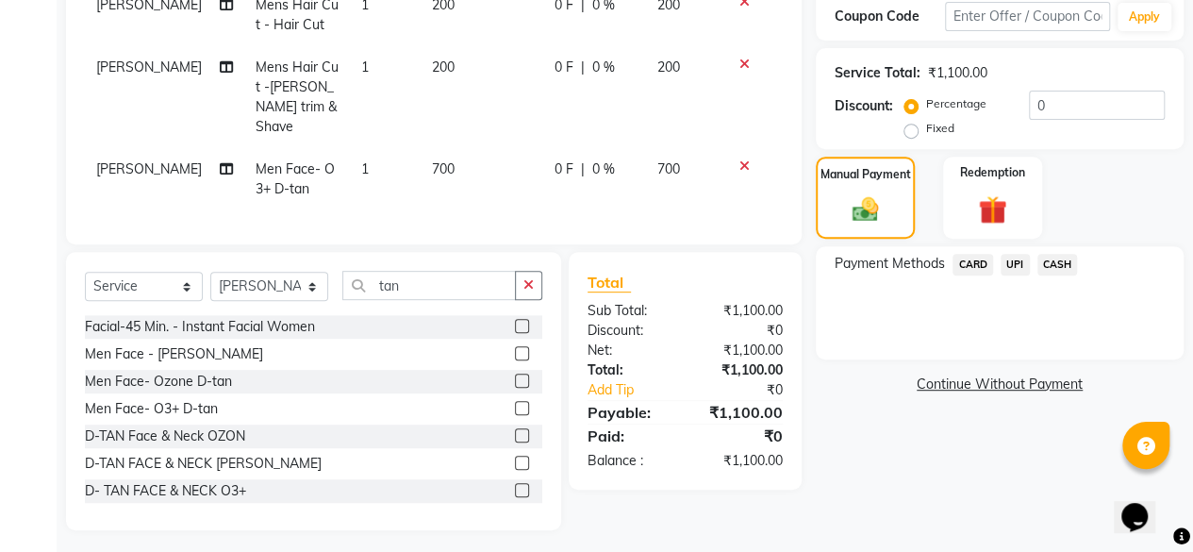
click at [1016, 266] on span "UPI" at bounding box center [1014, 265] width 29 height 22
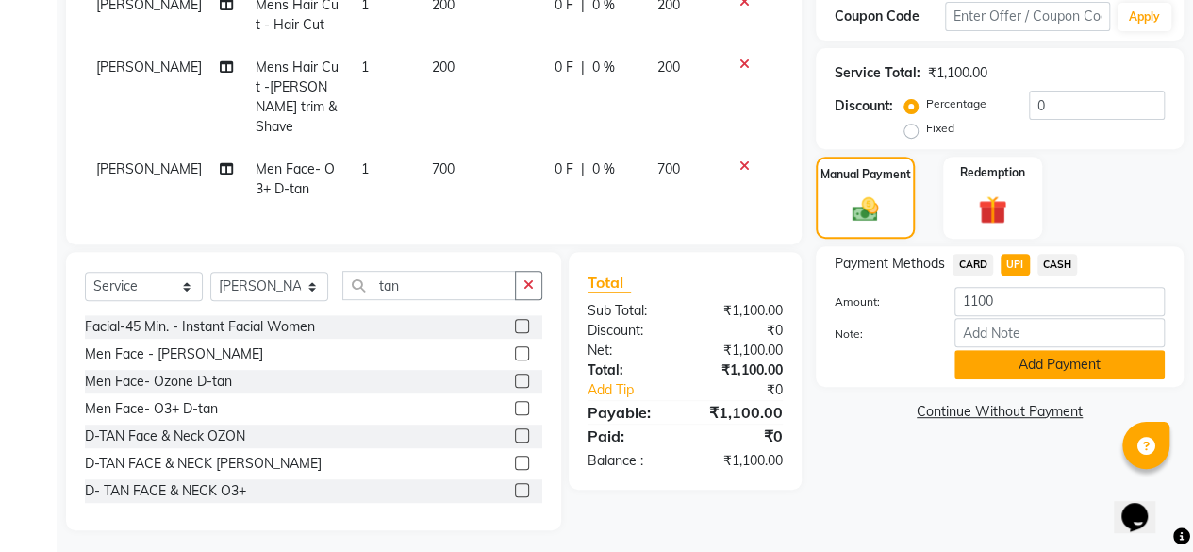
click at [1044, 369] on button "Add Payment" at bounding box center [1059, 364] width 210 height 29
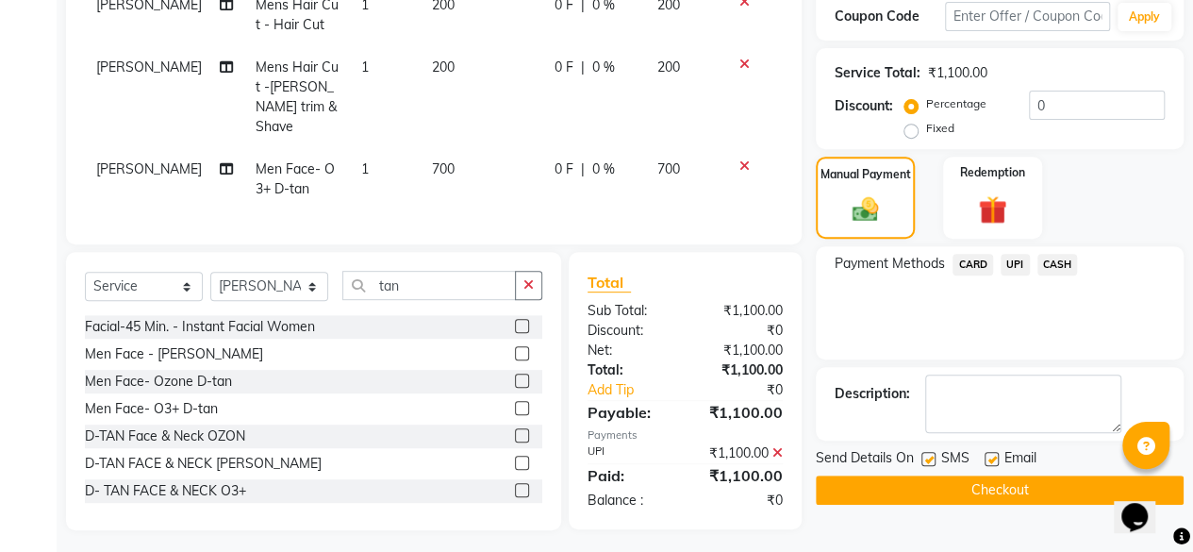
click at [1010, 490] on button "Checkout" at bounding box center [1000, 489] width 368 height 29
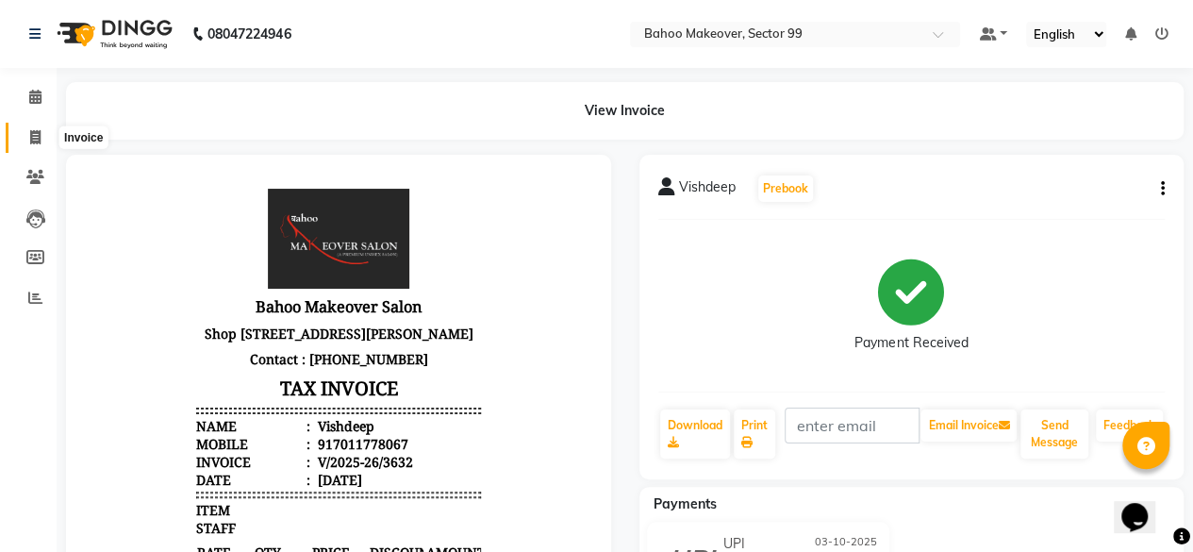
click at [40, 141] on icon at bounding box center [35, 137] width 10 height 14
select select "service"
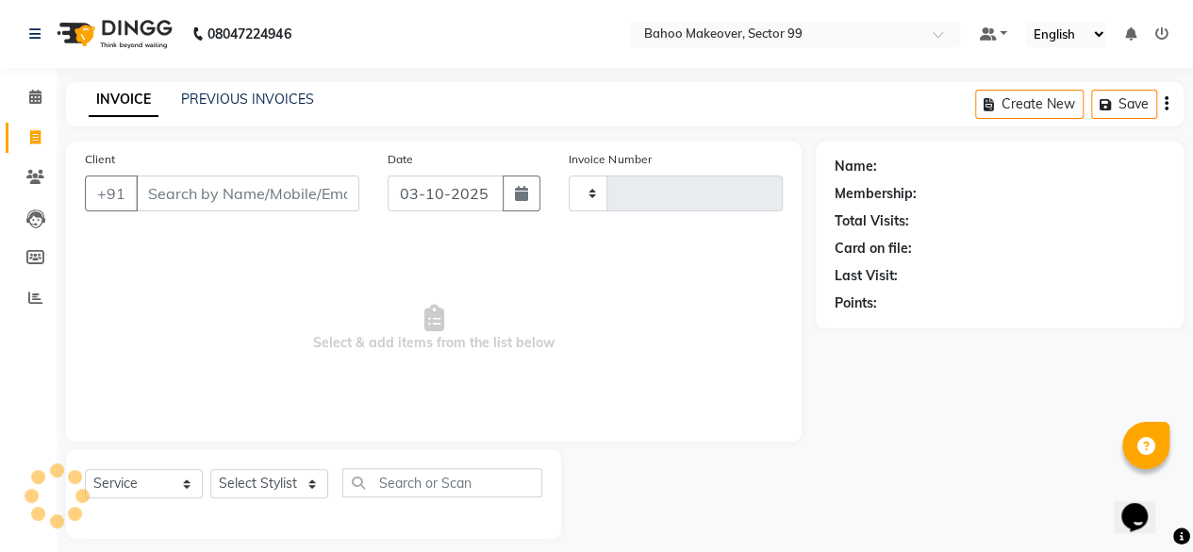
scroll to position [14, 0]
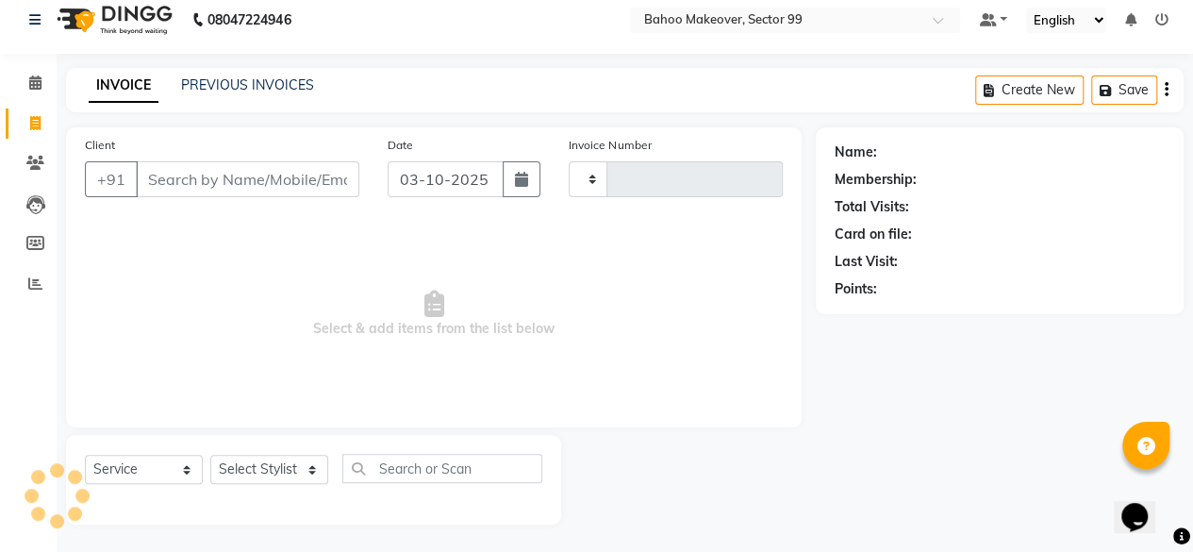
type input "3634"
select select "6856"
click at [216, 186] on input "Client" at bounding box center [247, 179] width 223 height 36
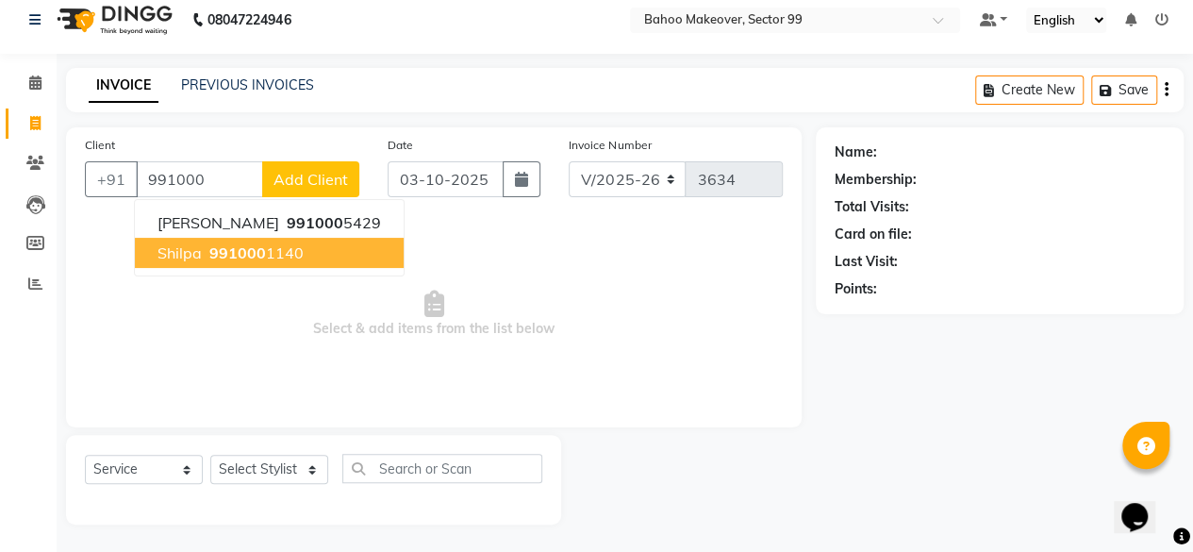
click at [244, 250] on span "991000" at bounding box center [237, 252] width 57 height 19
type input "9910001140"
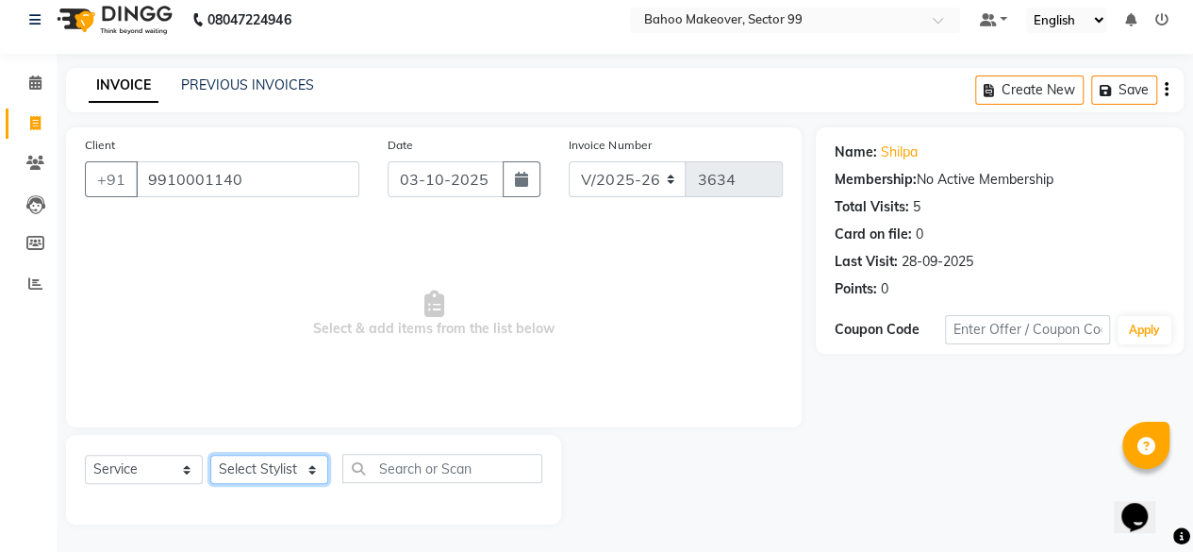
click at [313, 467] on select "Select Stylist [PERSON_NAME] Makeover Bahoo Makeover Salon [PERSON_NAME] [PERSO…" at bounding box center [269, 468] width 118 height 29
select select "87491"
click at [210, 454] on select "Select Stylist [PERSON_NAME] Makeover Bahoo Makeover Salon [PERSON_NAME] [PERSO…" at bounding box center [269, 468] width 118 height 29
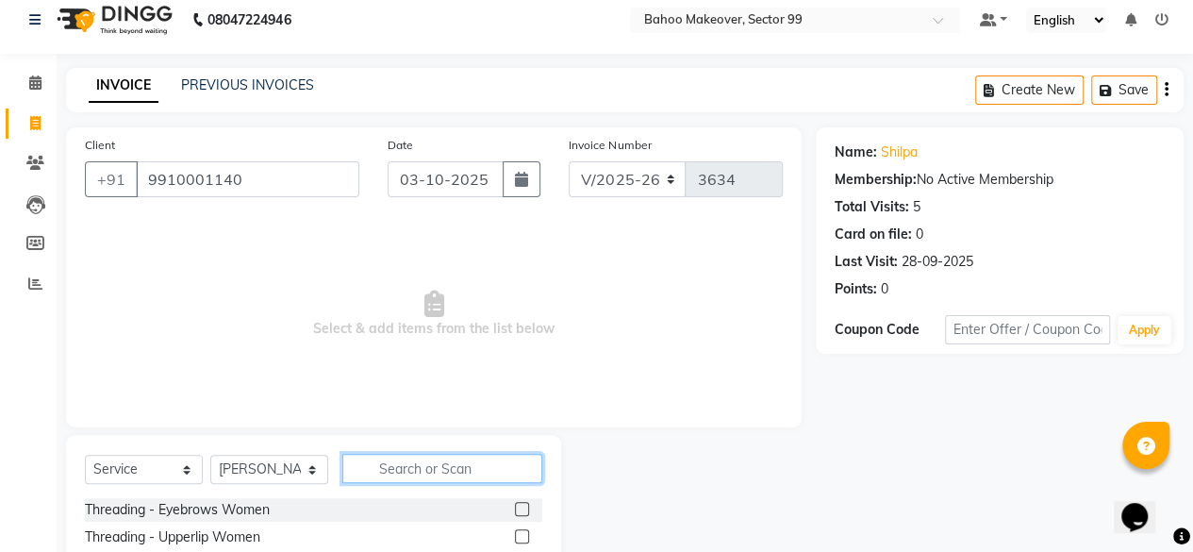
click at [454, 471] on input "text" at bounding box center [442, 468] width 200 height 29
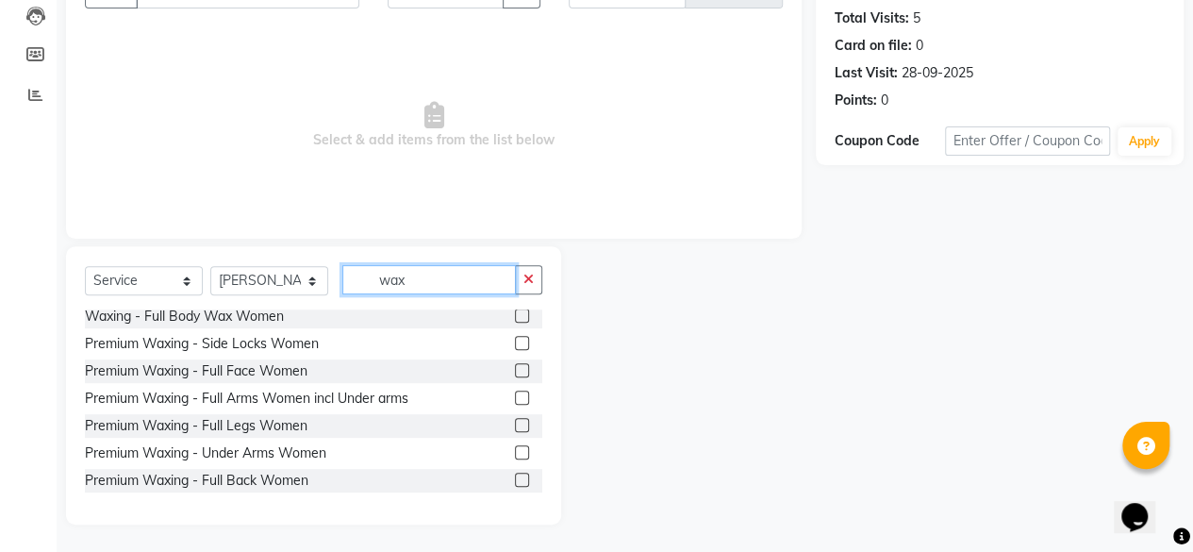
scroll to position [223, 0]
type input "wax"
click at [515, 453] on label at bounding box center [522, 453] width 14 height 14
click at [515, 453] on input "checkbox" at bounding box center [521, 454] width 12 height 12
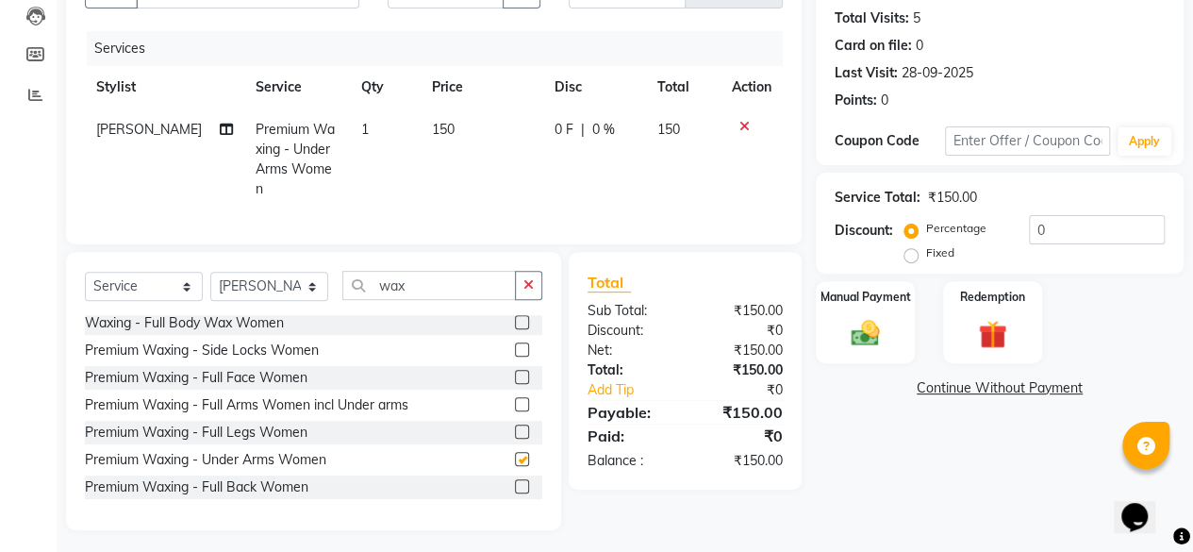
checkbox input "false"
click at [867, 325] on img at bounding box center [865, 333] width 48 height 34
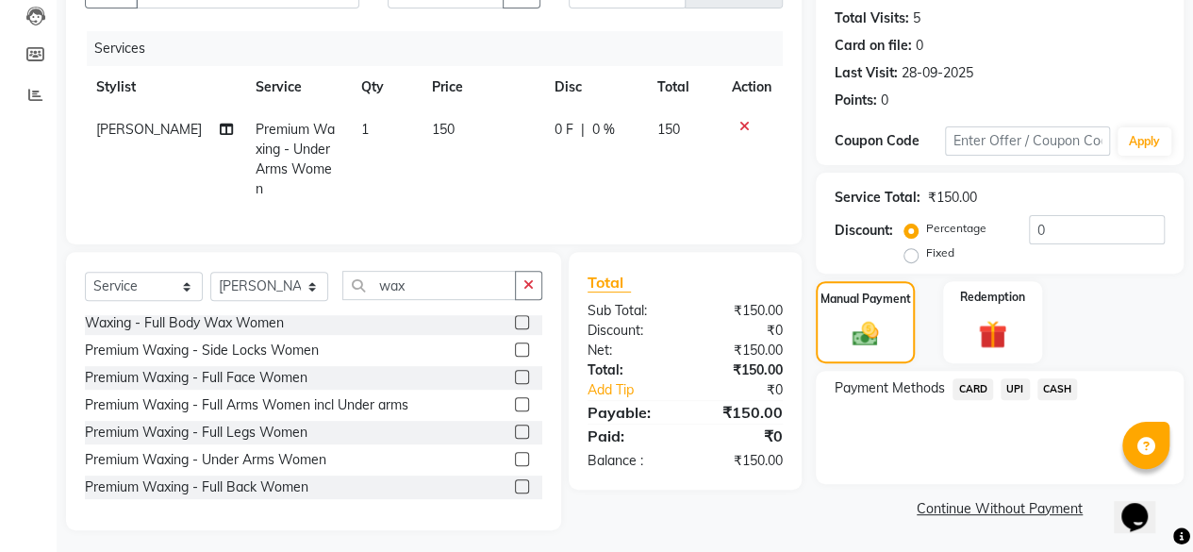
click at [1013, 389] on span "UPI" at bounding box center [1014, 389] width 29 height 22
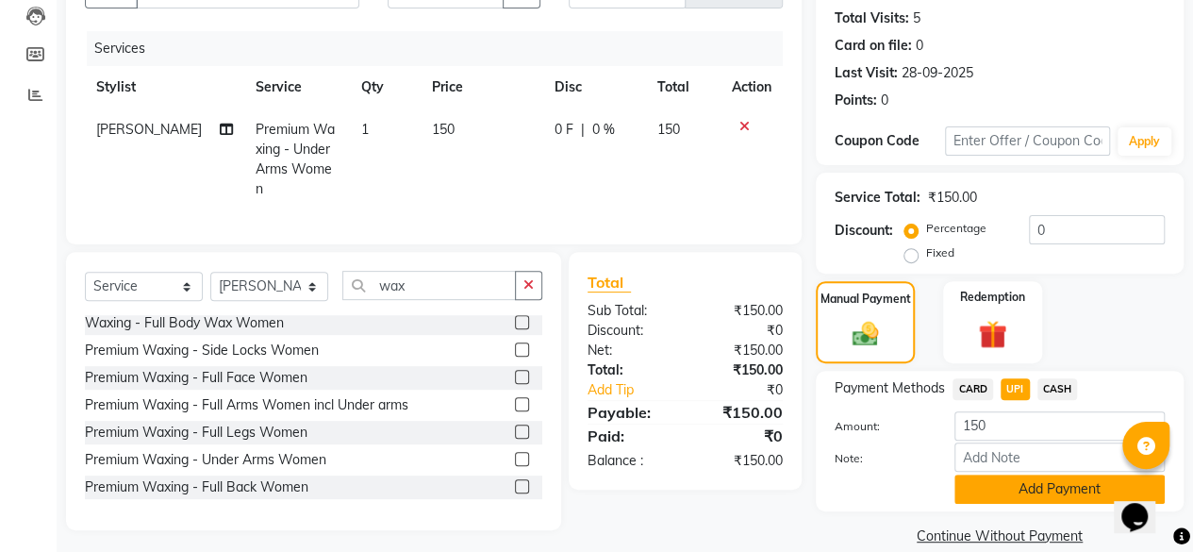
click at [1045, 484] on button "Add Payment" at bounding box center [1059, 488] width 210 height 29
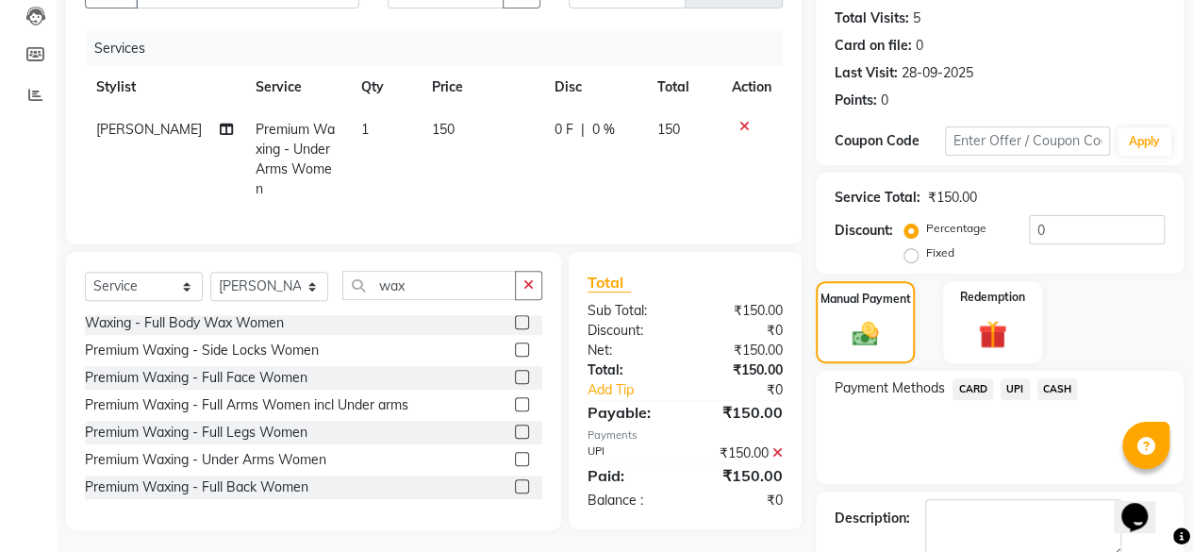
scroll to position [305, 0]
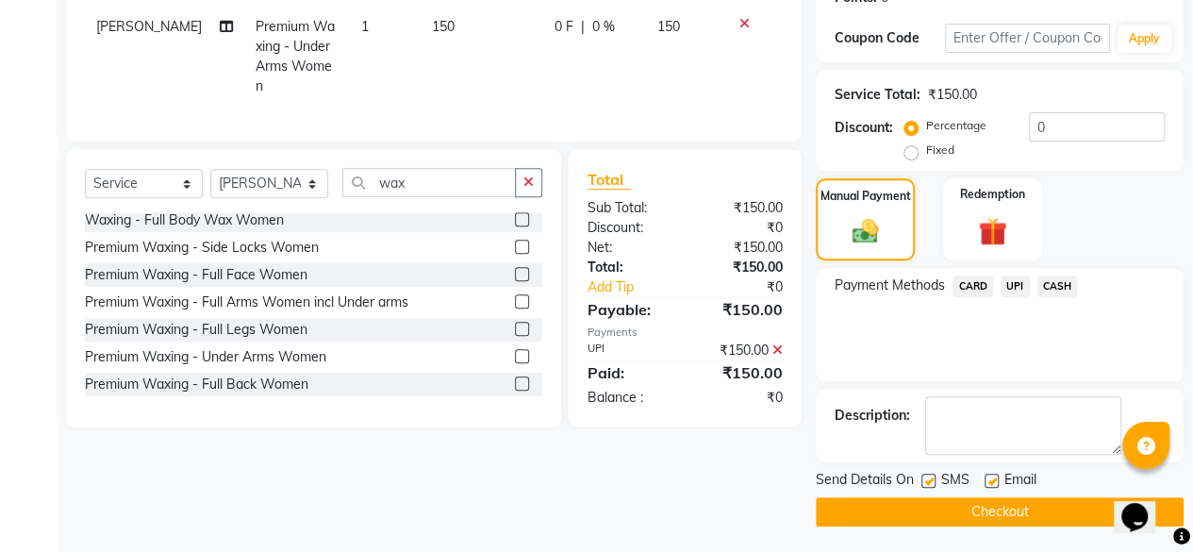
click at [1018, 501] on button "Checkout" at bounding box center [1000, 511] width 368 height 29
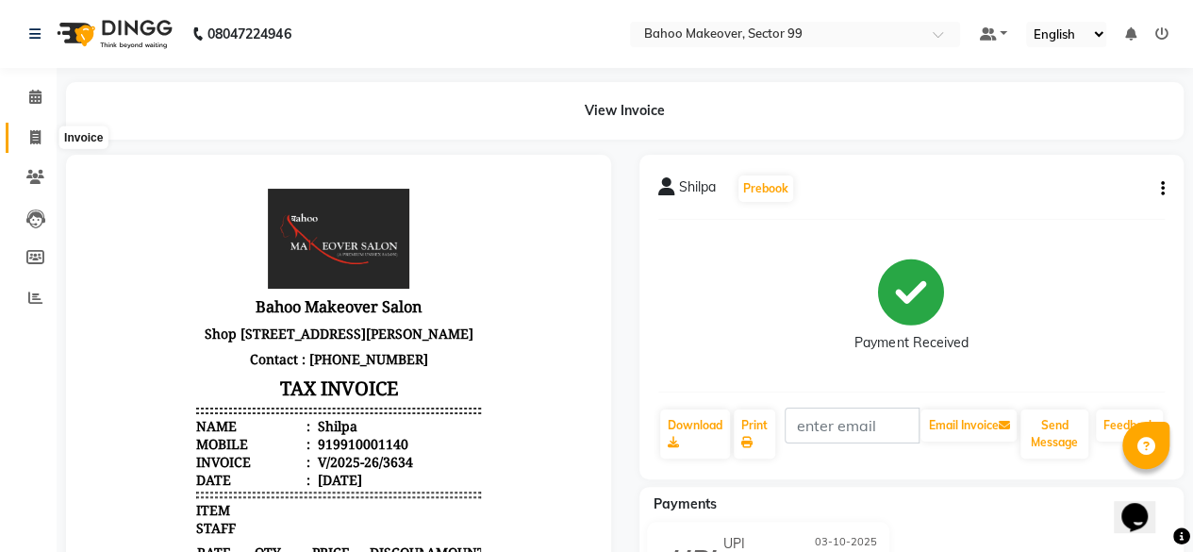
click at [41, 127] on span at bounding box center [35, 138] width 33 height 22
select select "service"
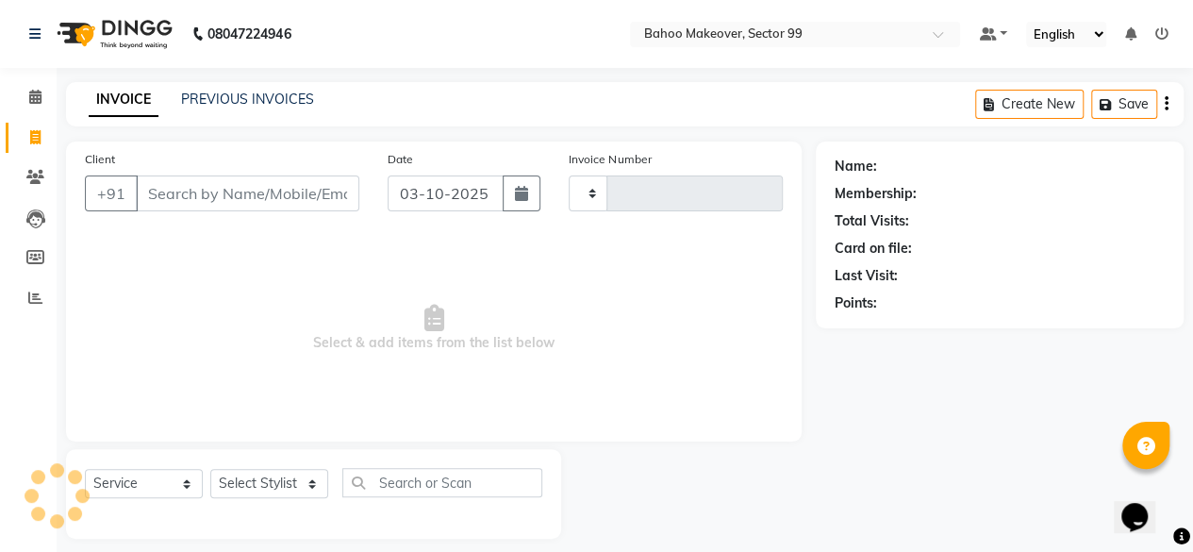
scroll to position [14, 0]
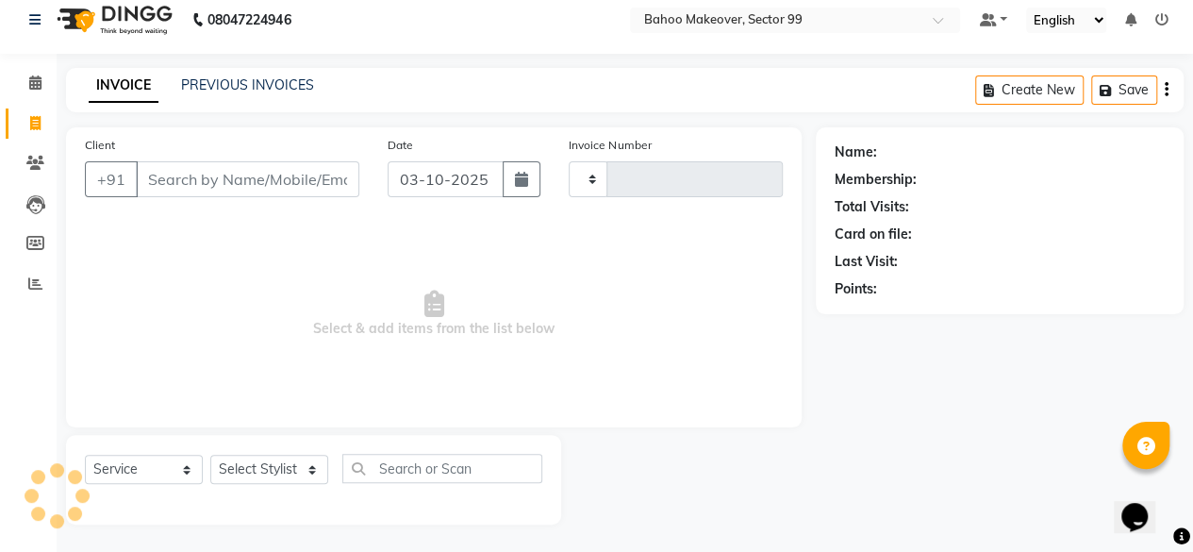
type input "3637"
select select "6856"
click at [185, 187] on input "Client" at bounding box center [247, 179] width 223 height 36
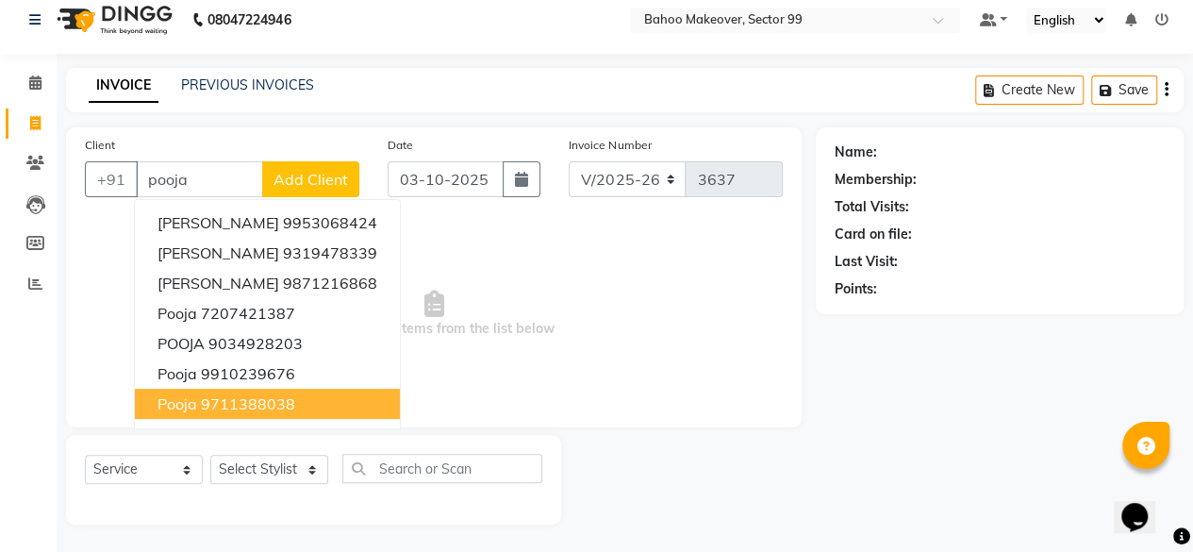
click at [258, 407] on ngb-highlight "9711388038" at bounding box center [248, 403] width 94 height 19
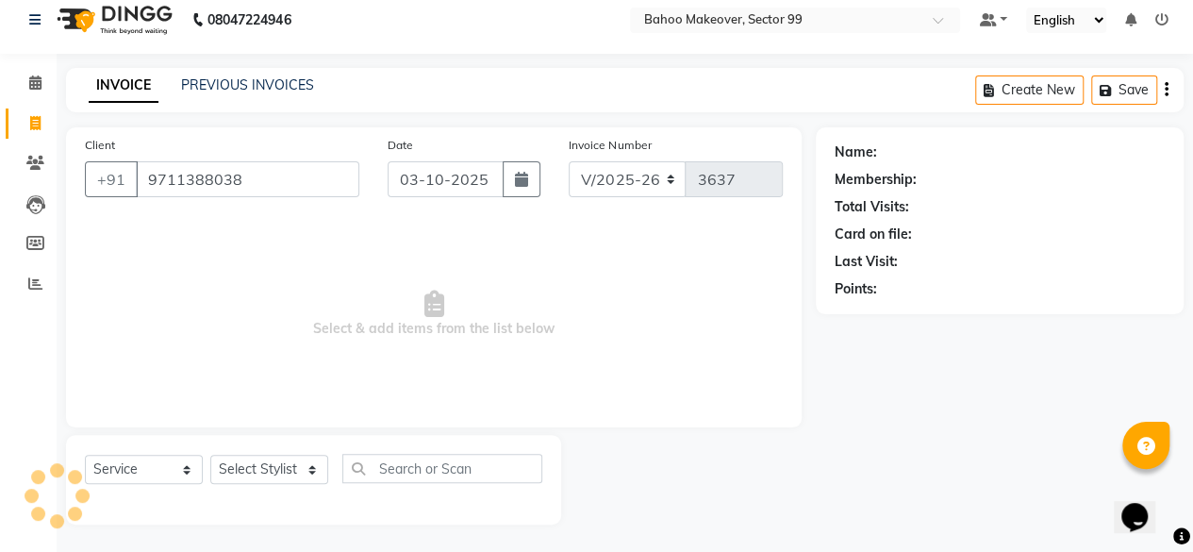
type input "9711388038"
select select "1: Object"
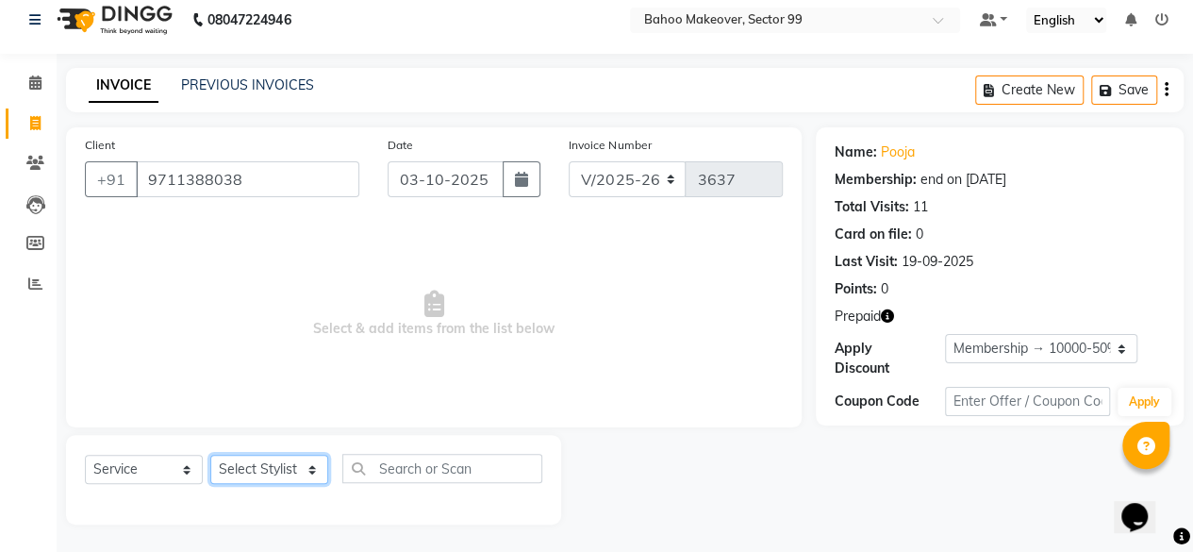
click at [313, 467] on select "Select Stylist [PERSON_NAME] Makeover Bahoo Makeover Salon [PERSON_NAME] [PERSO…" at bounding box center [269, 468] width 118 height 29
select select "85852"
click at [210, 454] on select "Select Stylist [PERSON_NAME] Makeover Bahoo Makeover Salon [PERSON_NAME] [PERSO…" at bounding box center [269, 468] width 118 height 29
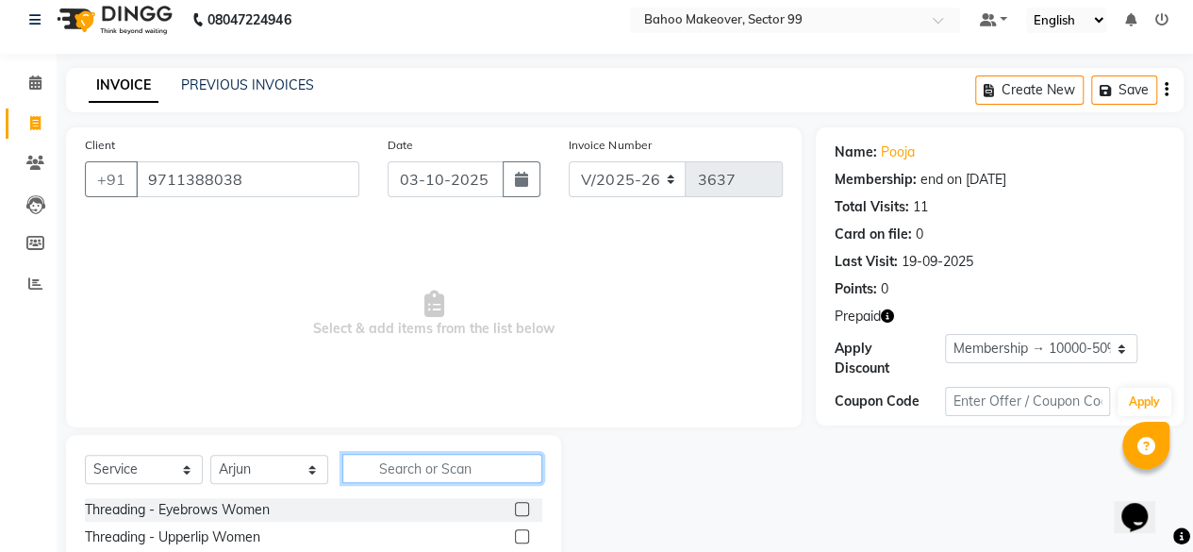
click at [415, 465] on input "text" at bounding box center [442, 468] width 200 height 29
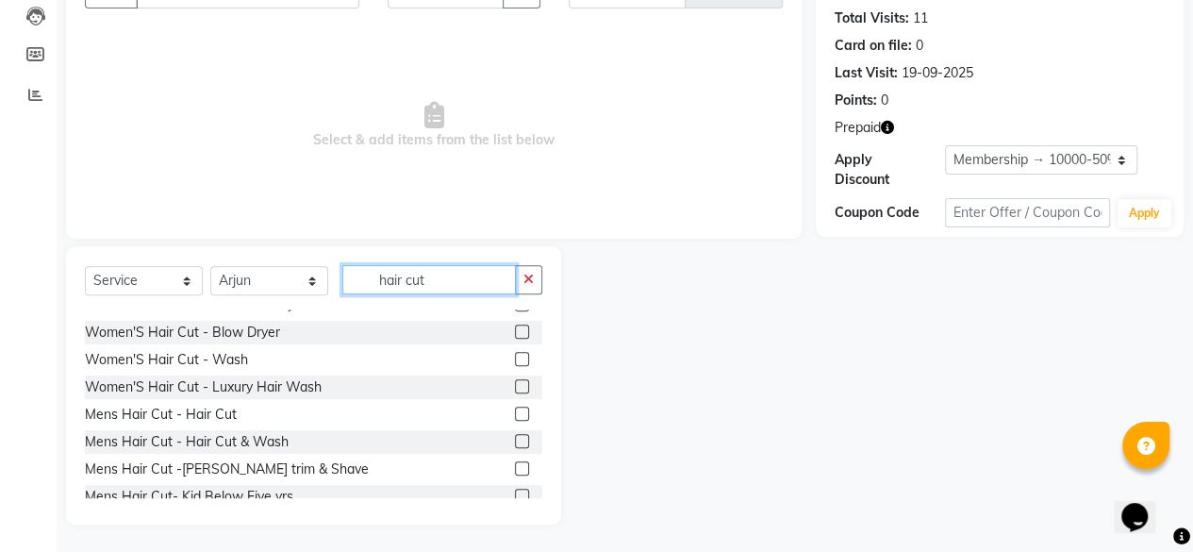
scroll to position [156, 0]
type input "hair cut"
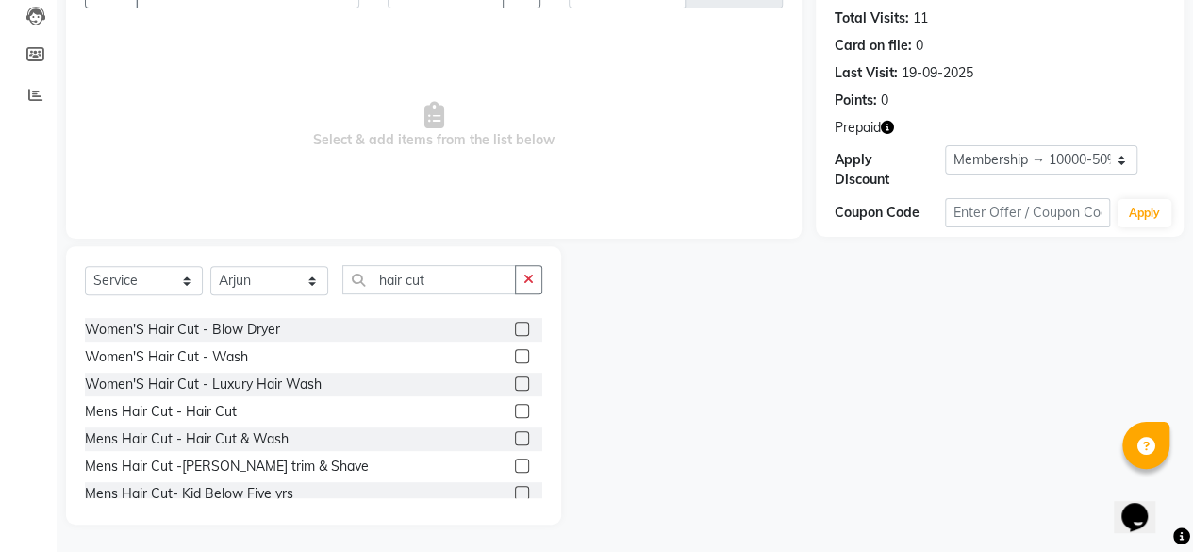
click at [515, 412] on label at bounding box center [522, 411] width 14 height 14
click at [515, 412] on input "checkbox" at bounding box center [521, 411] width 12 height 12
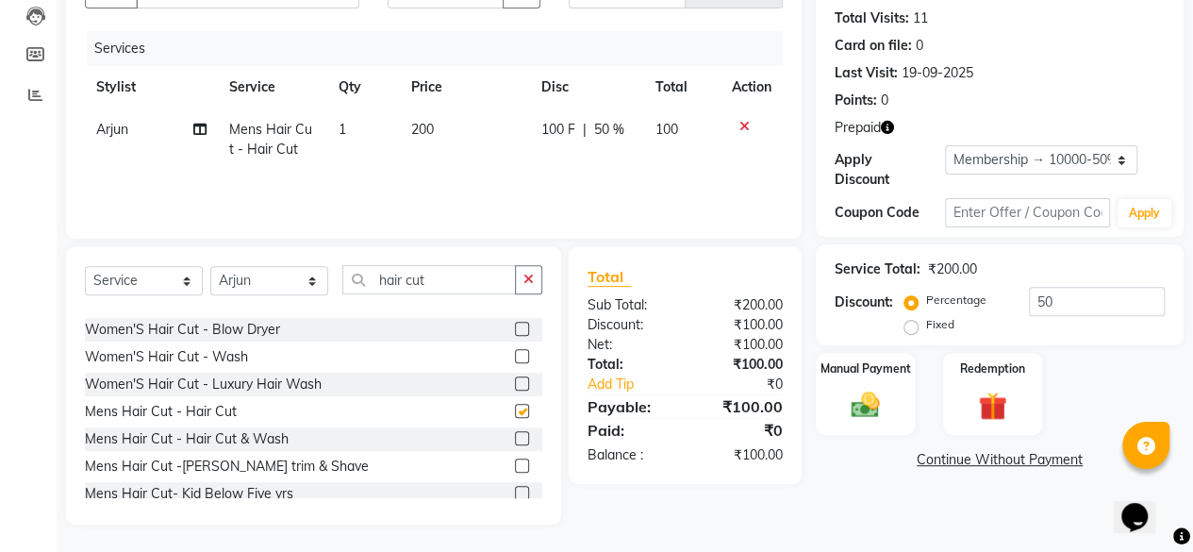
checkbox input "false"
click at [460, 278] on input "hair cut" at bounding box center [428, 279] width 173 height 29
type input "h"
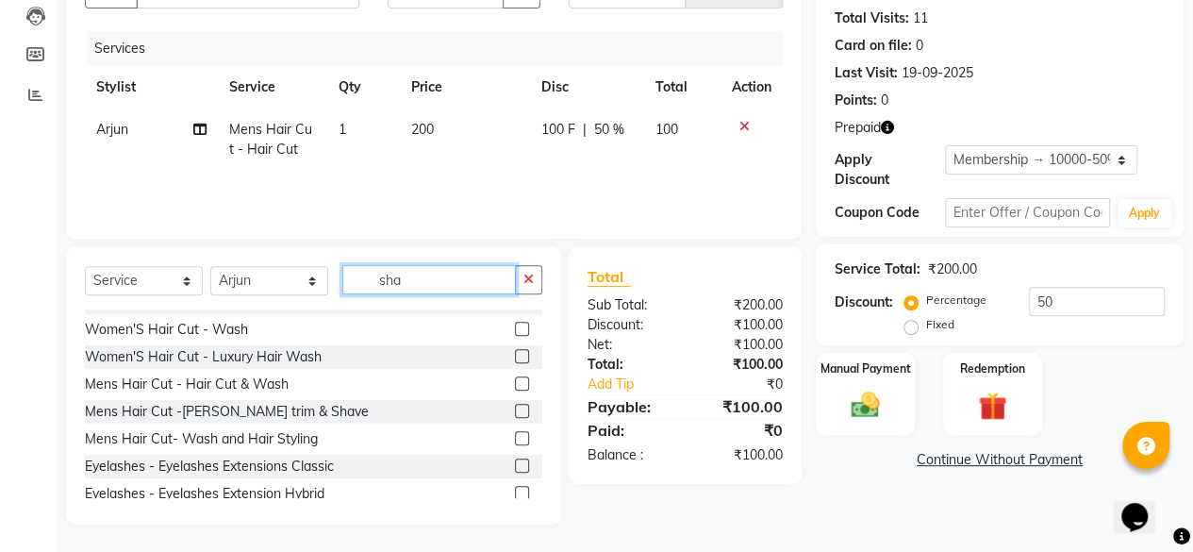
scroll to position [161, 0]
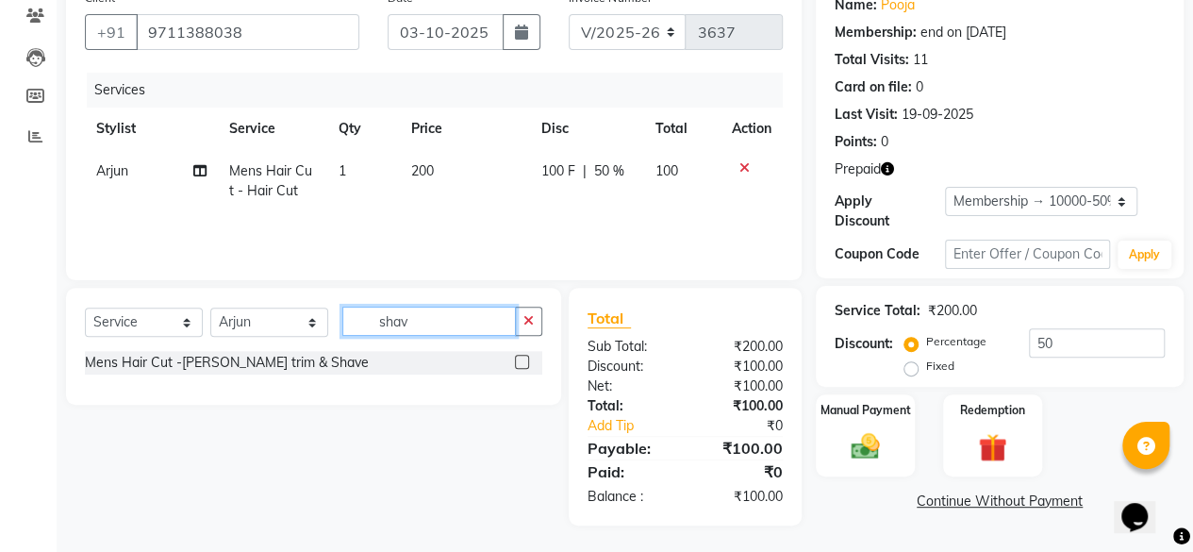
type input "shav"
click at [525, 357] on label at bounding box center [522, 362] width 14 height 14
click at [525, 357] on input "checkbox" at bounding box center [521, 362] width 12 height 12
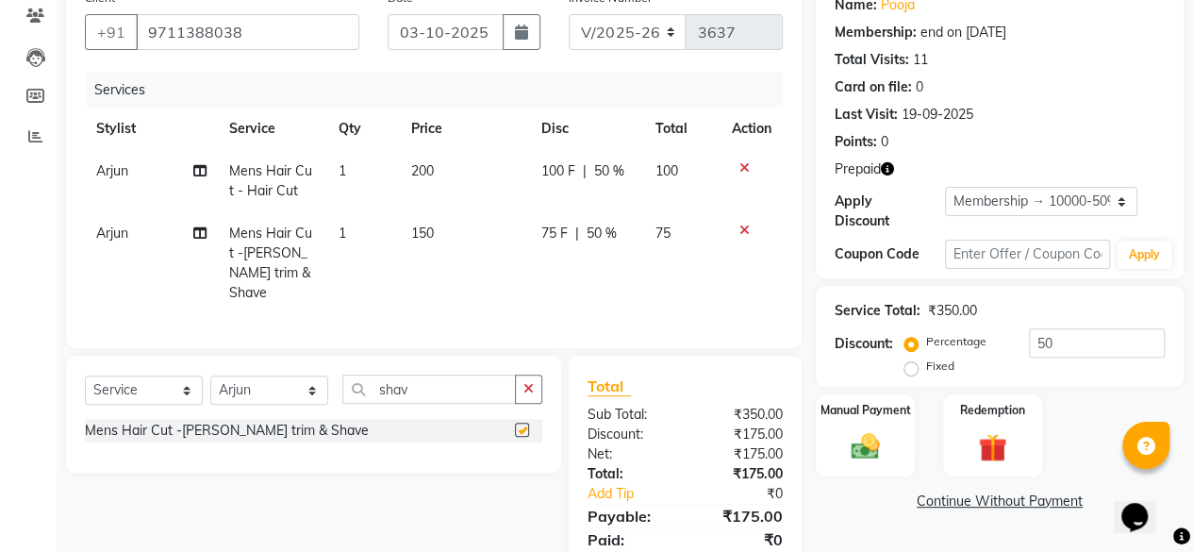
checkbox input "false"
click at [438, 223] on td "150" at bounding box center [464, 263] width 129 height 102
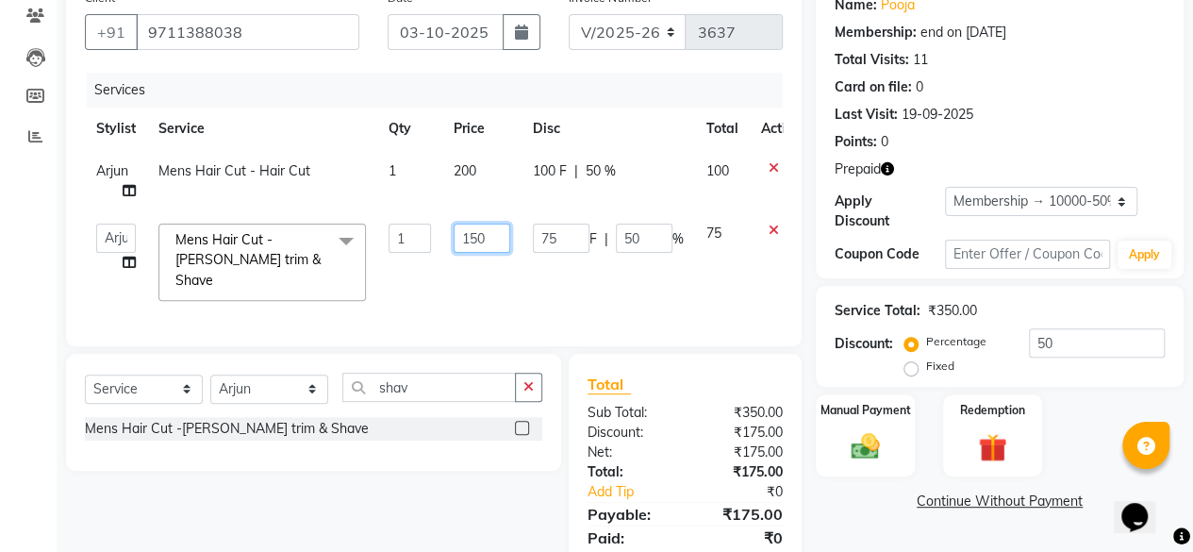
click at [488, 234] on input "150" at bounding box center [482, 237] width 57 height 29
type input "1"
type input "200"
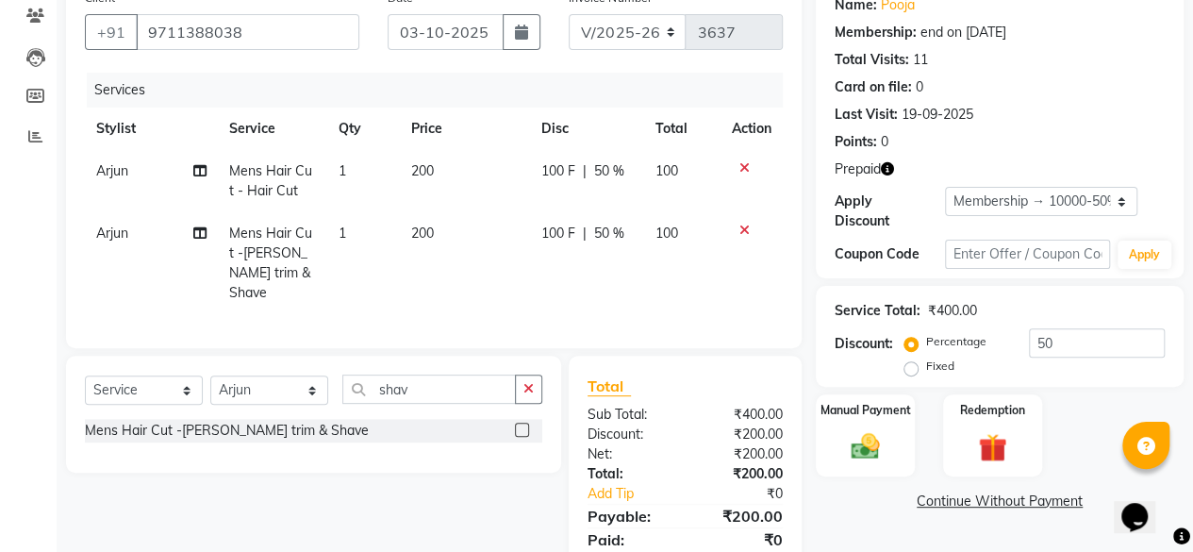
click at [941, 514] on div "Name: Pooja Membership: end on [DATE] Total Visits: 11 Card on file: 0 Last Vis…" at bounding box center [1007, 286] width 382 height 613
click at [470, 384] on input "shav" at bounding box center [428, 388] width 173 height 29
type input "s"
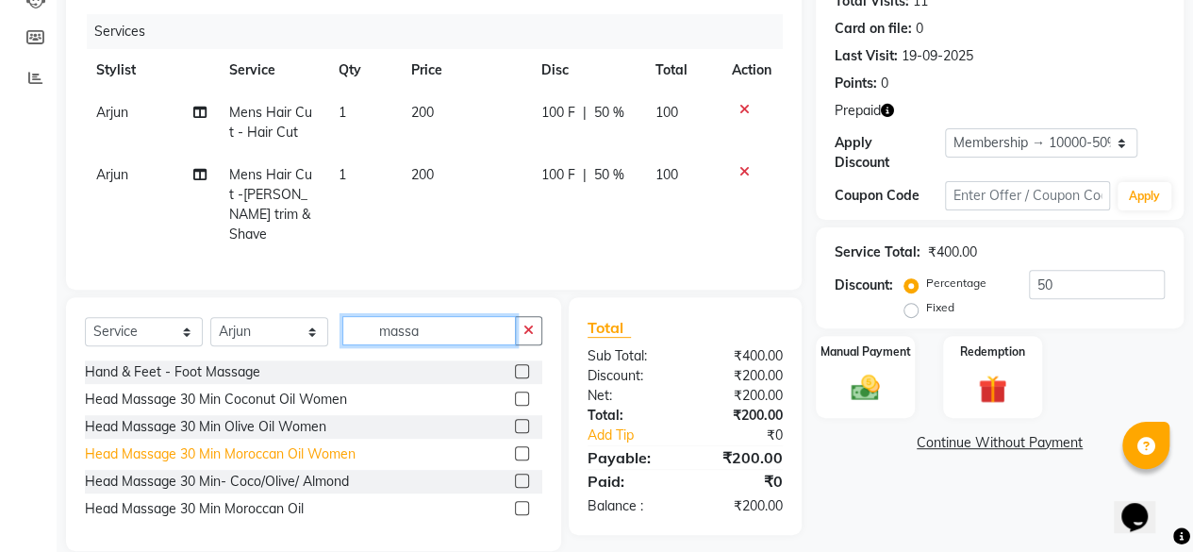
scroll to position [240, 0]
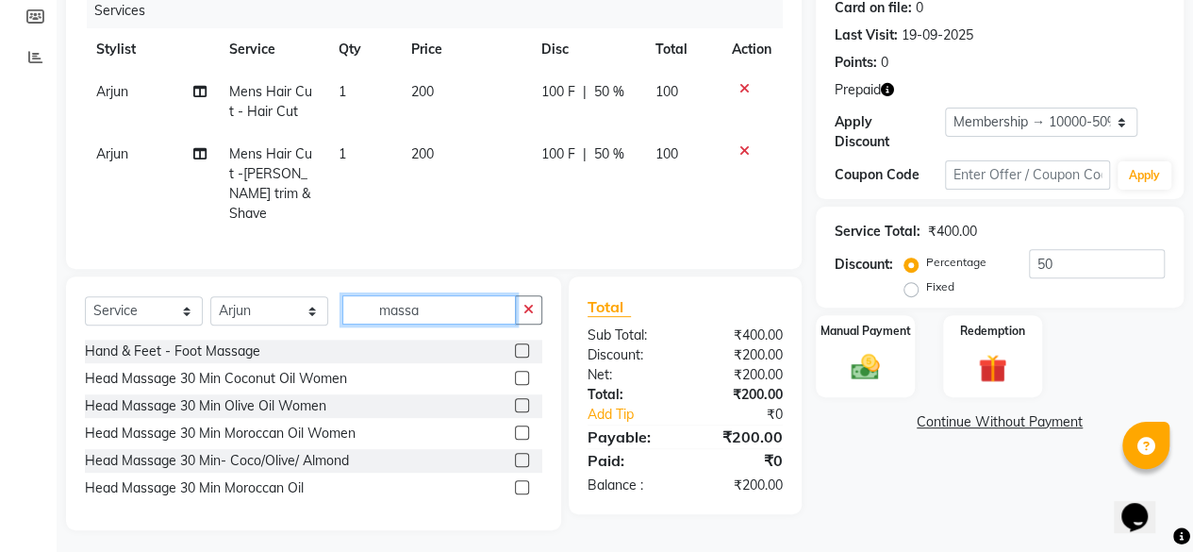
type input "massa"
click at [524, 454] on label at bounding box center [522, 460] width 14 height 14
click at [524, 454] on input "checkbox" at bounding box center [521, 460] width 12 height 12
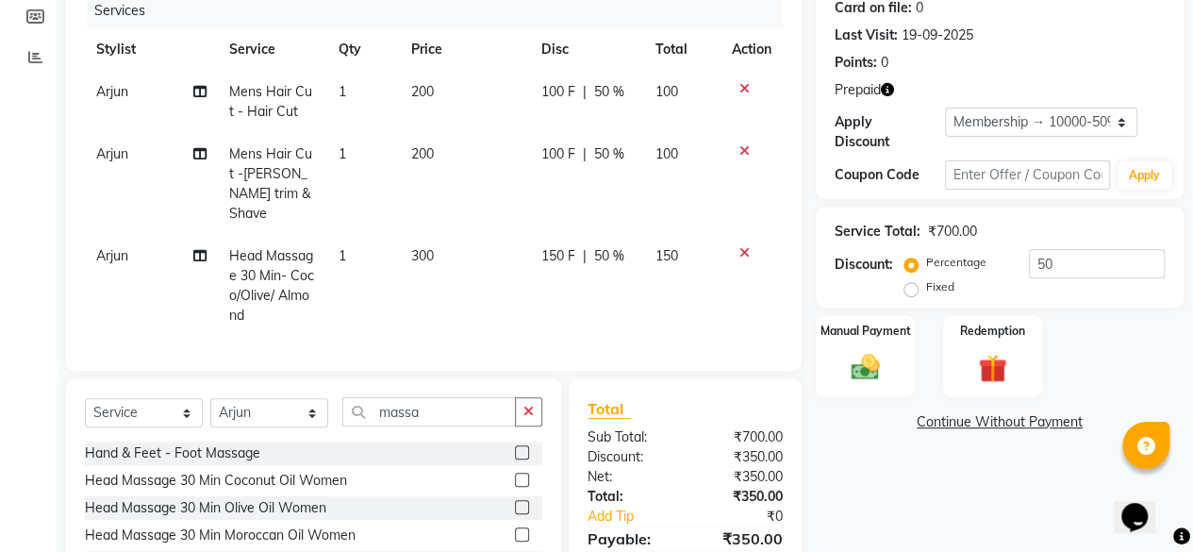
checkbox input "false"
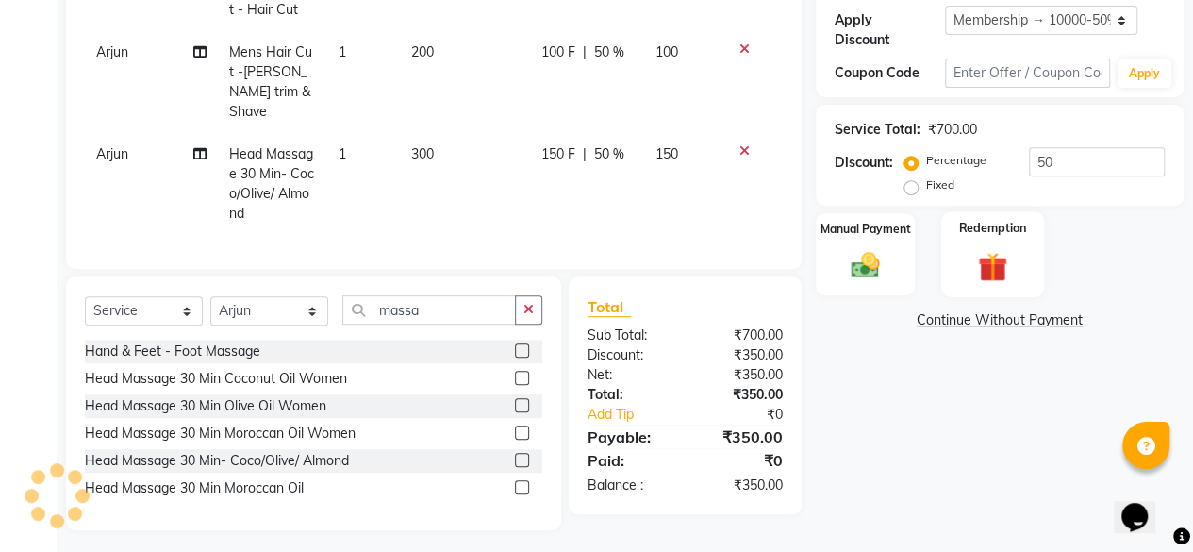
click at [992, 270] on img at bounding box center [992, 266] width 48 height 37
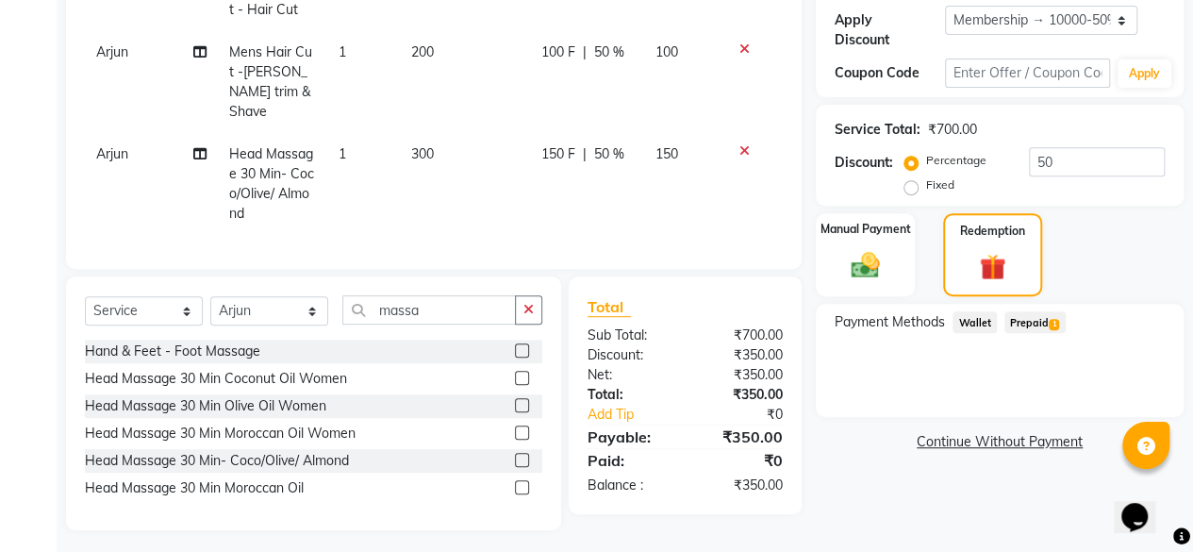
click at [1020, 326] on span "Prepaid 1" at bounding box center [1034, 322] width 61 height 22
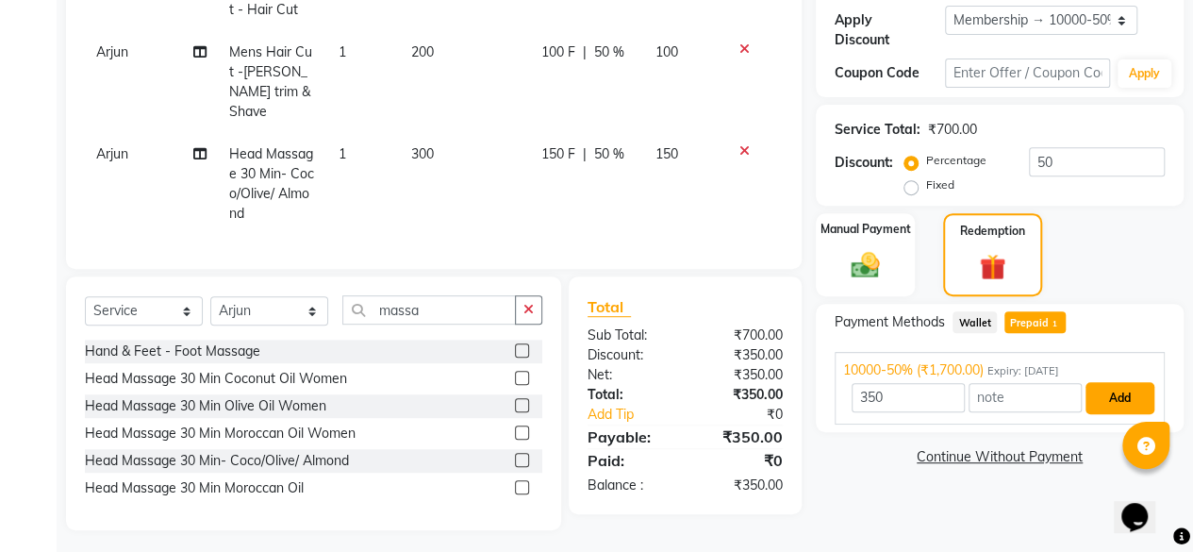
click at [1115, 397] on button "Add" at bounding box center [1119, 398] width 69 height 32
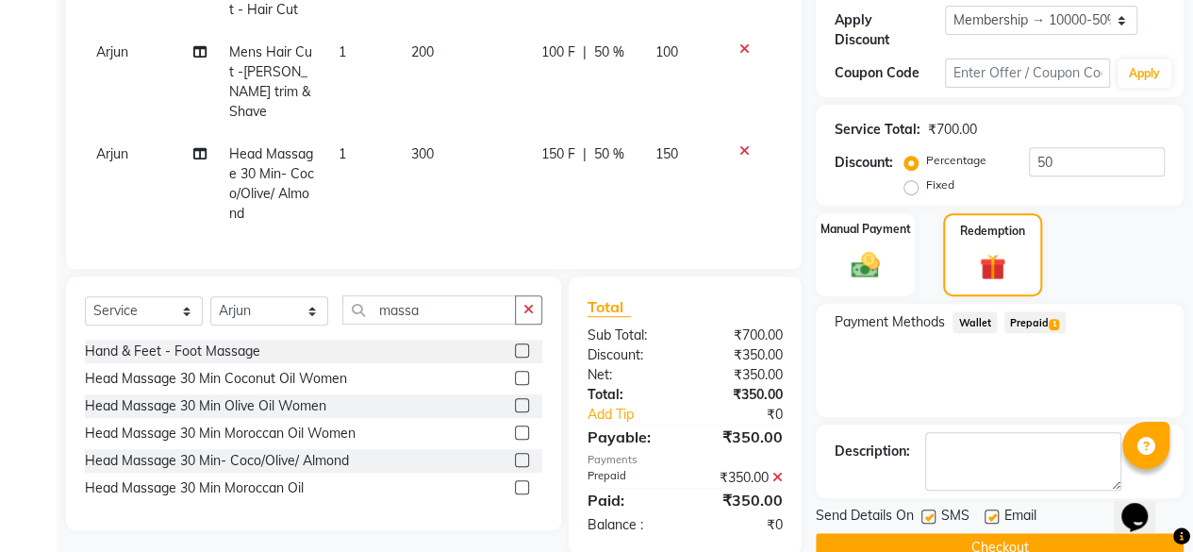
scroll to position [379, 0]
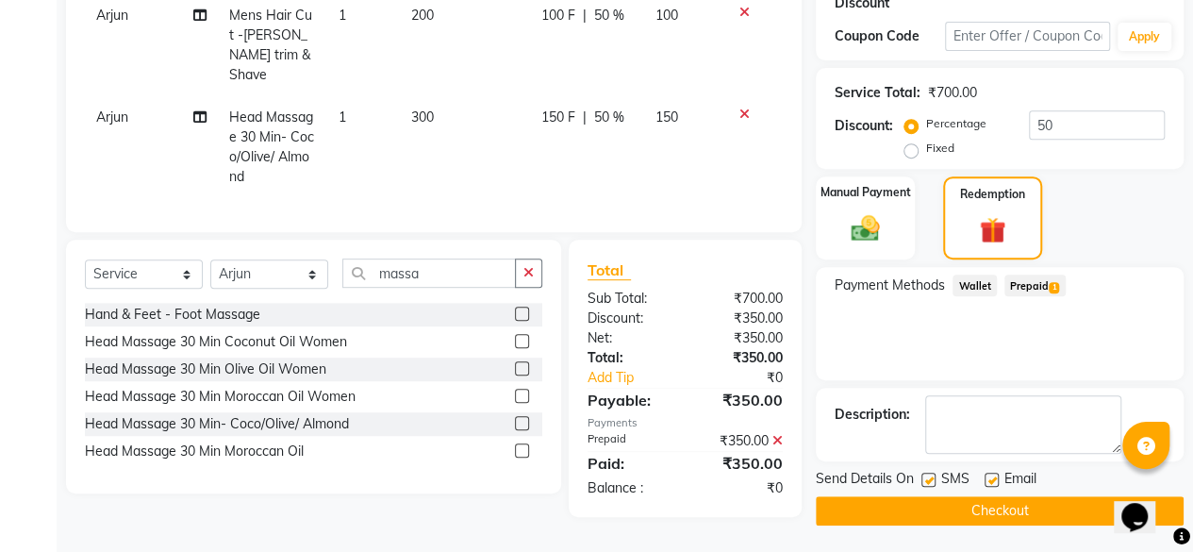
click at [988, 516] on button "Checkout" at bounding box center [1000, 510] width 368 height 29
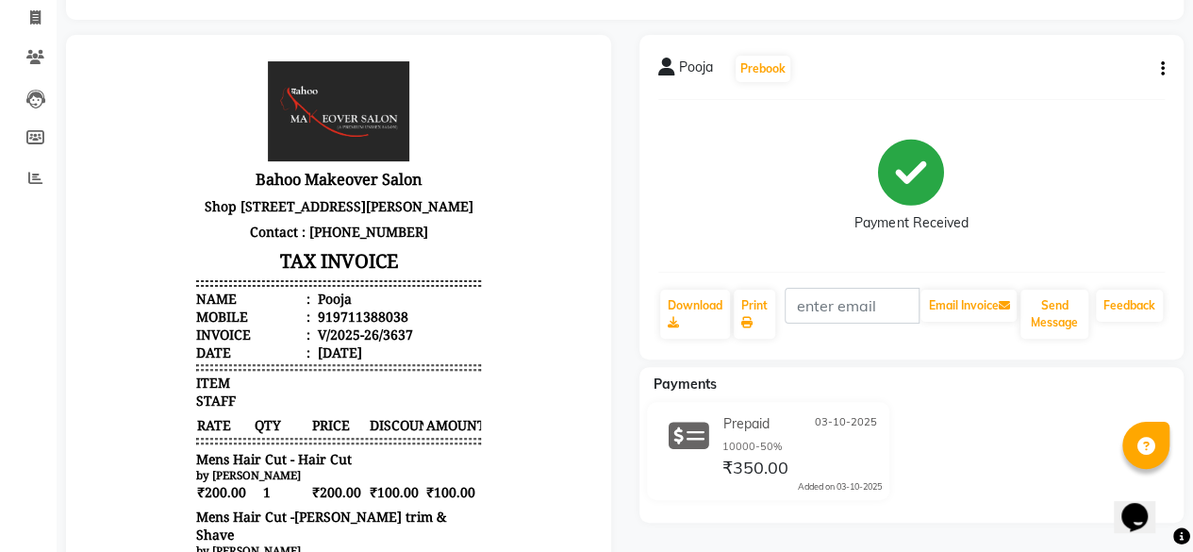
scroll to position [119, 0]
click at [1161, 70] on icon "button" at bounding box center [1163, 70] width 4 height 1
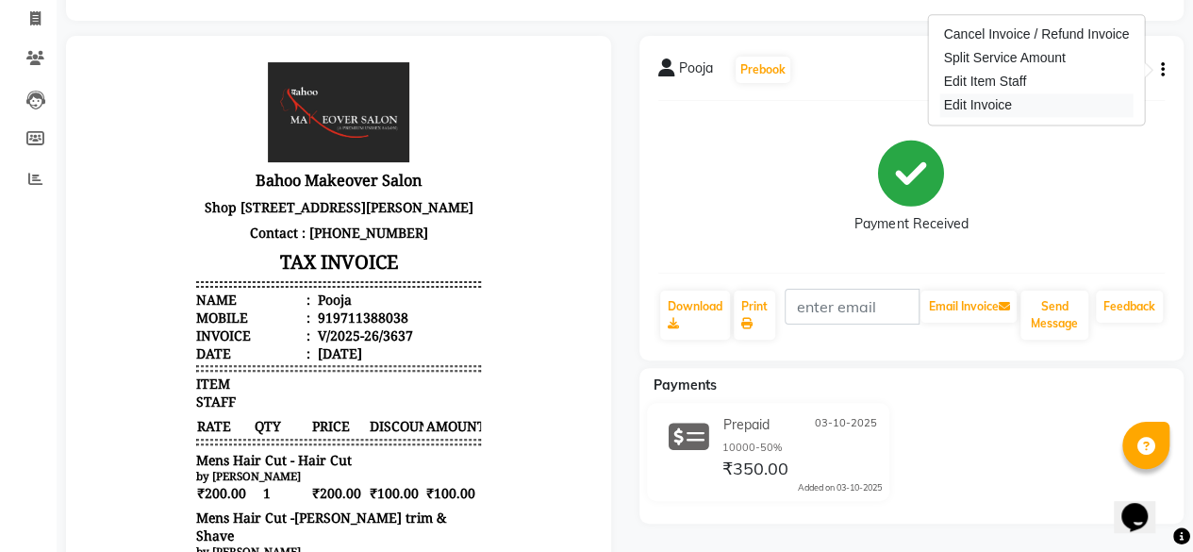
click at [1000, 104] on div "Edit Invoice" at bounding box center [1035, 105] width 193 height 24
select select "service"
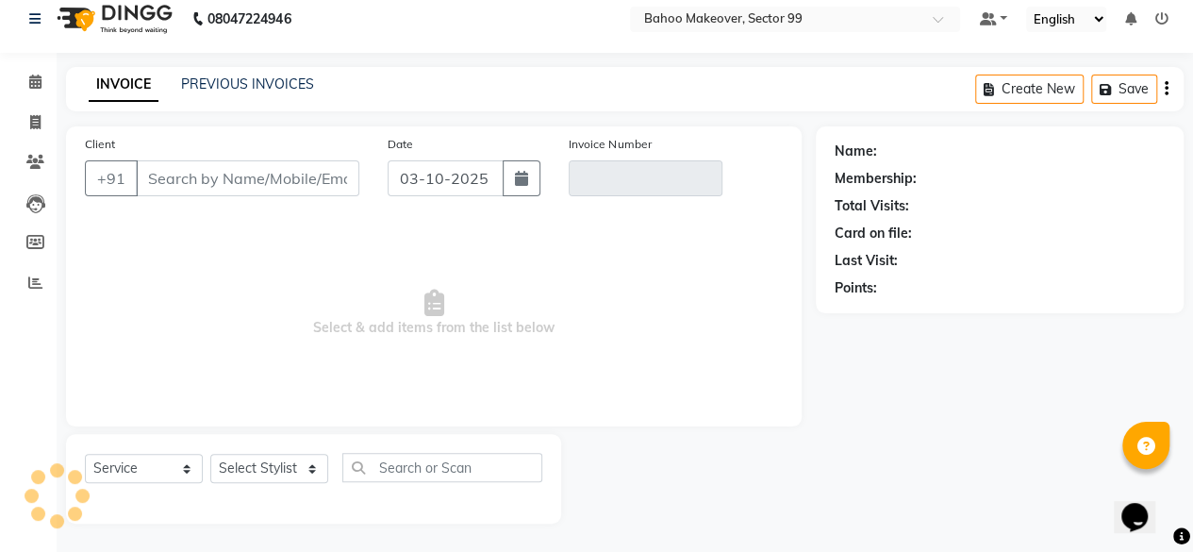
scroll to position [14, 0]
type input "9711388038"
type input "V/2025-26/3637"
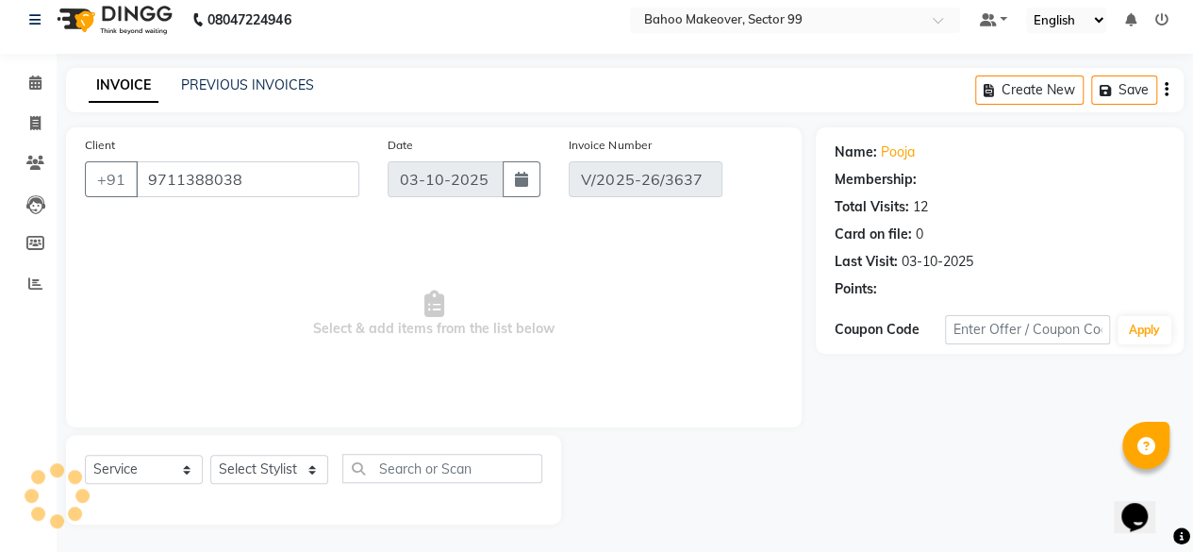
select select "1: Object"
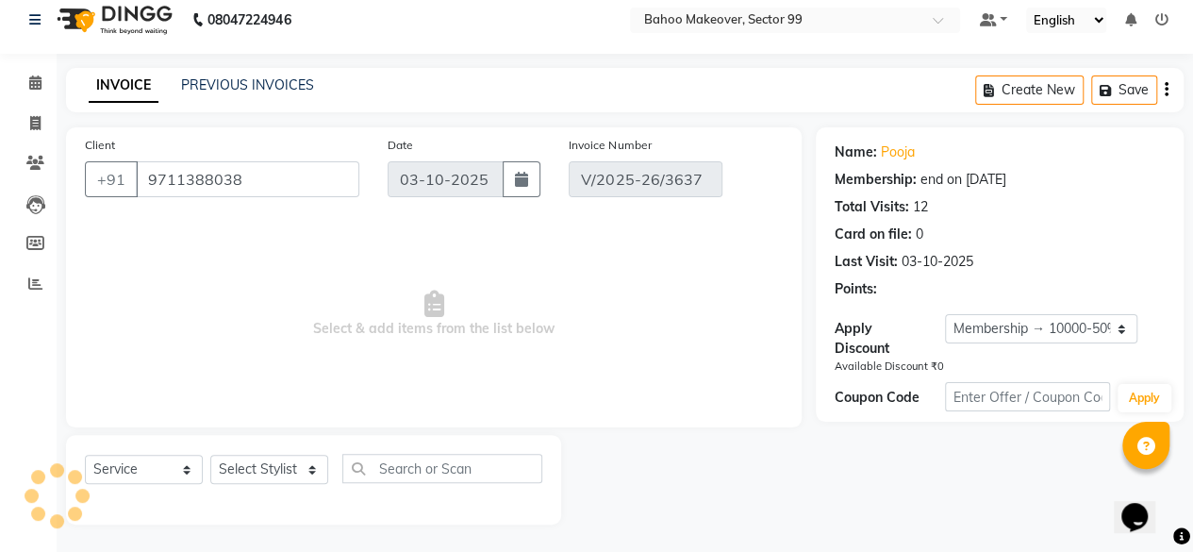
select select "select"
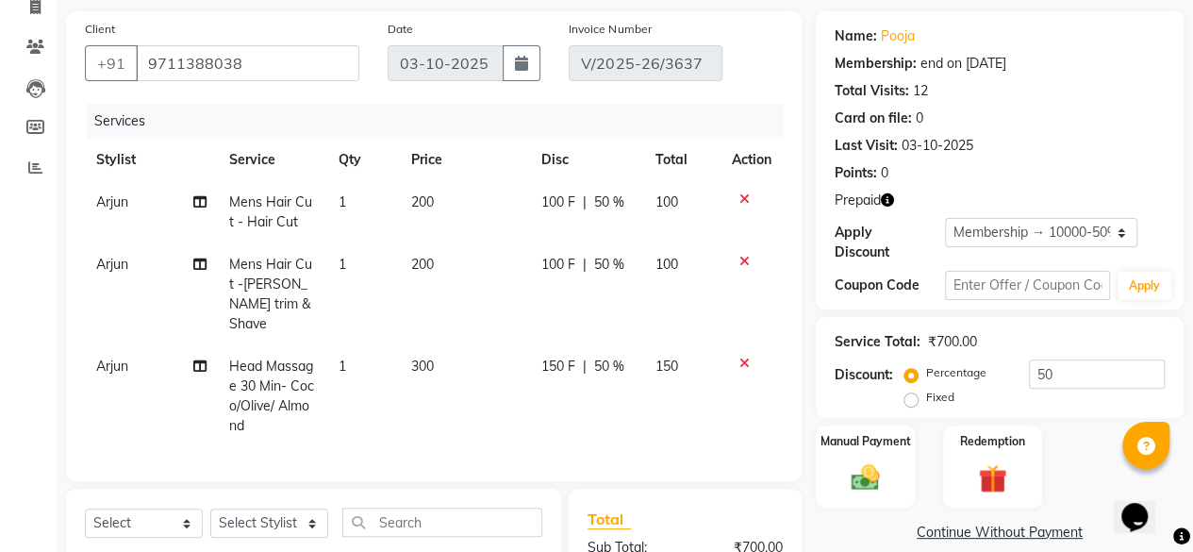
scroll to position [131, 0]
click at [198, 202] on icon at bounding box center [199, 200] width 13 height 13
select select "85852"
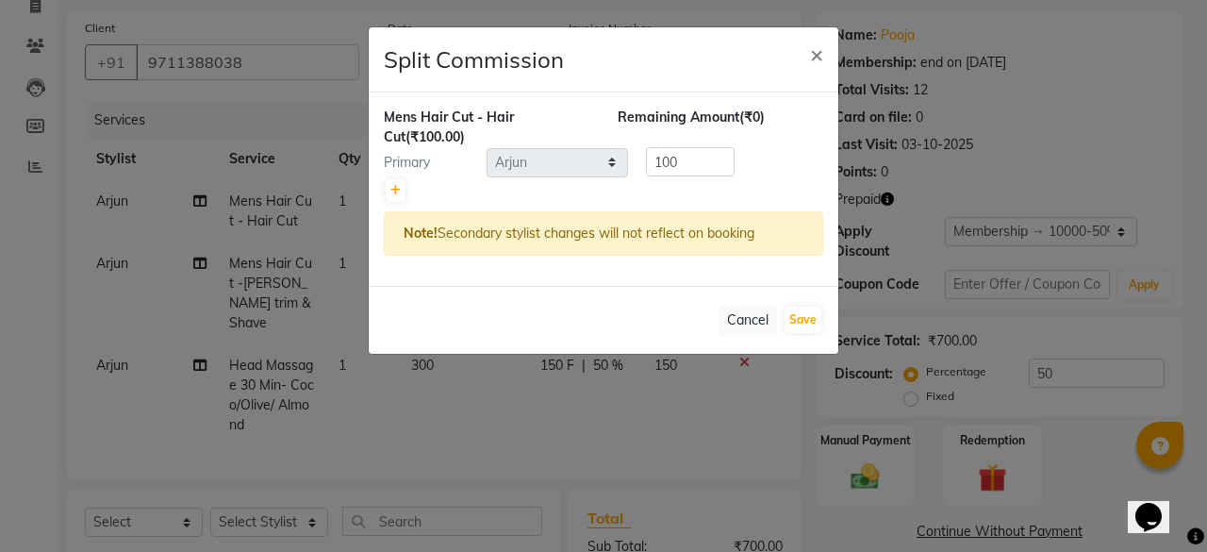
click at [249, 204] on ngb-modal-window "Split Commission × Mens Hair Cut - Hair Cut (₹100.00) Remaining Amount (₹0) Pri…" at bounding box center [603, 276] width 1207 height 552
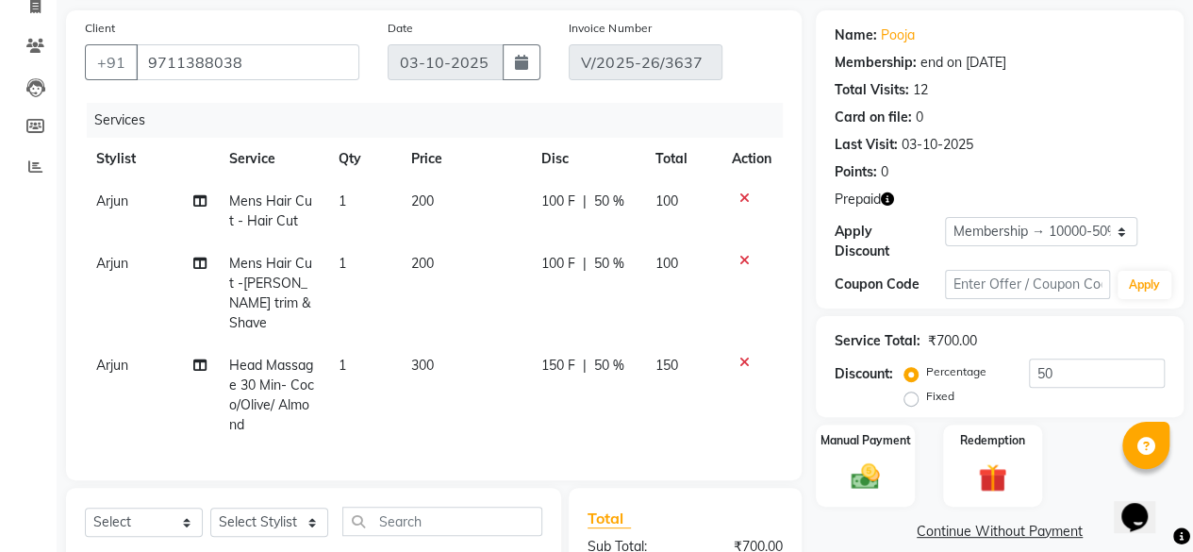
click at [249, 204] on span "Mens Hair Cut - Hair Cut" at bounding box center [270, 210] width 83 height 37
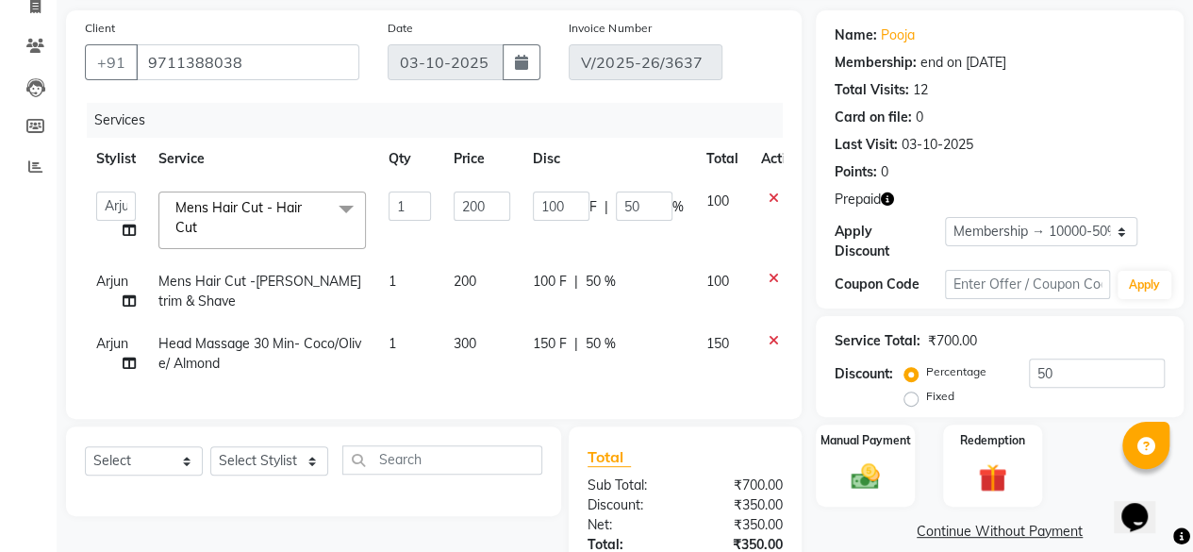
drag, startPoint x: 262, startPoint y: 218, endPoint x: 236, endPoint y: 223, distance: 27.0
click at [236, 223] on span "Mens Hair Cut - Hair Cut x" at bounding box center [254, 218] width 166 height 41
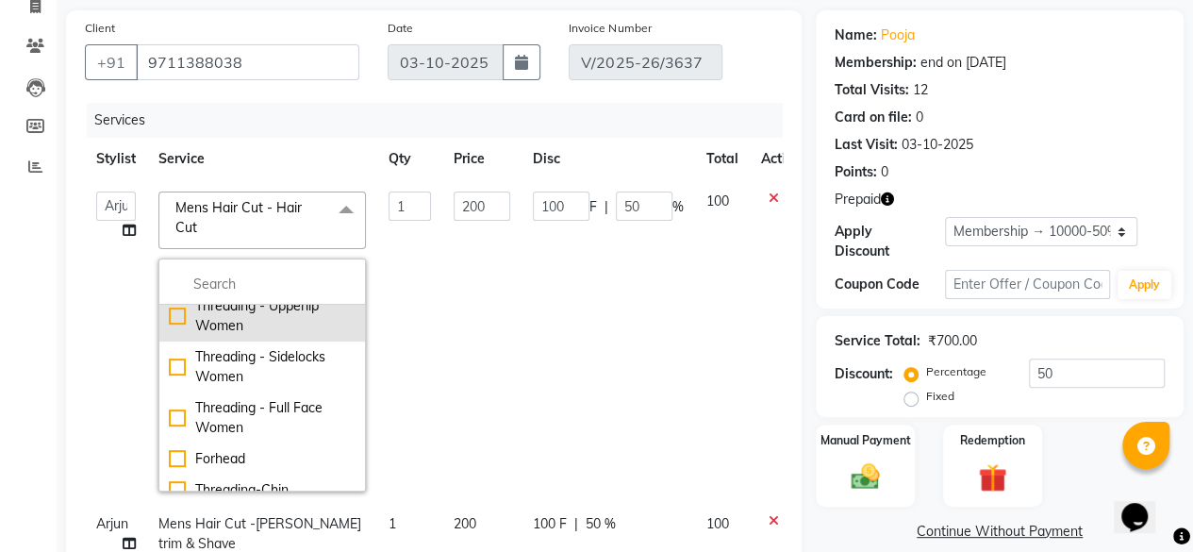
scroll to position [66, 0]
click at [255, 280] on input "multiselect-search" at bounding box center [262, 284] width 187 height 20
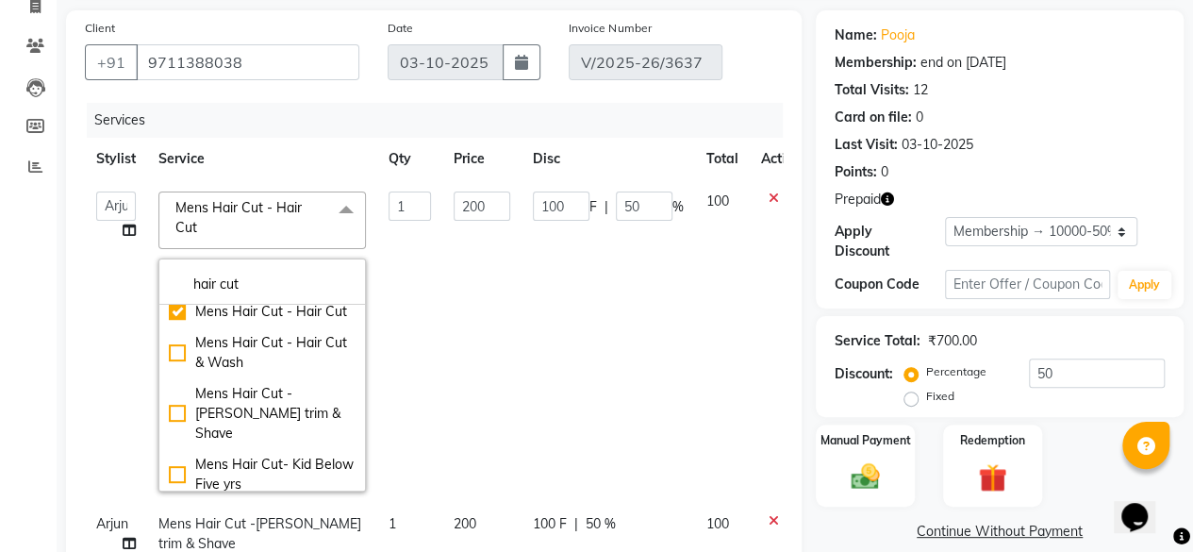
scroll to position [487, 0]
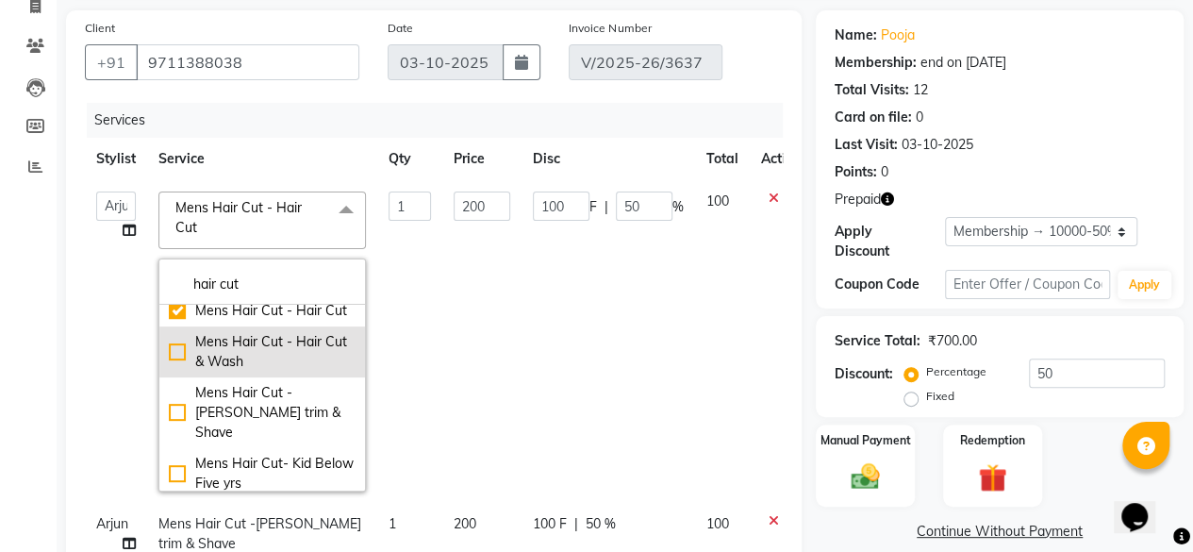
type input "hair cut"
click at [173, 372] on div "Mens Hair Cut - Hair Cut & Wash" at bounding box center [262, 352] width 187 height 40
checkbox input "false"
checkbox input "true"
type input "250"
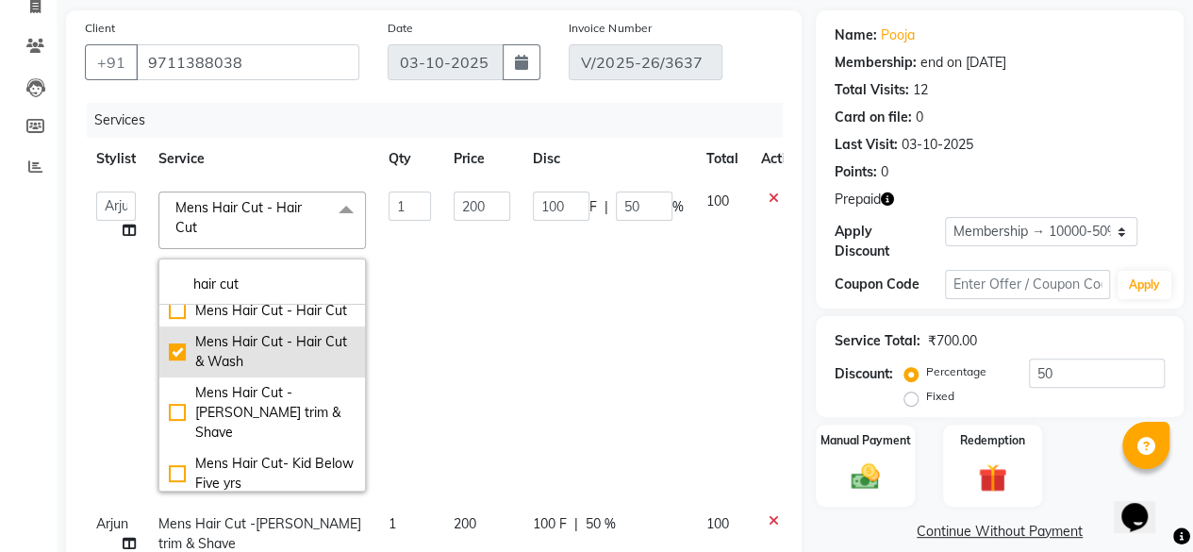
type input "0"
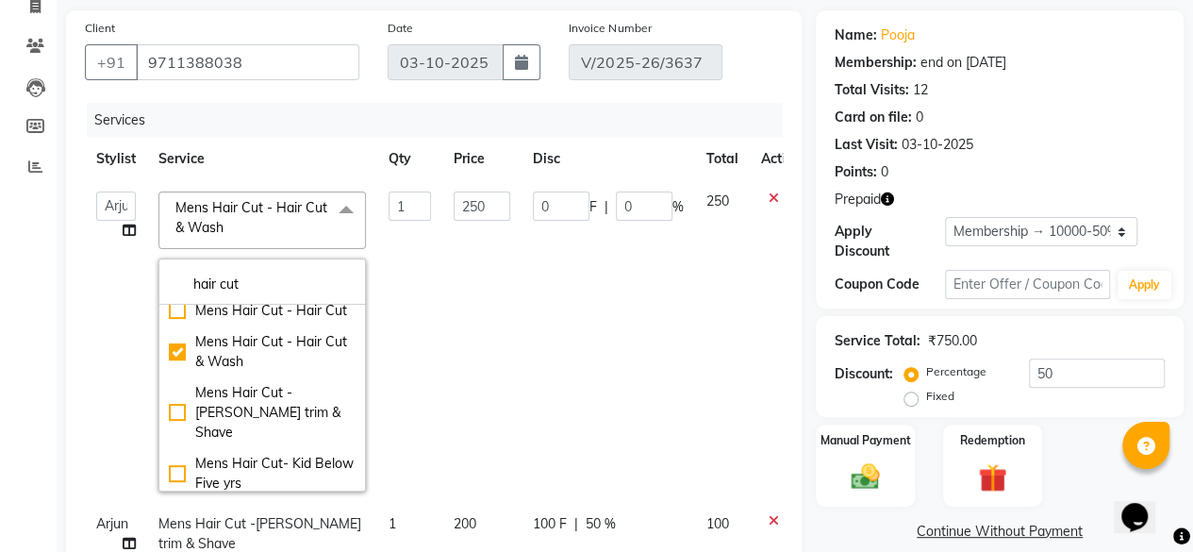
click at [501, 328] on td "250" at bounding box center [481, 341] width 79 height 322
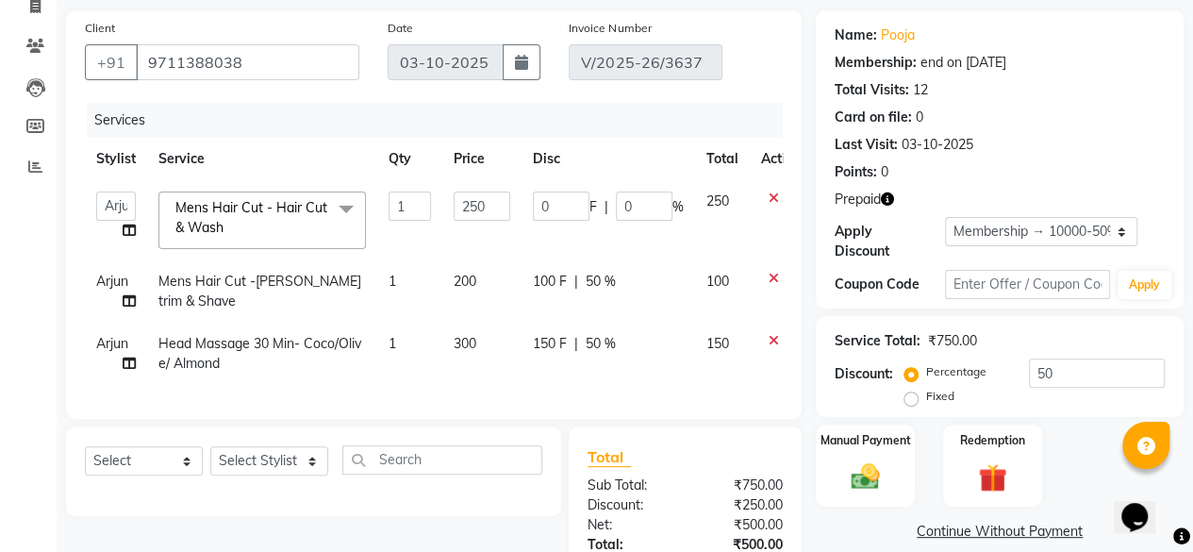
click at [668, 354] on td "150 F | 50 %" at bounding box center [607, 353] width 173 height 62
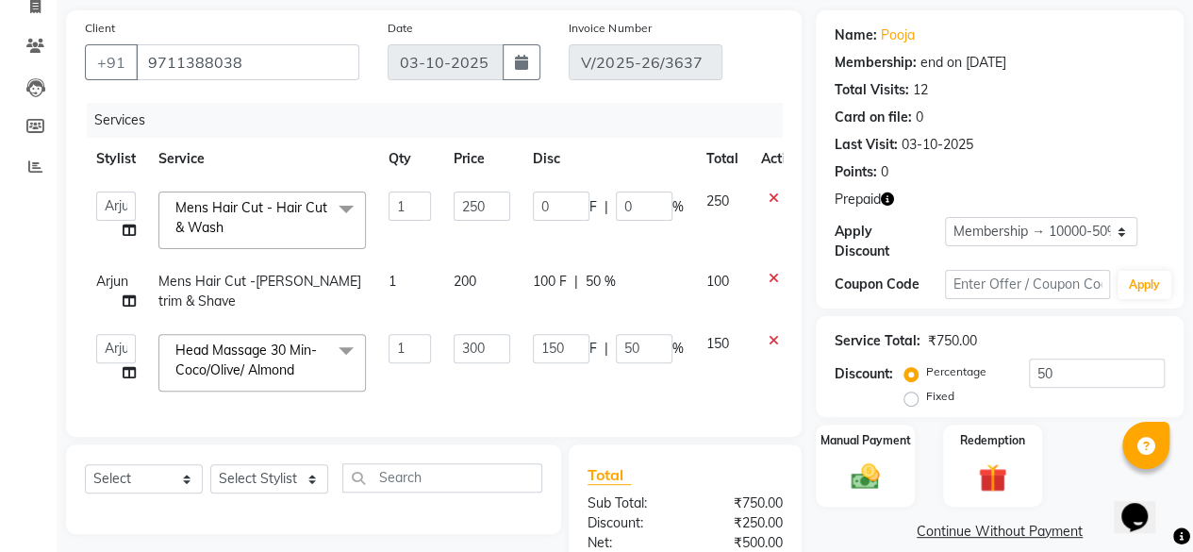
scroll to position [300, 0]
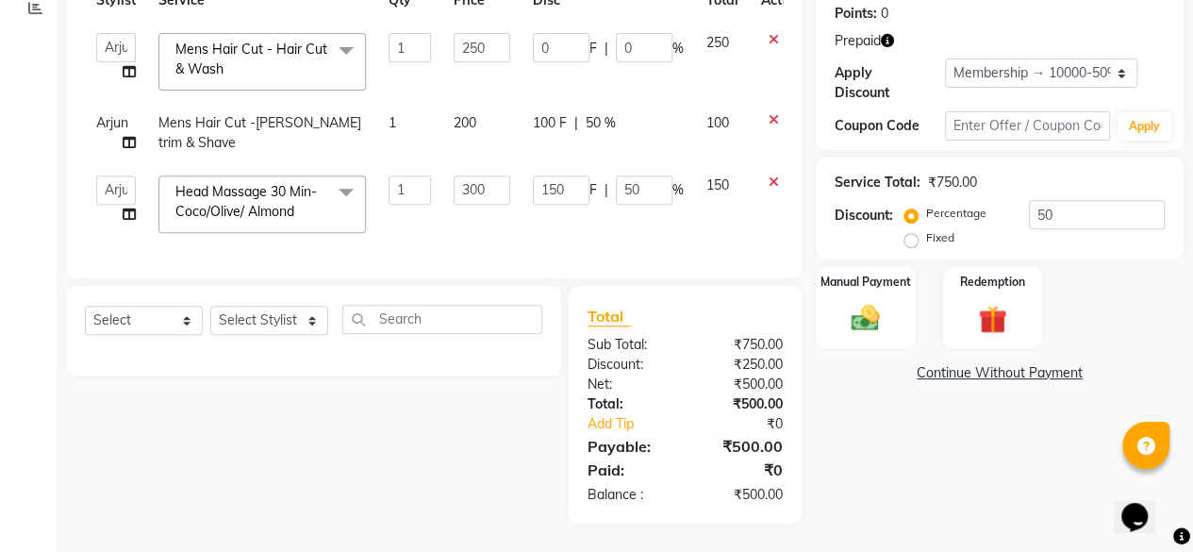
click at [856, 427] on div "Name: Pooja Membership: end on [DATE] Total Visits: 12 Card on file: 0 Last Vis…" at bounding box center [1007, 187] width 382 height 671
click at [1007, 301] on img at bounding box center [992, 319] width 48 height 37
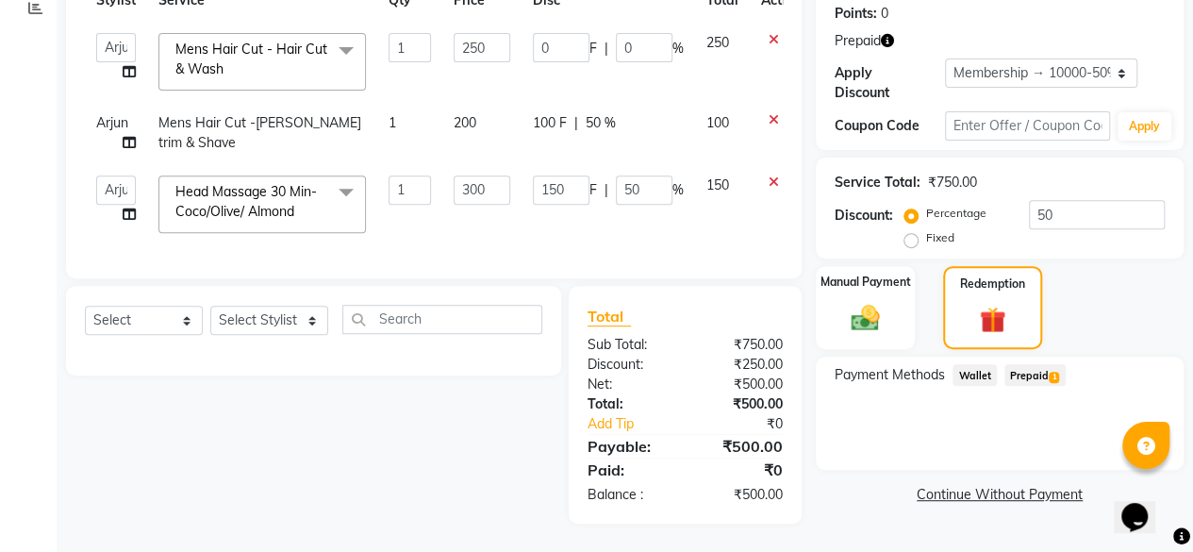
click at [1033, 365] on span "Prepaid 1" at bounding box center [1034, 375] width 61 height 22
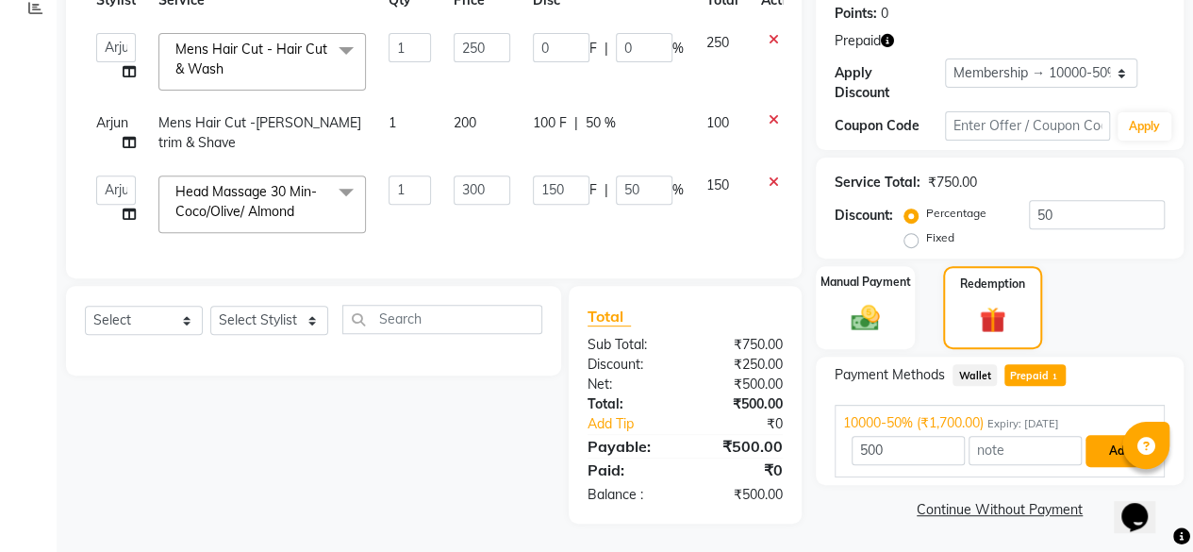
click at [1116, 441] on button "Add" at bounding box center [1119, 451] width 69 height 32
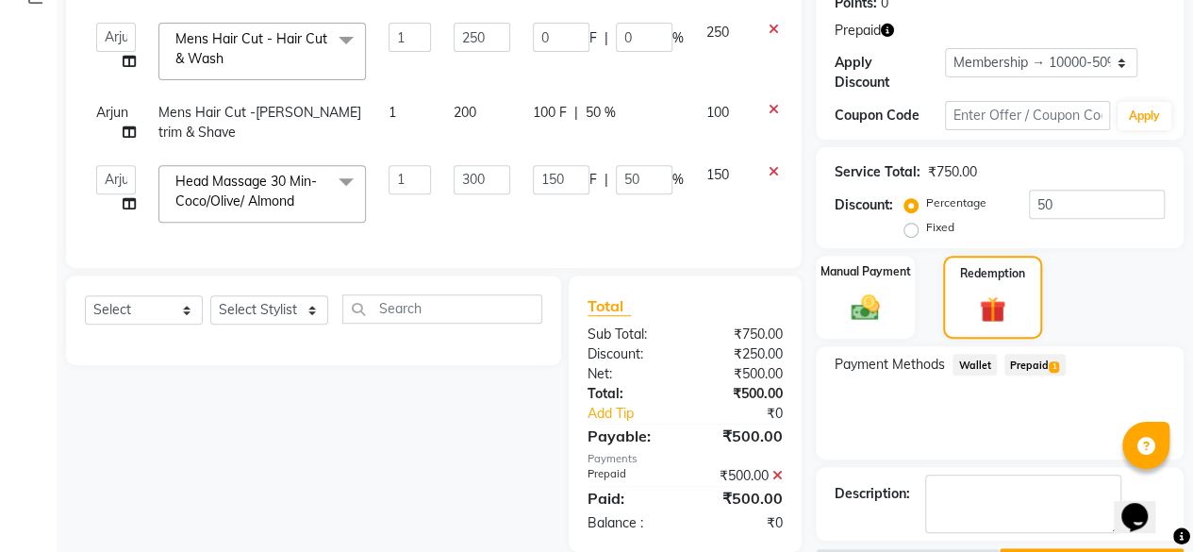
scroll to position [352, 0]
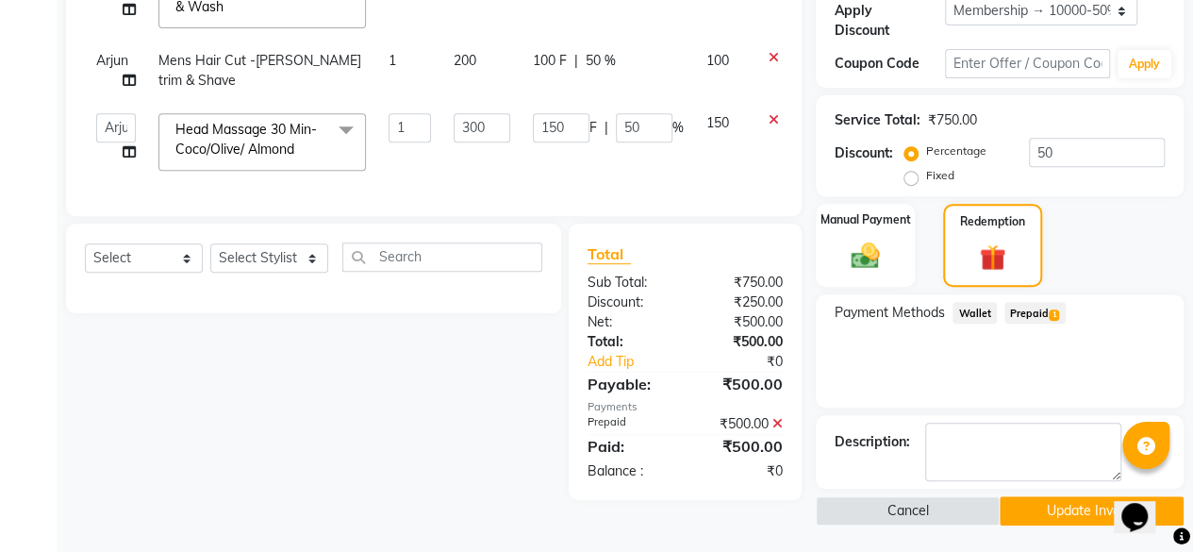
click at [1065, 507] on button "Update Invoice" at bounding box center [1091, 510] width 184 height 29
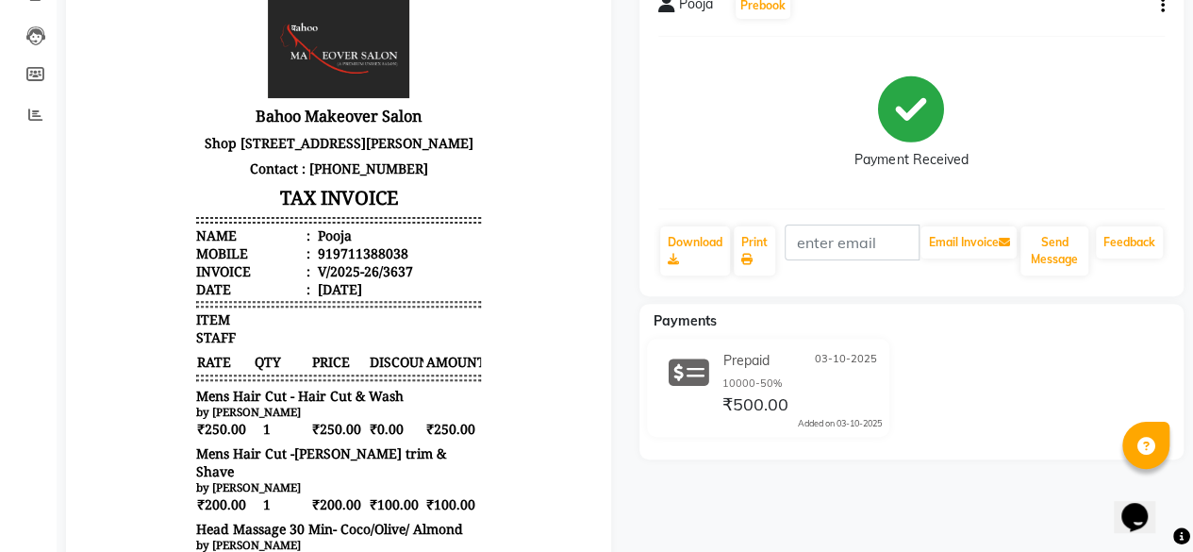
scroll to position [171, 0]
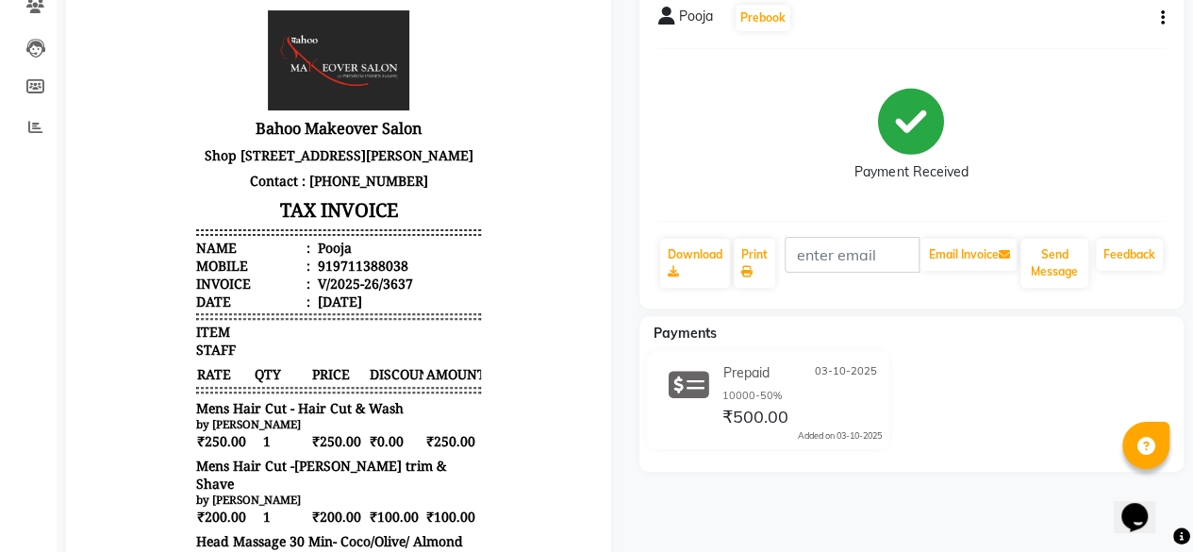
click at [1156, 22] on button "button" at bounding box center [1158, 18] width 11 height 20
click at [991, 58] on div "Edit Invoice" at bounding box center [1035, 53] width 193 height 24
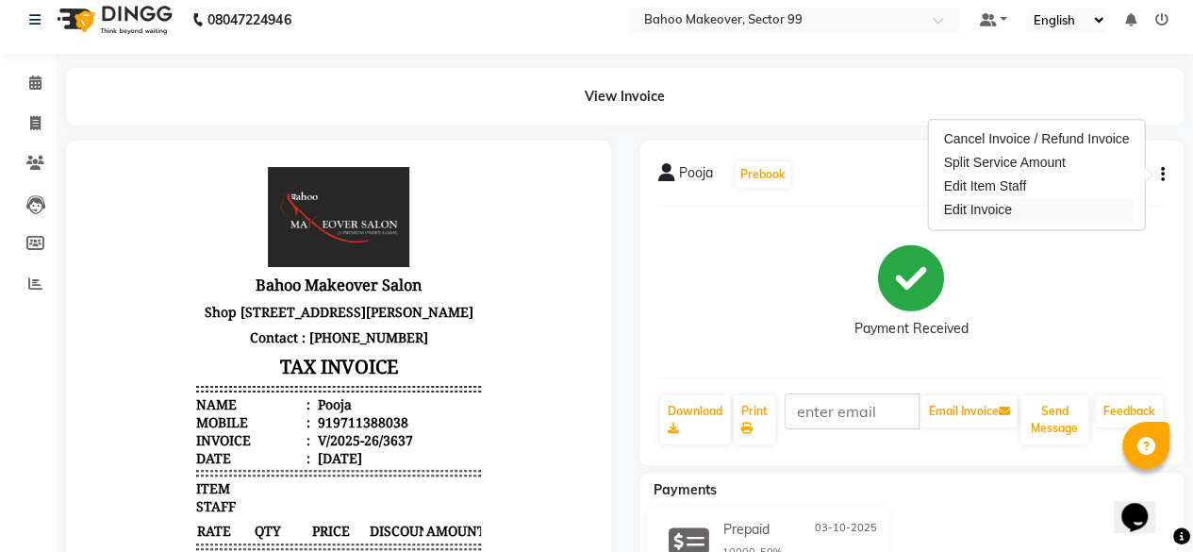
select select "service"
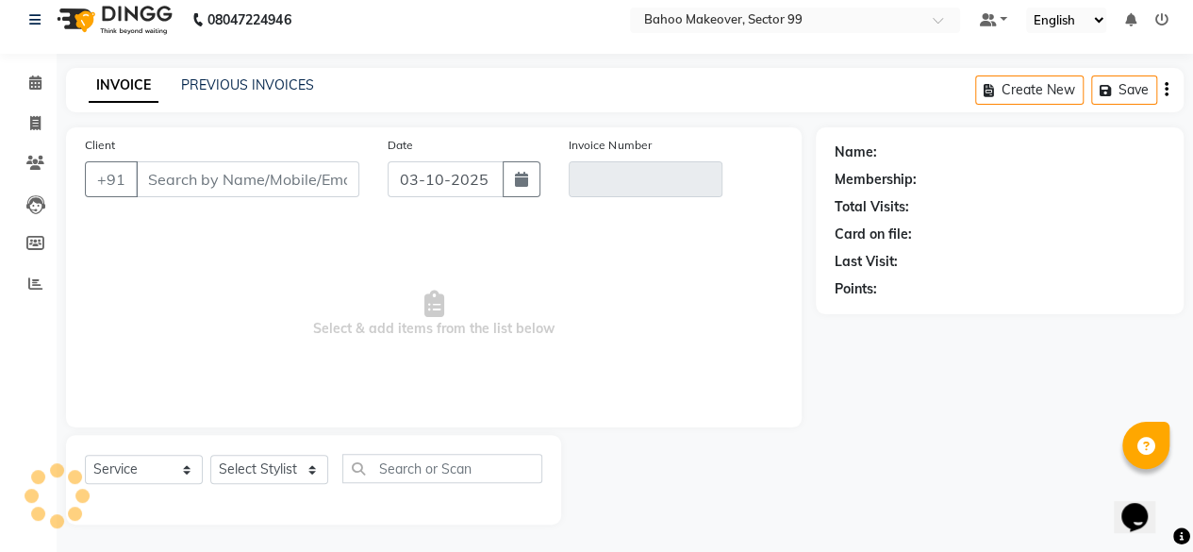
type input "9711388038"
type input "V/2025-26/3637"
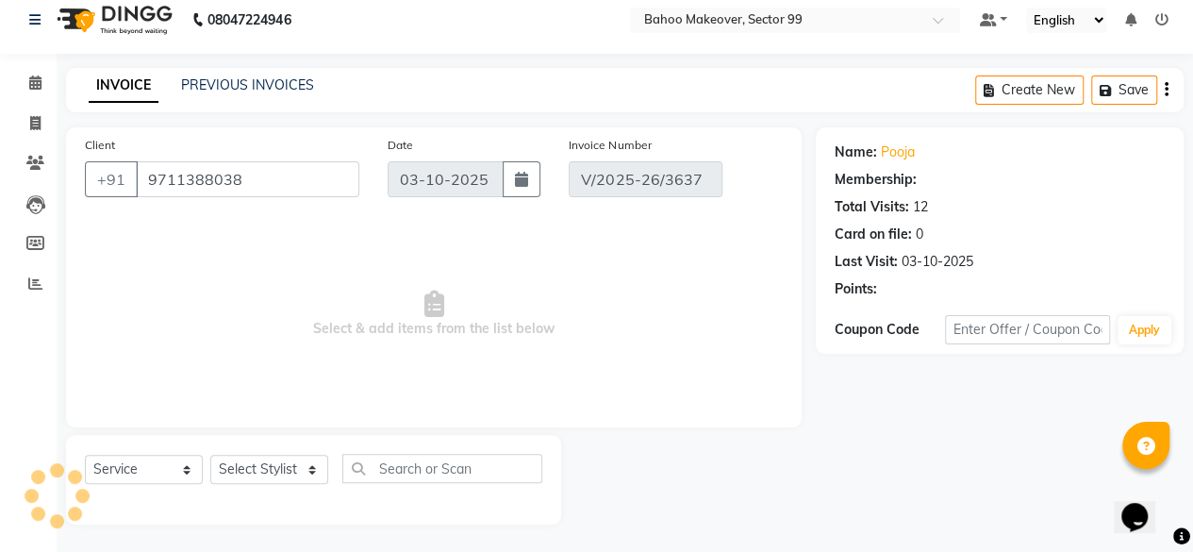
select select "1: Object"
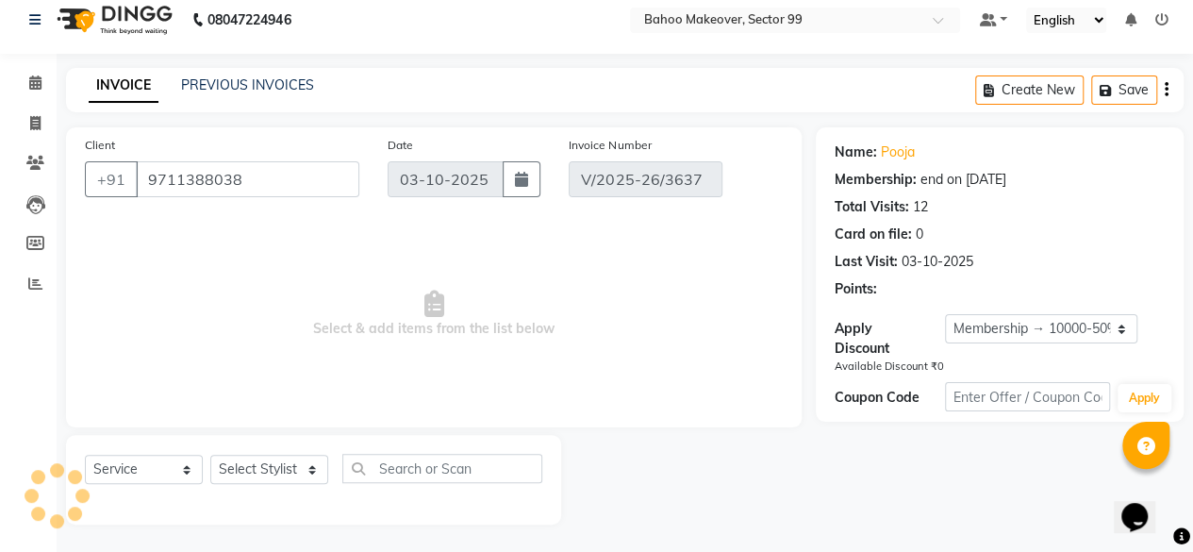
select select "select"
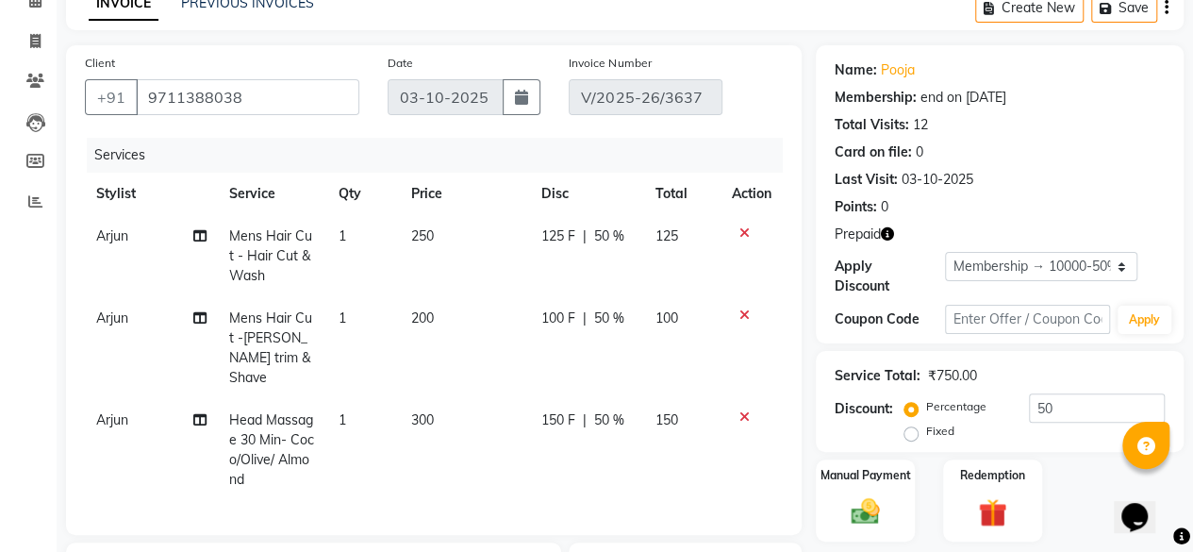
scroll to position [89, 0]
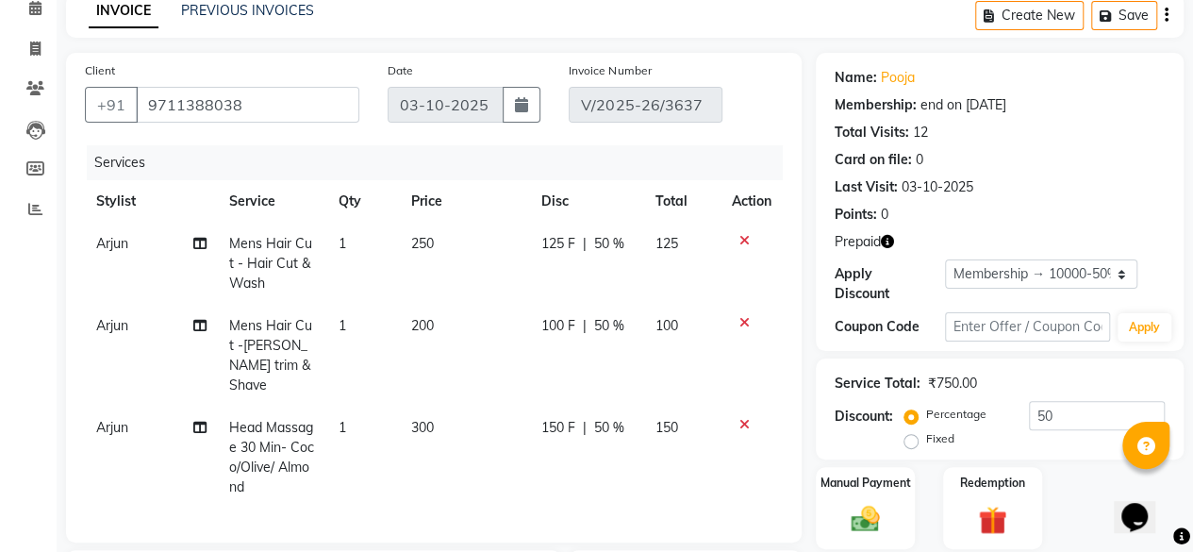
click at [888, 243] on icon "button" at bounding box center [887, 241] width 13 height 13
click at [1000, 193] on div "Last Visit: [DATE]" at bounding box center [999, 187] width 330 height 20
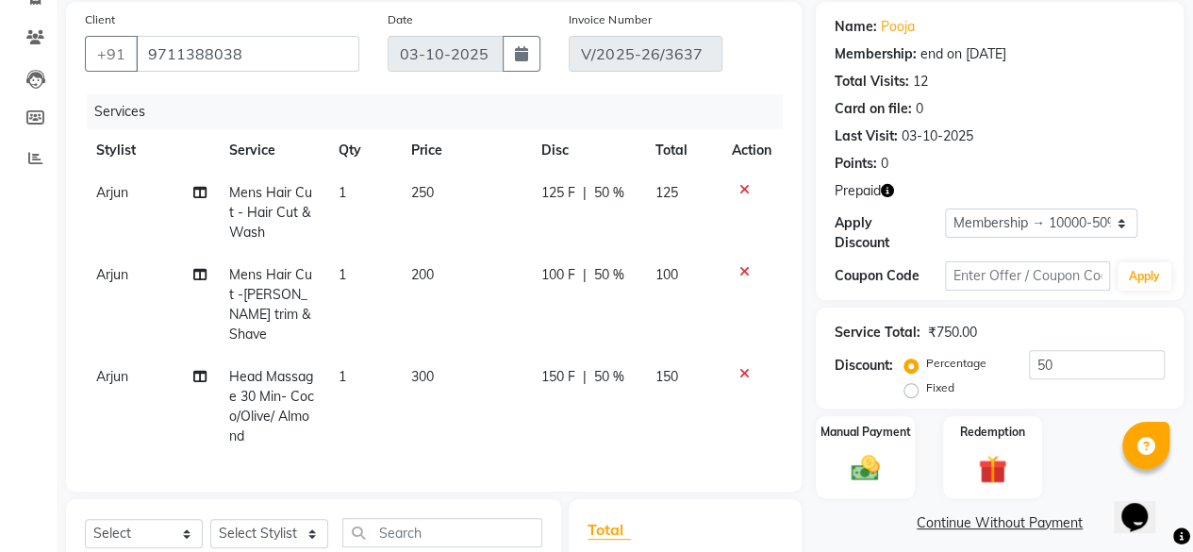
scroll to position [0, 0]
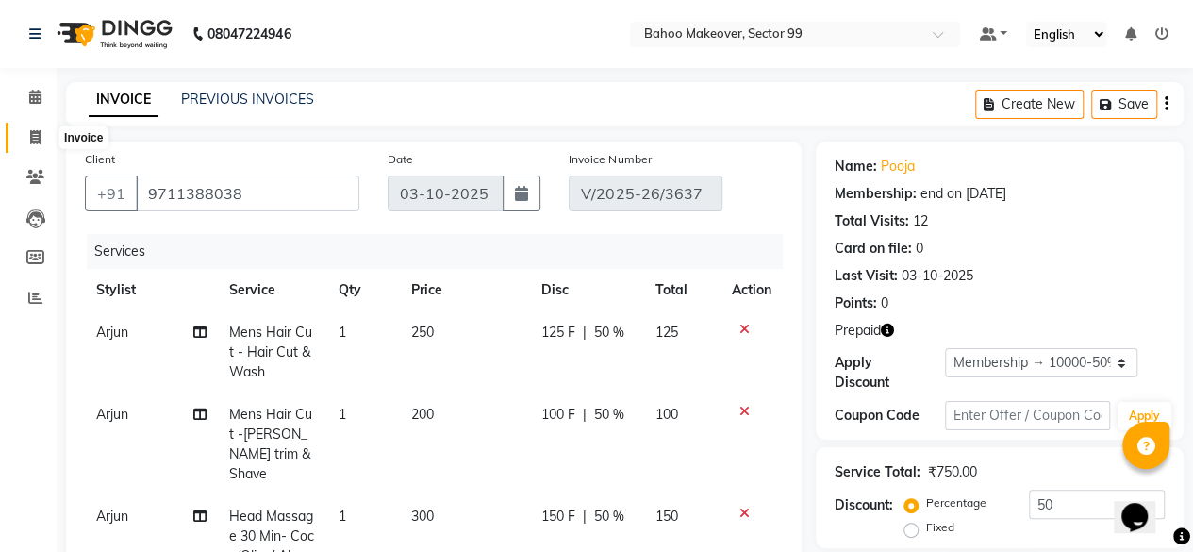
click at [38, 140] on icon at bounding box center [35, 137] width 10 height 14
select select "service"
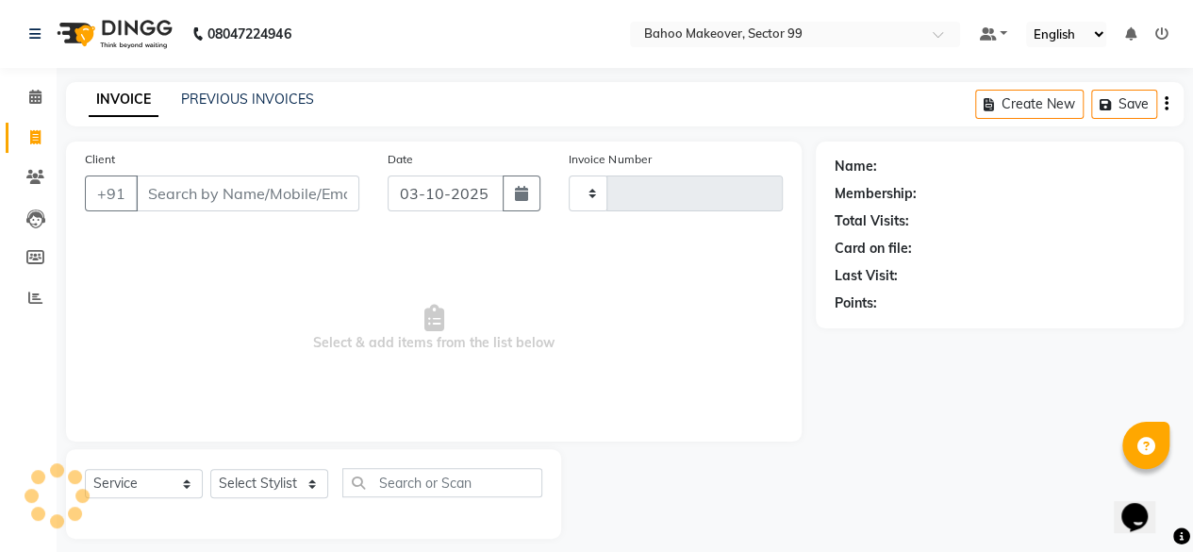
scroll to position [14, 0]
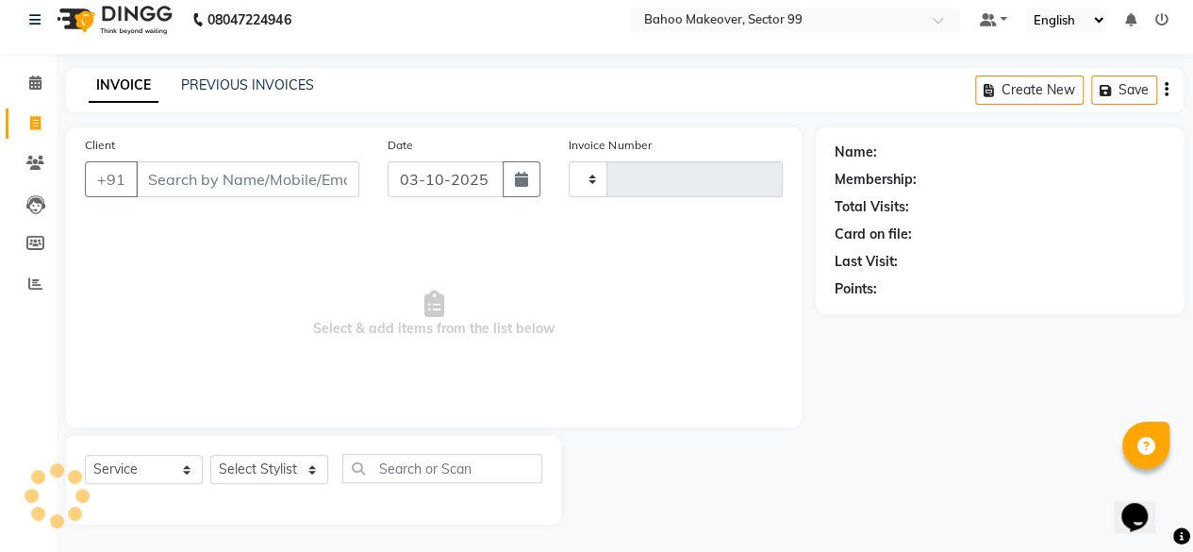
type input "3638"
select select "6856"
